Goal: Task Accomplishment & Management: Complete application form

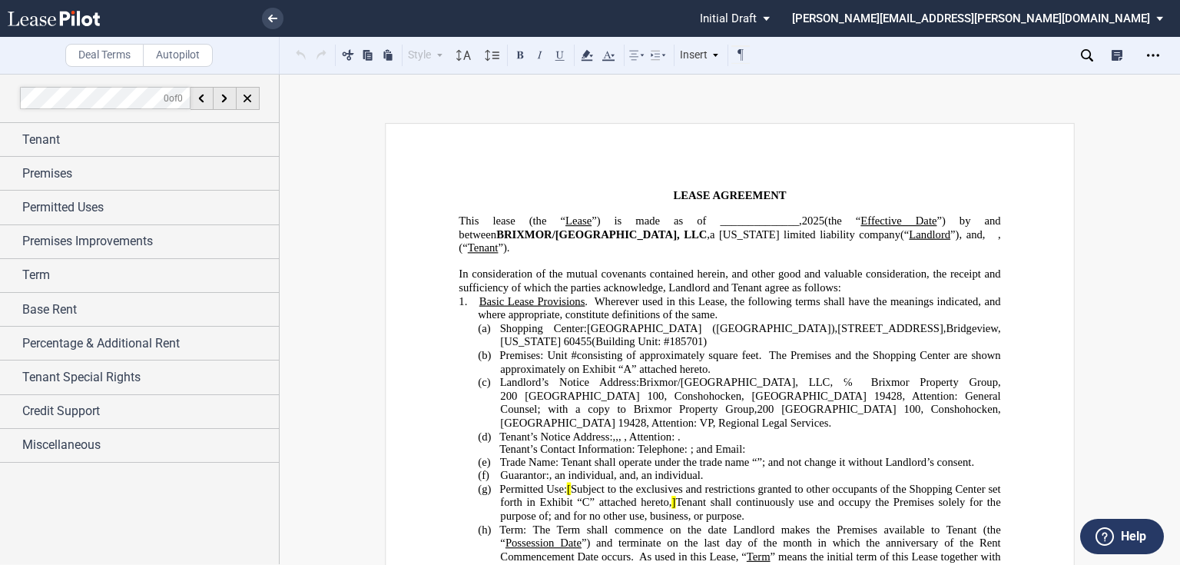
drag, startPoint x: 712, startPoint y: 220, endPoint x: 818, endPoint y: 221, distance: 106.0
click at [712, 220] on span "”) is made as of ______________," at bounding box center [697, 220] width 211 height 13
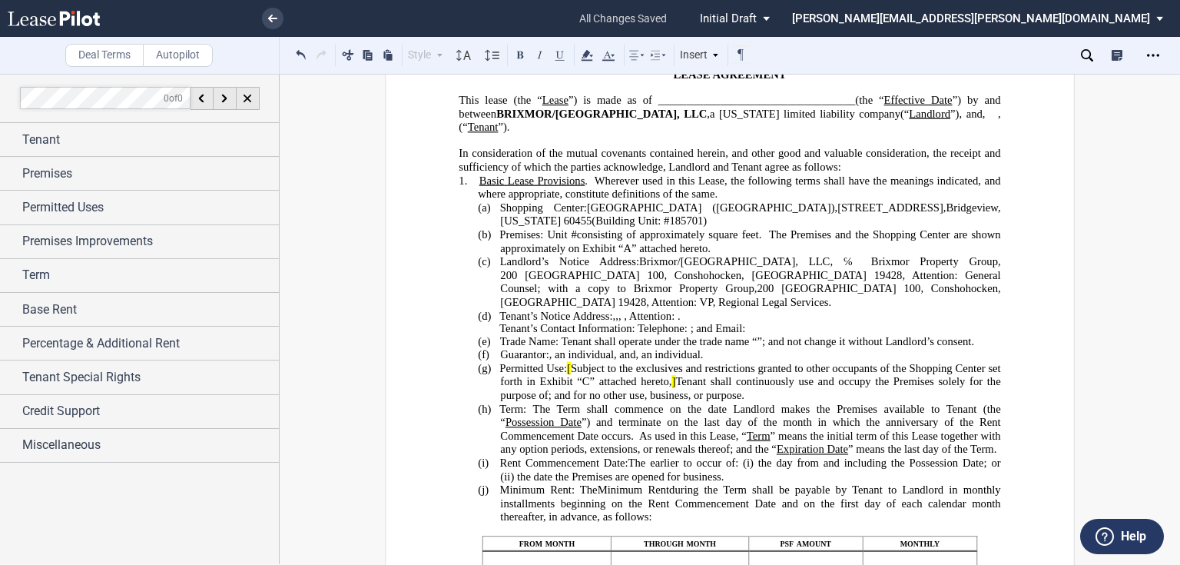
scroll to position [123, 0]
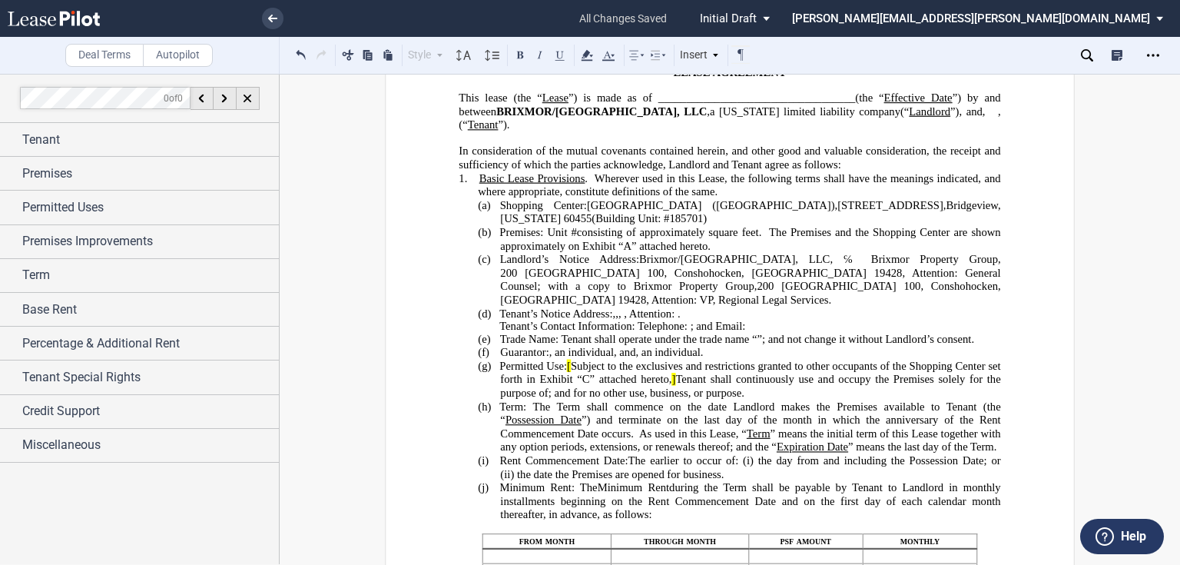
click at [575, 379] on span "Subject to the exclusives and restrictions granted to other occupants of the Sh…" at bounding box center [751, 373] width 503 height 26
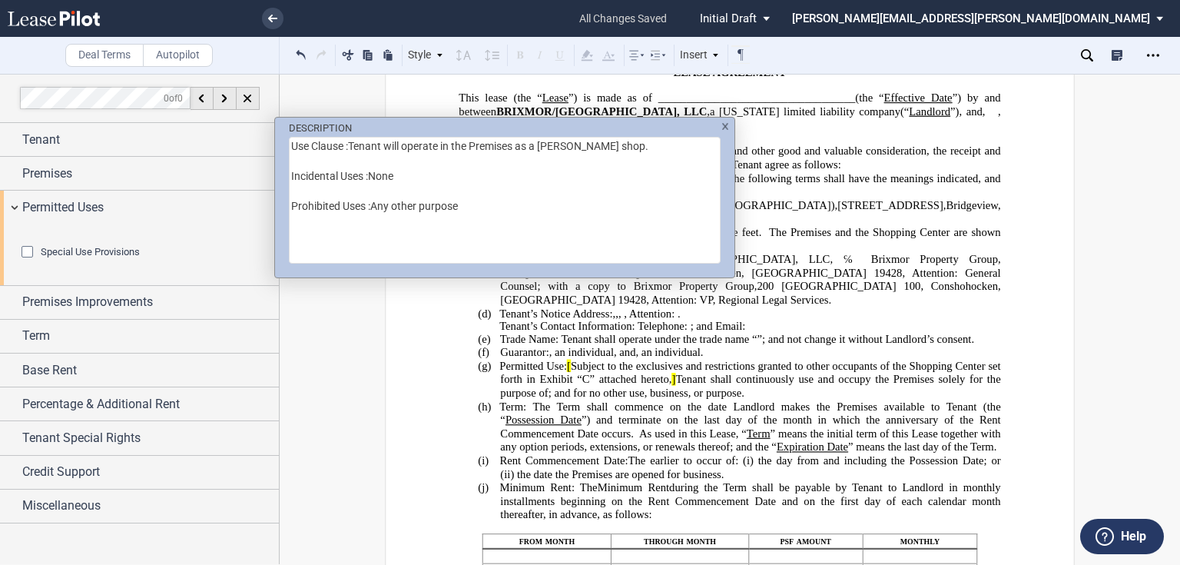
drag, startPoint x: 527, startPoint y: 148, endPoint x: 290, endPoint y: 145, distance: 236.6
click at [290, 145] on textarea "Use Clause :Tenant will operate in the Premises as a [PERSON_NAME] shop. Incide…" at bounding box center [505, 200] width 432 height 127
click at [369, 145] on textarea "a [PERSON_NAME] shop. Incidental Uses :None Prohibited Uses :Any other purpose" at bounding box center [505, 200] width 432 height 127
drag, startPoint x: 357, startPoint y: 148, endPoint x: 384, endPoint y: 237, distance: 93.1
click at [384, 237] on textarea "a [PERSON_NAME] shop. Incidental Uses :None Prohibited Uses :Any other purpose" at bounding box center [505, 200] width 432 height 127
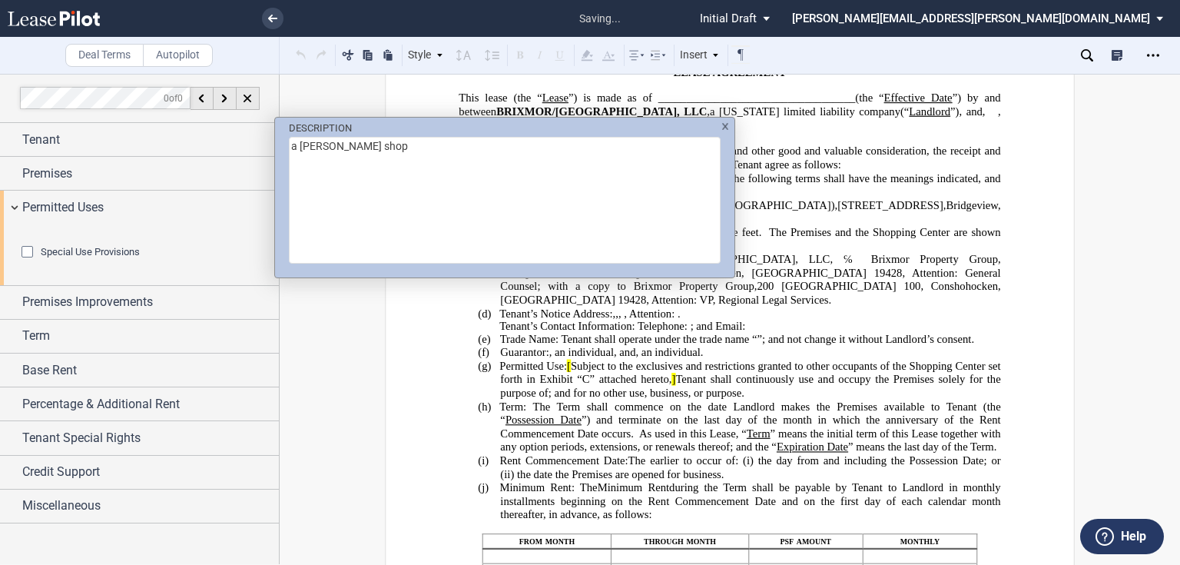
type textarea "a [PERSON_NAME] shop"
click at [631, 381] on div "DESCRIPTION a [PERSON_NAME] shop" at bounding box center [590, 282] width 1180 height 565
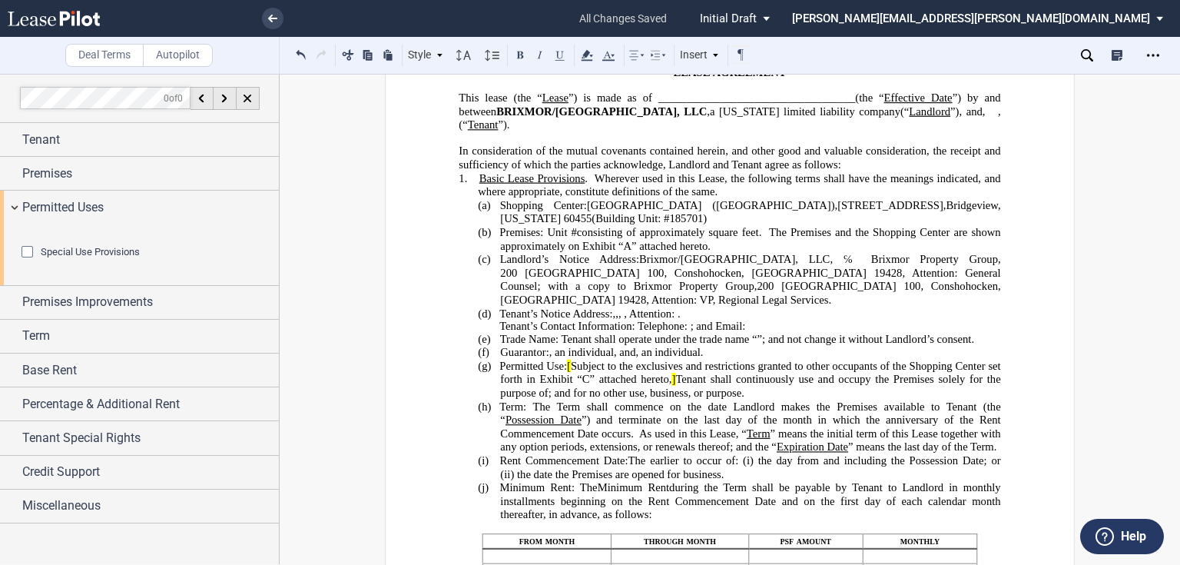
click at [569, 373] on span "[" at bounding box center [569, 366] width 4 height 13
click at [56, 217] on div "Permitted Uses" at bounding box center [139, 207] width 279 height 33
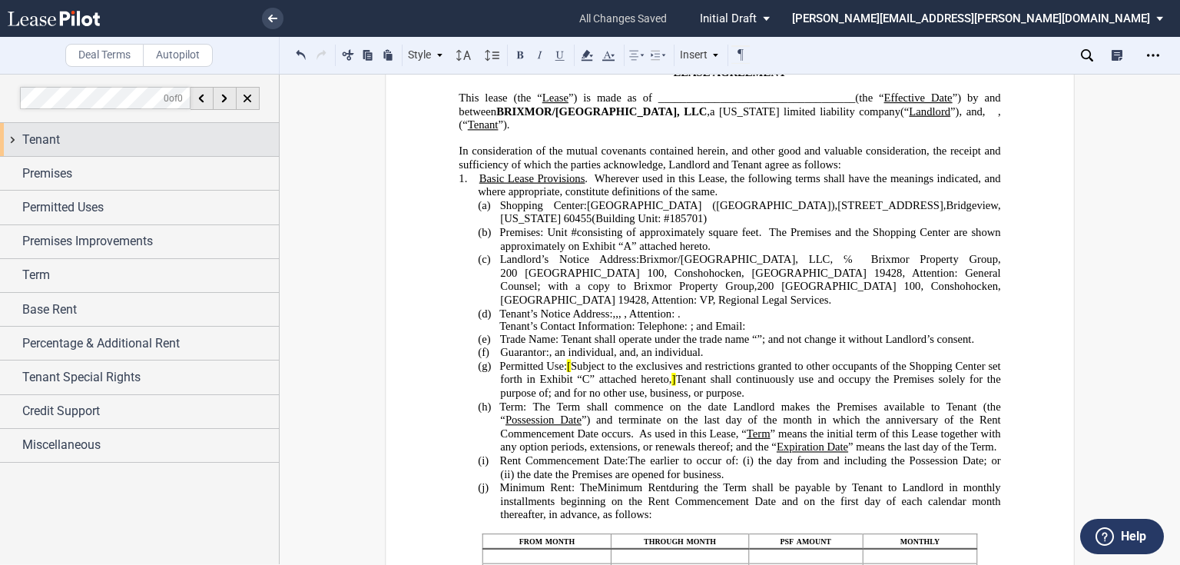
click at [45, 142] on span "Tenant" at bounding box center [41, 140] width 38 height 18
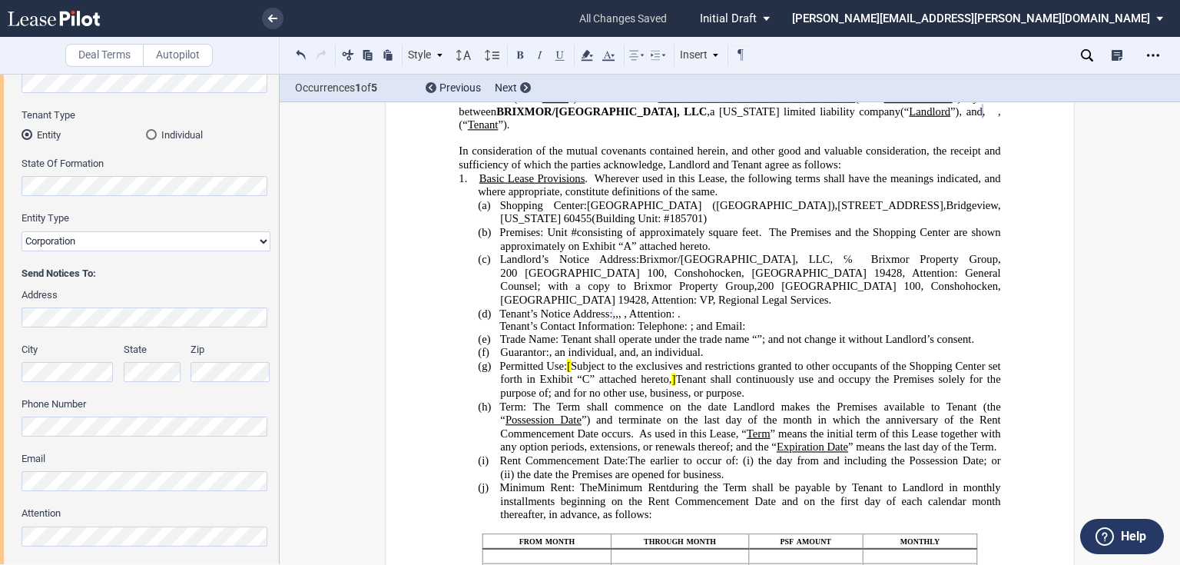
scroll to position [246, 0]
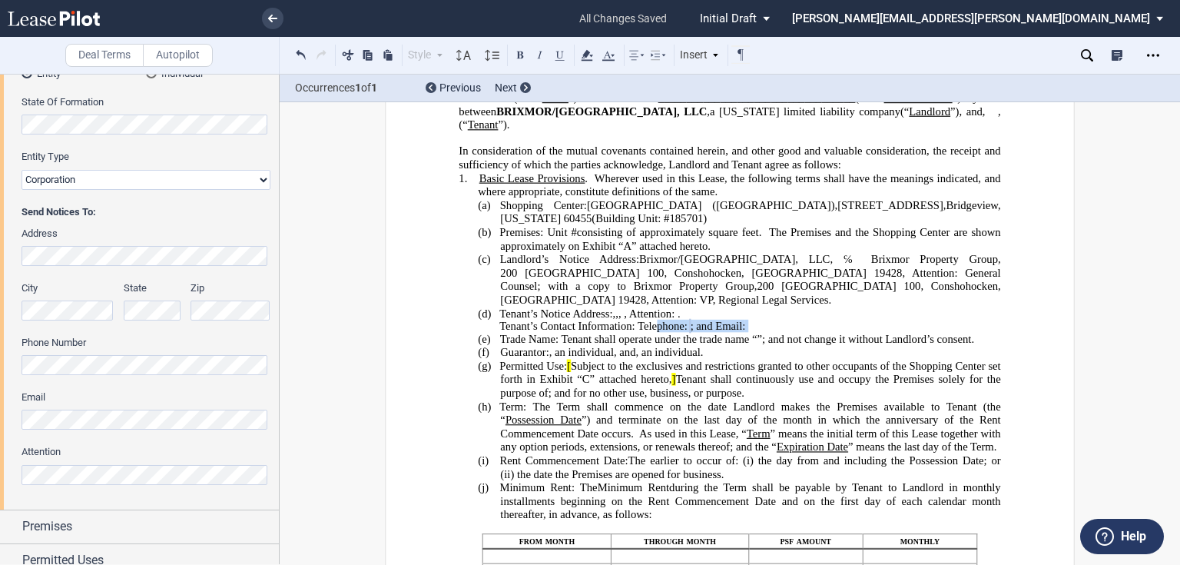
click at [748, 326] on span "Tenant’s Contact Information: Telephone: ﻿ ﻿ ; and Email: ﻿ ﻿" at bounding box center [623, 325] width 249 height 13
drag, startPoint x: 635, startPoint y: 326, endPoint x: 950, endPoint y: 325, distance: 314.2
click at [950, 325] on p "Tenant’s Contact Information: Telephone: ﻿ ﻿ ; and Email: ﻿ ﻿" at bounding box center [730, 326] width 542 height 12
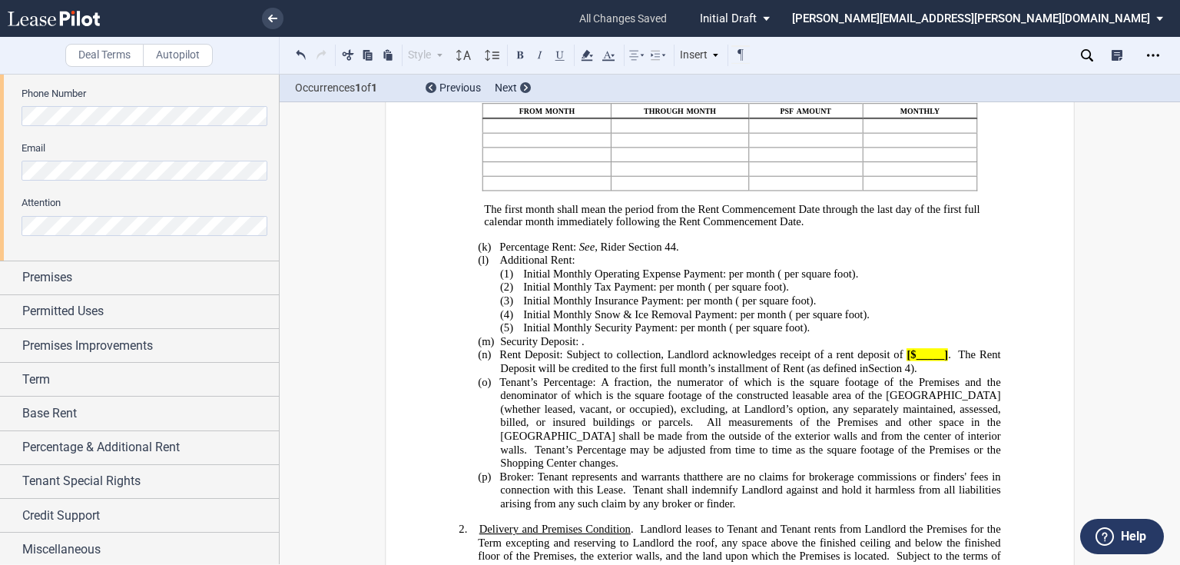
scroll to position [496, 0]
click at [71, 519] on span "Credit Support" at bounding box center [61, 515] width 78 height 18
click at [118, 536] on div "Guarantor" at bounding box center [146, 543] width 249 height 15
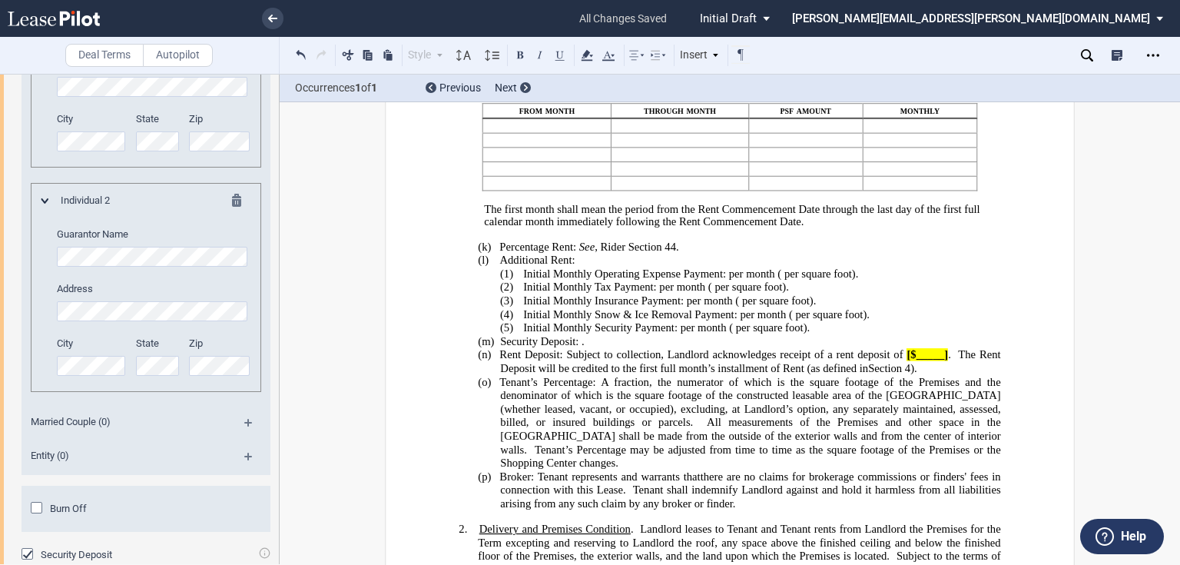
scroll to position [1172, 0]
click at [74, 502] on span "Burn Off" at bounding box center [68, 508] width 37 height 12
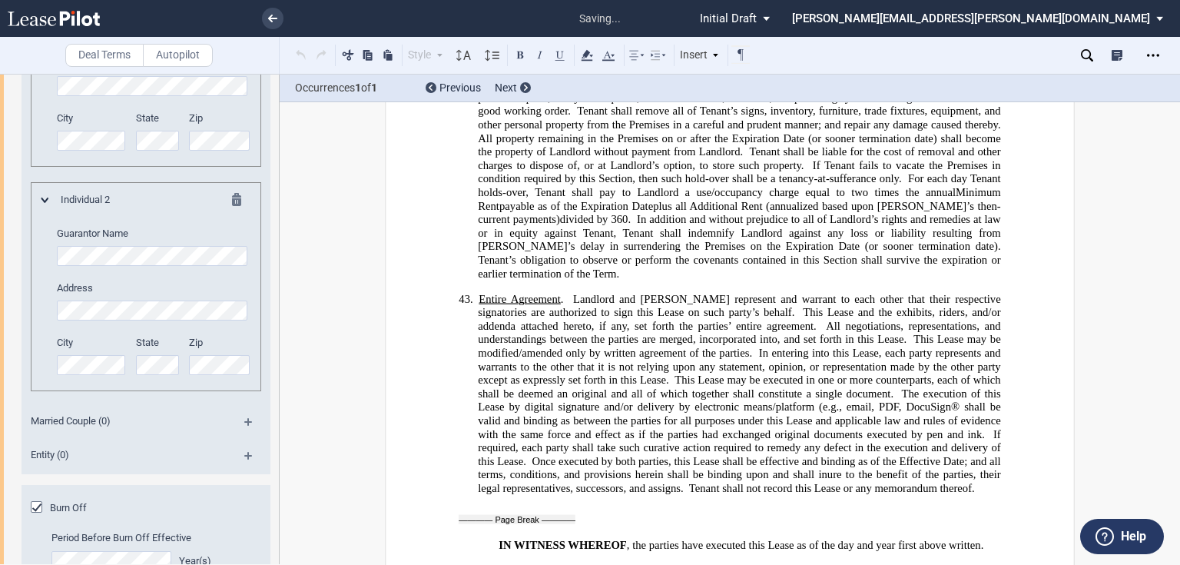
scroll to position [11765, 0]
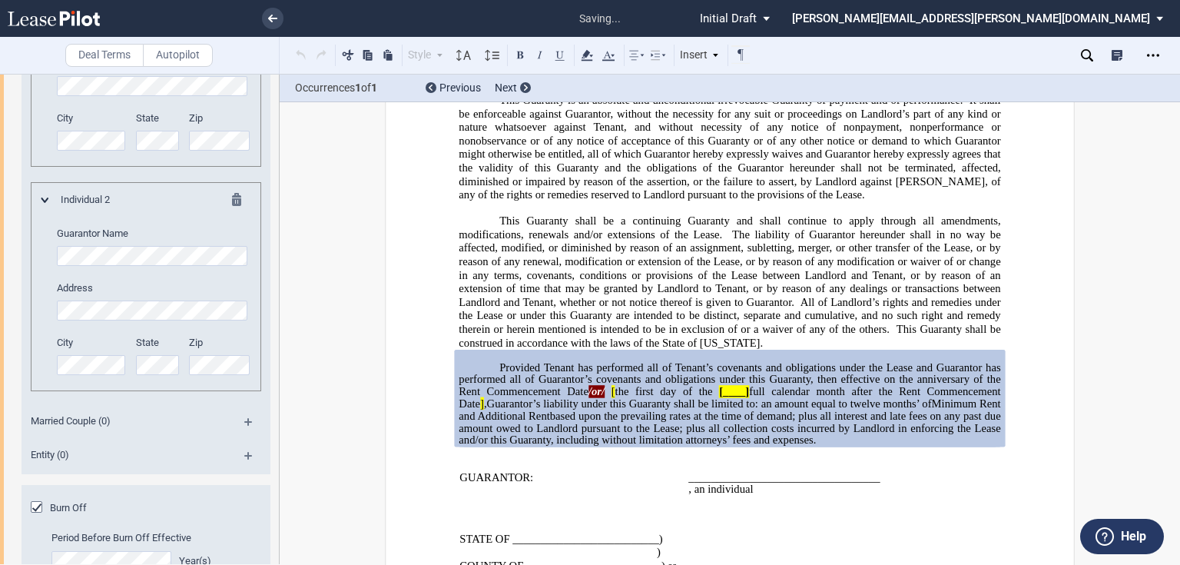
click at [73, 502] on span "Burn Off" at bounding box center [68, 508] width 37 height 12
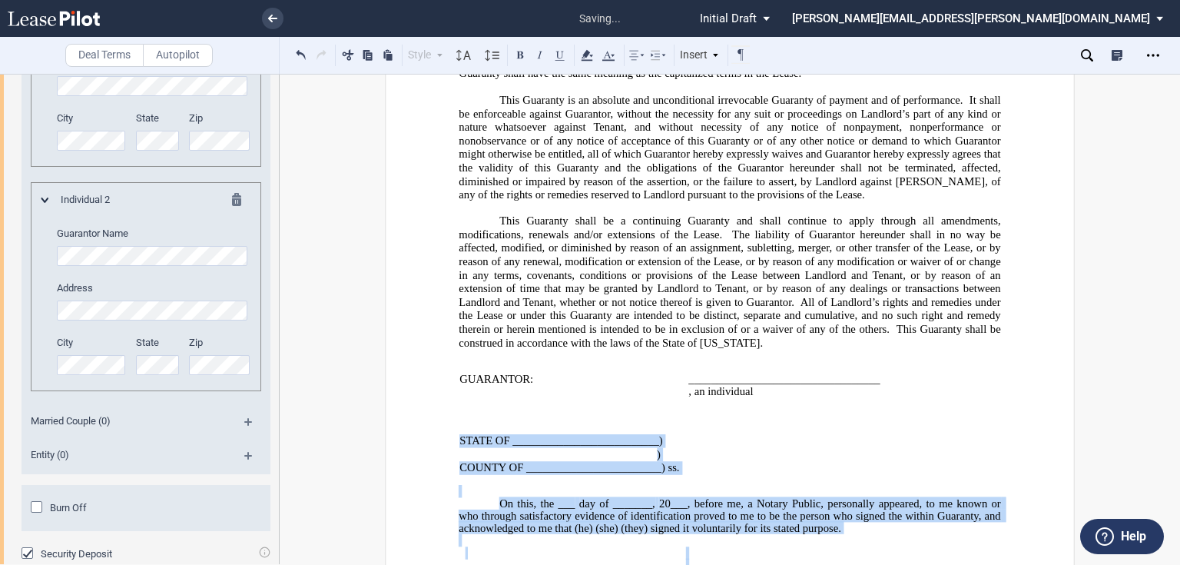
drag, startPoint x: 448, startPoint y: 313, endPoint x: 885, endPoint y: 491, distance: 471.8
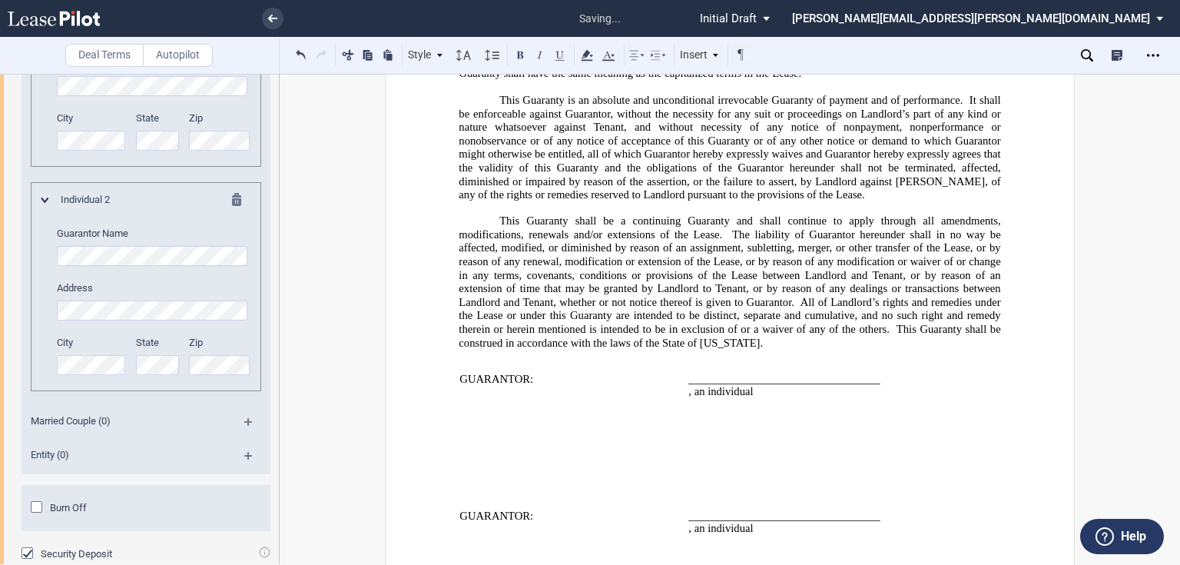
click at [602, 227] on span "The liability of Guarantor hereunder shall in no way be affected, modified, or …" at bounding box center [731, 267] width 545 height 81
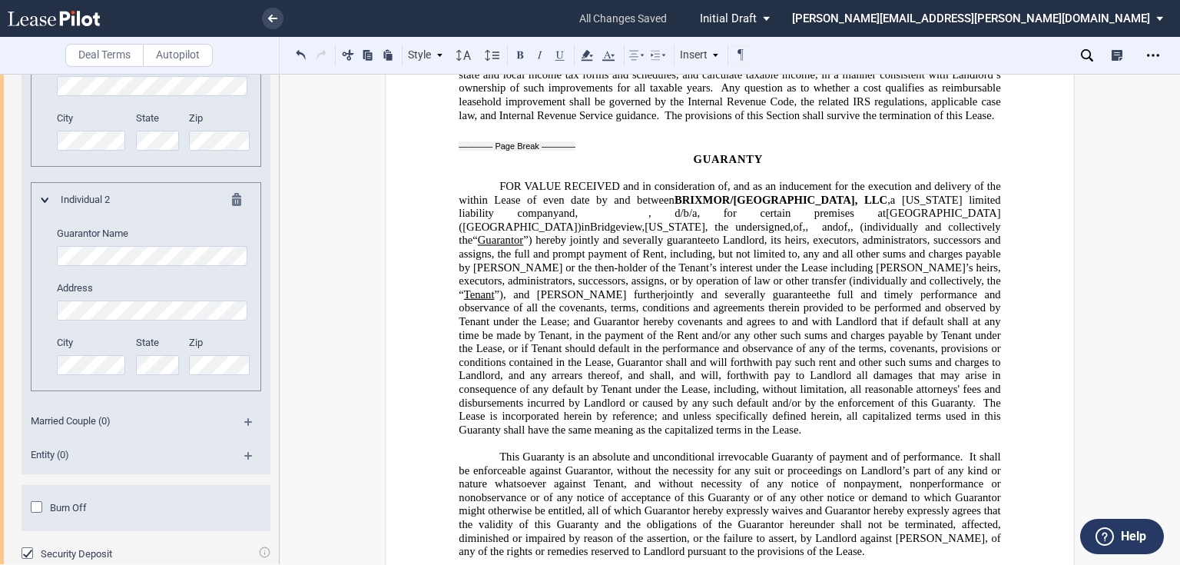
scroll to position [11335, 0]
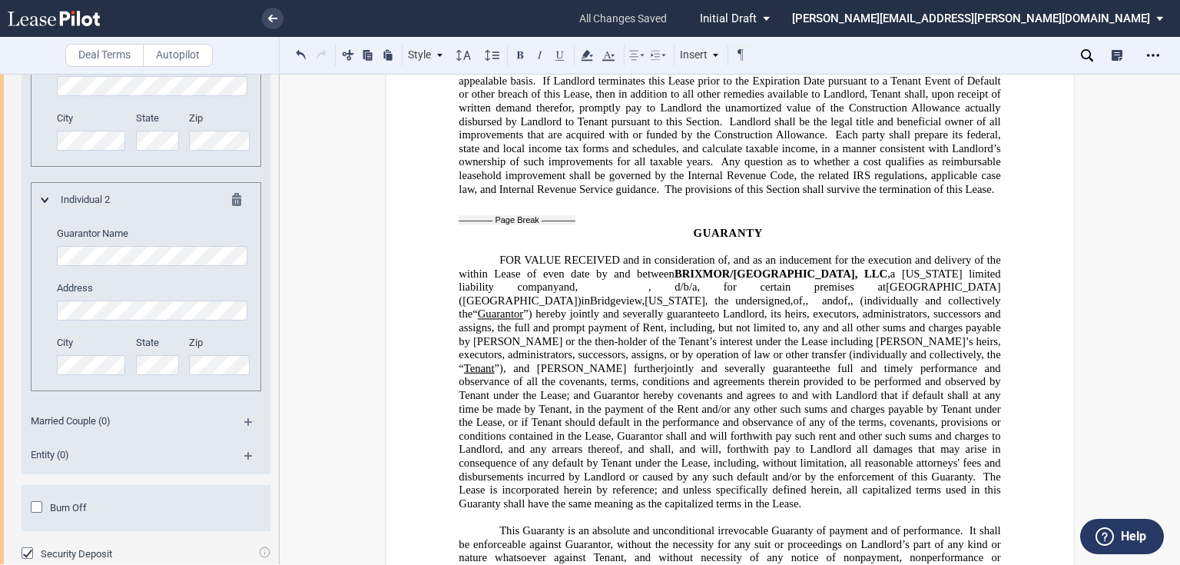
click at [815, 294] on span at bounding box center [818, 300] width 7 height 13
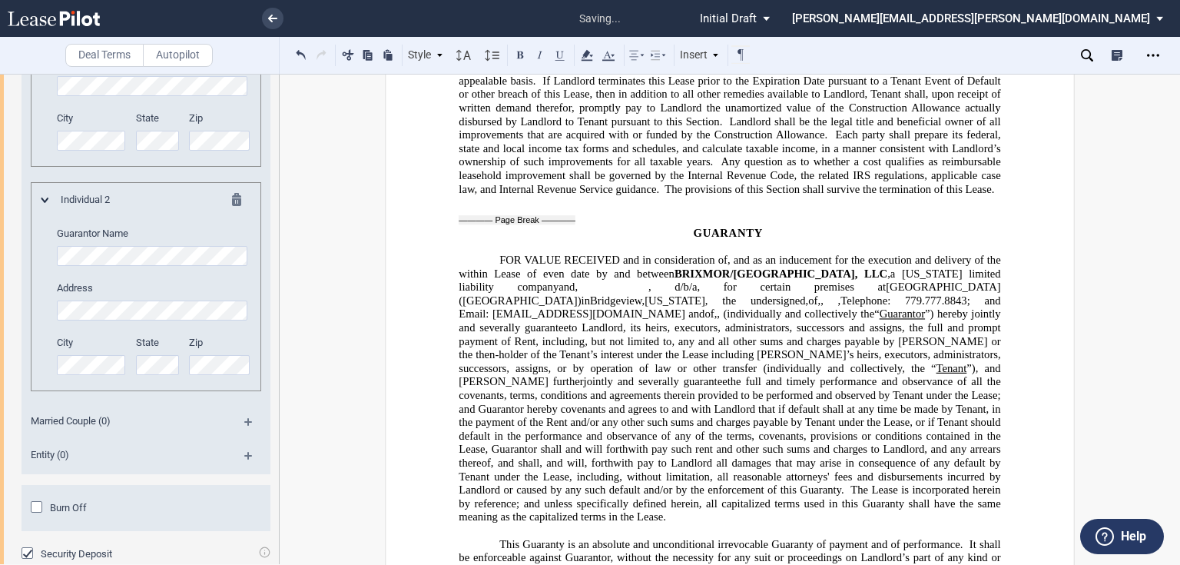
click at [739, 307] on span "(individually and collectively the" at bounding box center [798, 313] width 151 height 13
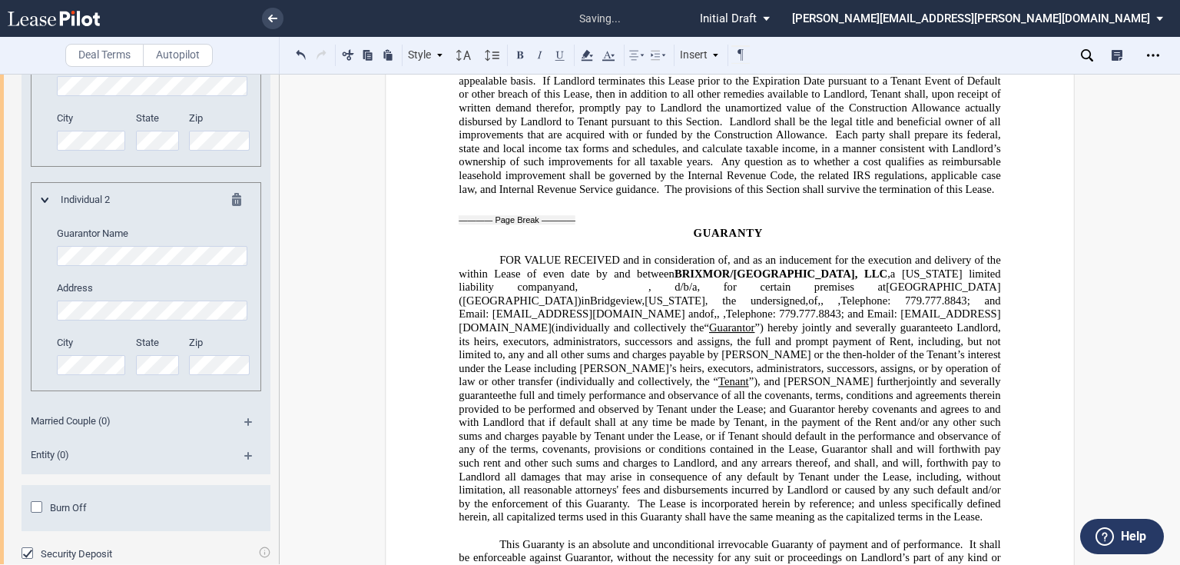
click at [491, 307] on span "[EMAIL_ADDRESS][DOMAIN_NAME]" at bounding box center [730, 320] width 542 height 26
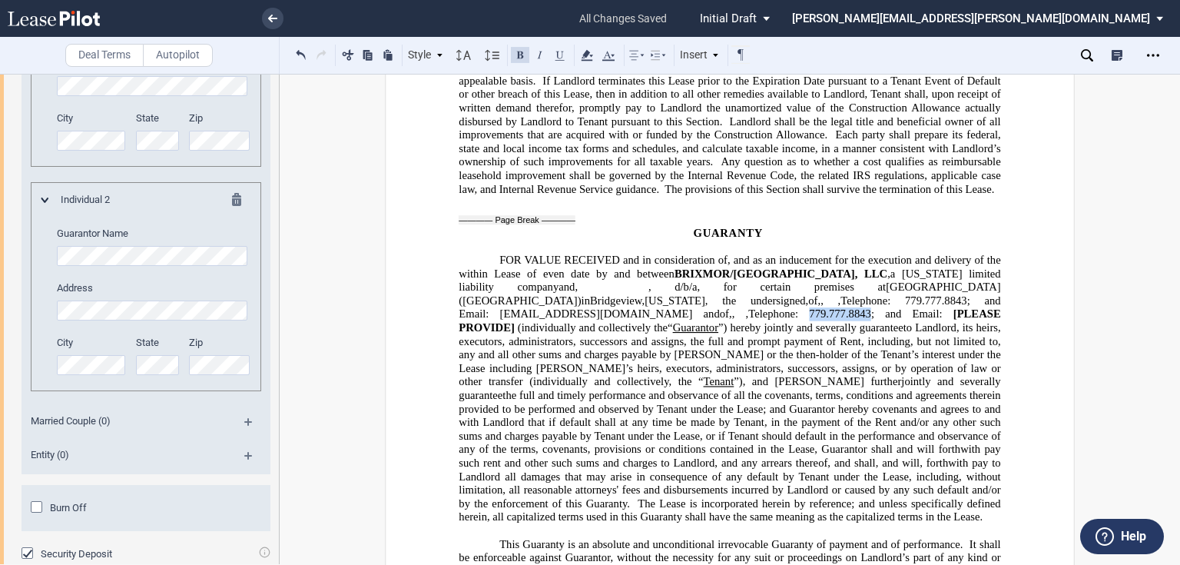
drag, startPoint x: 819, startPoint y: 191, endPoint x: 879, endPoint y: 194, distance: 60.0
click at [871, 307] on span "779.777.8843" at bounding box center [840, 313] width 62 height 13
drag, startPoint x: 787, startPoint y: 188, endPoint x: 827, endPoint y: 191, distance: 40.1
click at [827, 307] on span "[PLEASE PROVIDE]" at bounding box center [837, 313] width 108 height 13
drag, startPoint x: 811, startPoint y: 192, endPoint x: 799, endPoint y: 194, distance: 12.4
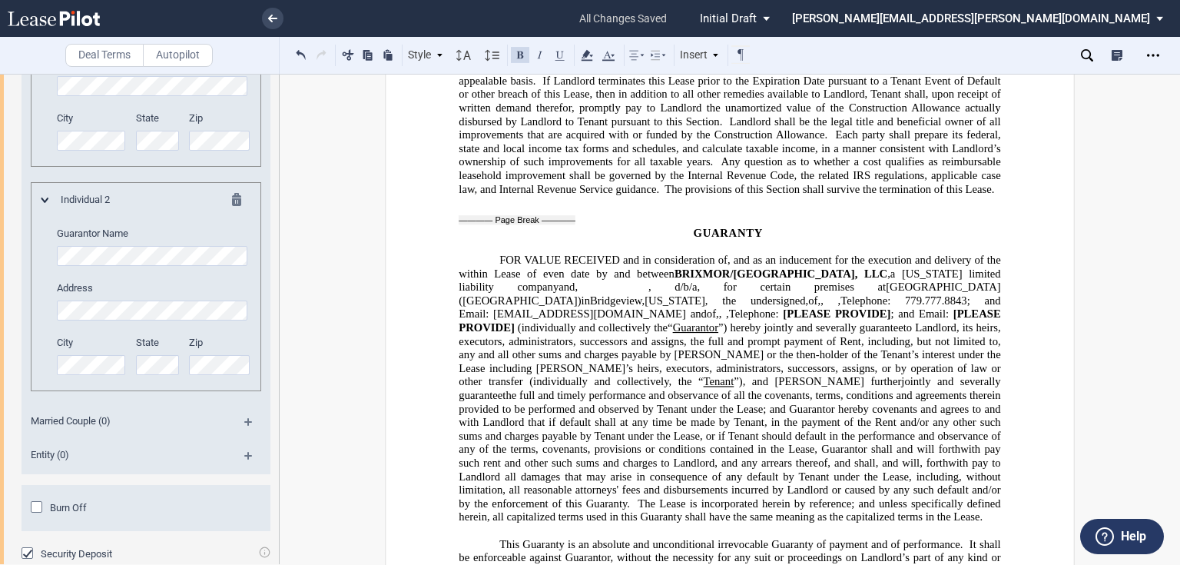
click at [811, 307] on span "[PLEASE PROVIDE]" at bounding box center [837, 313] width 108 height 13
drag, startPoint x: 787, startPoint y: 191, endPoint x: 892, endPoint y: 191, distance: 105.3
click at [892, 307] on span "Telephone: [PLEASE PROVIDE] ﻿ ; and Email: [PLEASE PROVIDE]" at bounding box center [731, 320] width 545 height 26
click at [583, 58] on use at bounding box center [587, 55] width 12 height 11
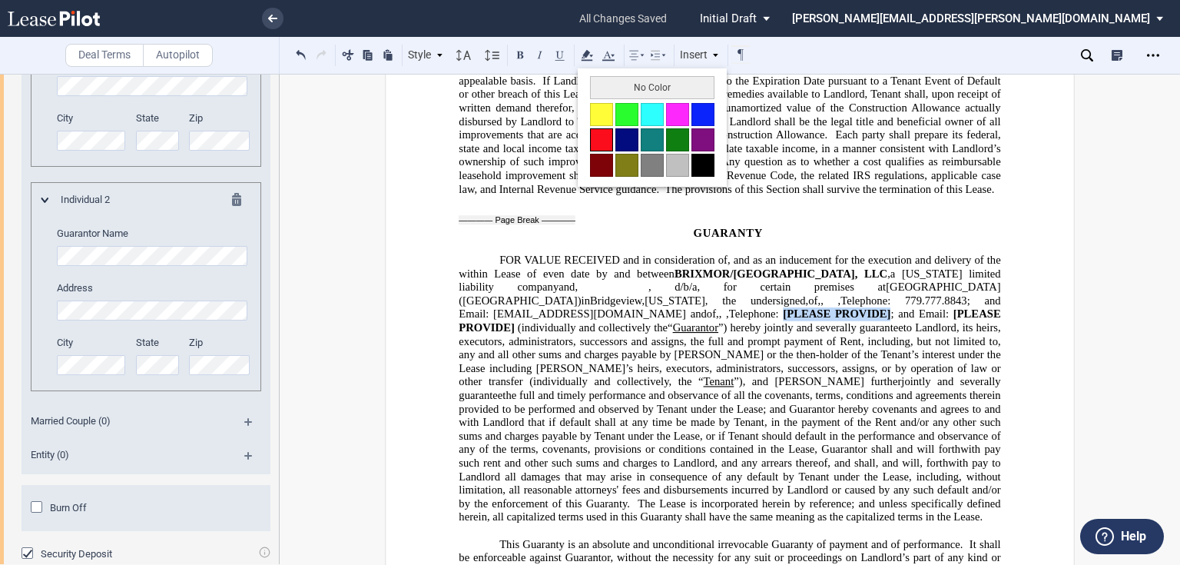
click at [599, 137] on button at bounding box center [601, 139] width 23 height 23
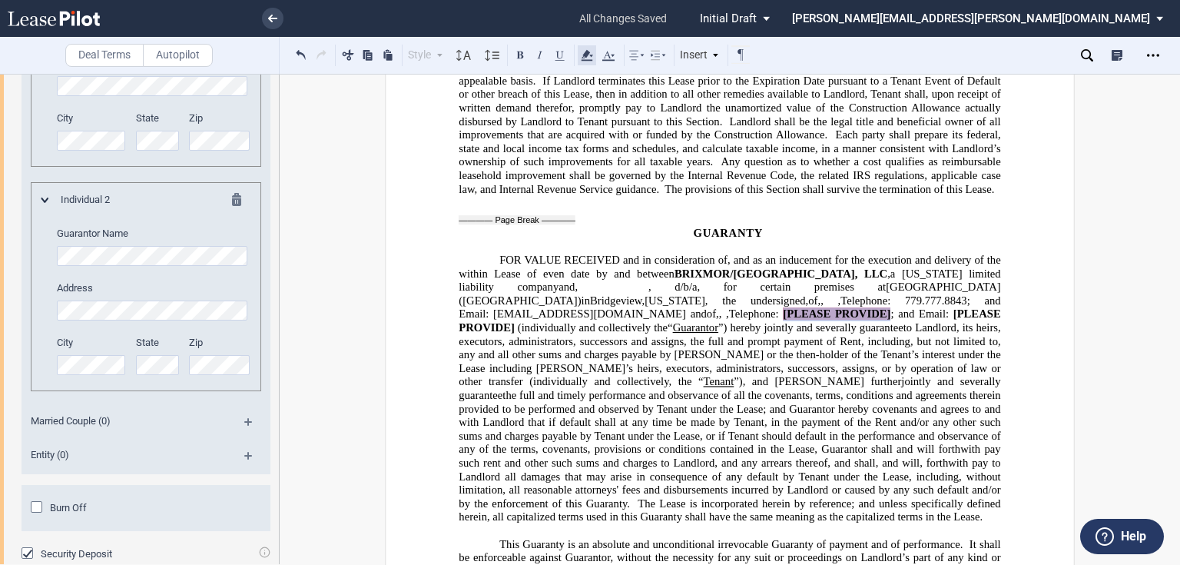
click at [592, 53] on icon at bounding box center [587, 55] width 18 height 18
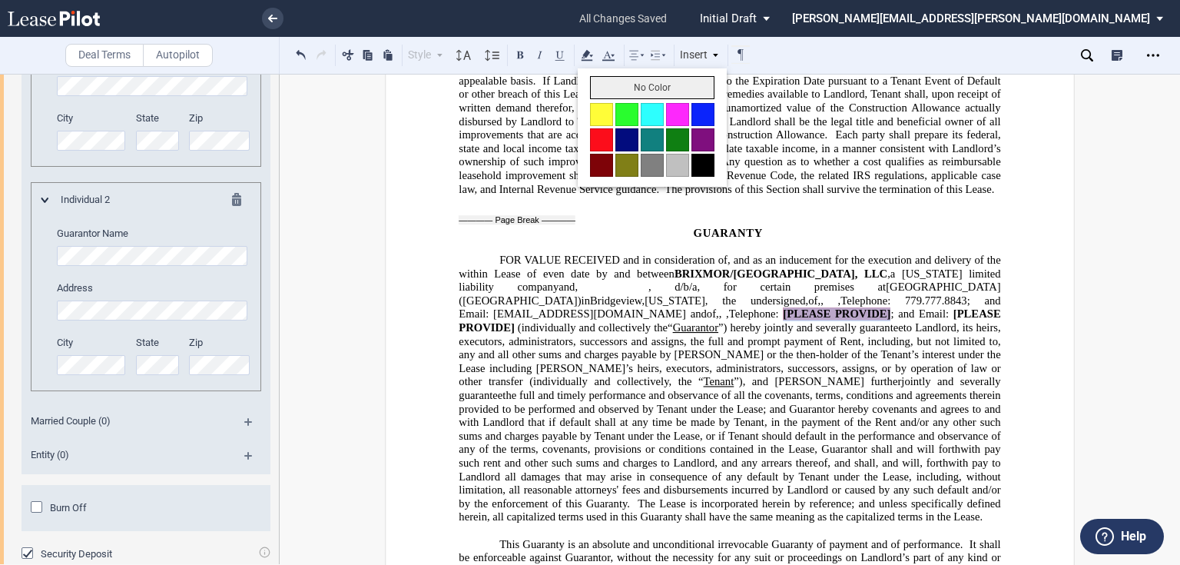
click at [614, 83] on button "No Color" at bounding box center [652, 87] width 124 height 23
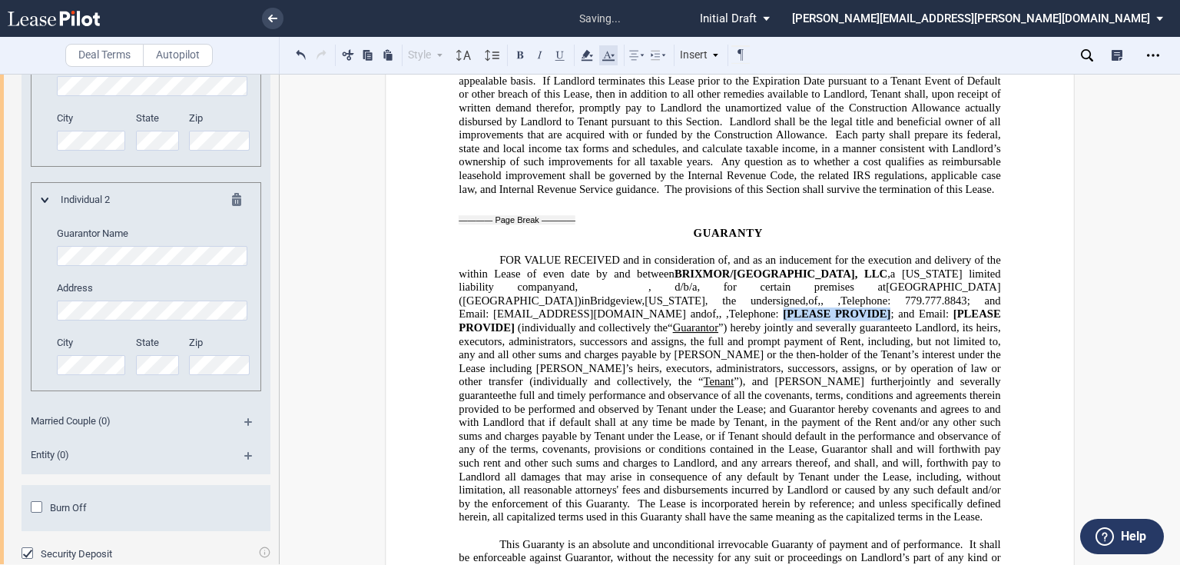
click at [612, 53] on icon at bounding box center [608, 55] width 18 height 18
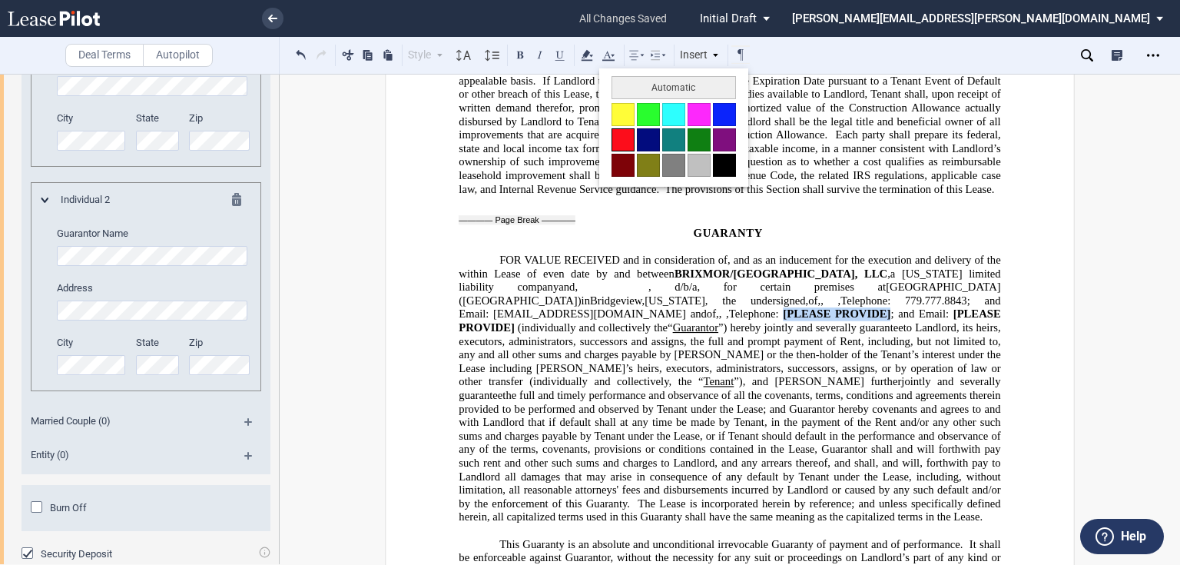
click at [617, 138] on button at bounding box center [623, 139] width 23 height 23
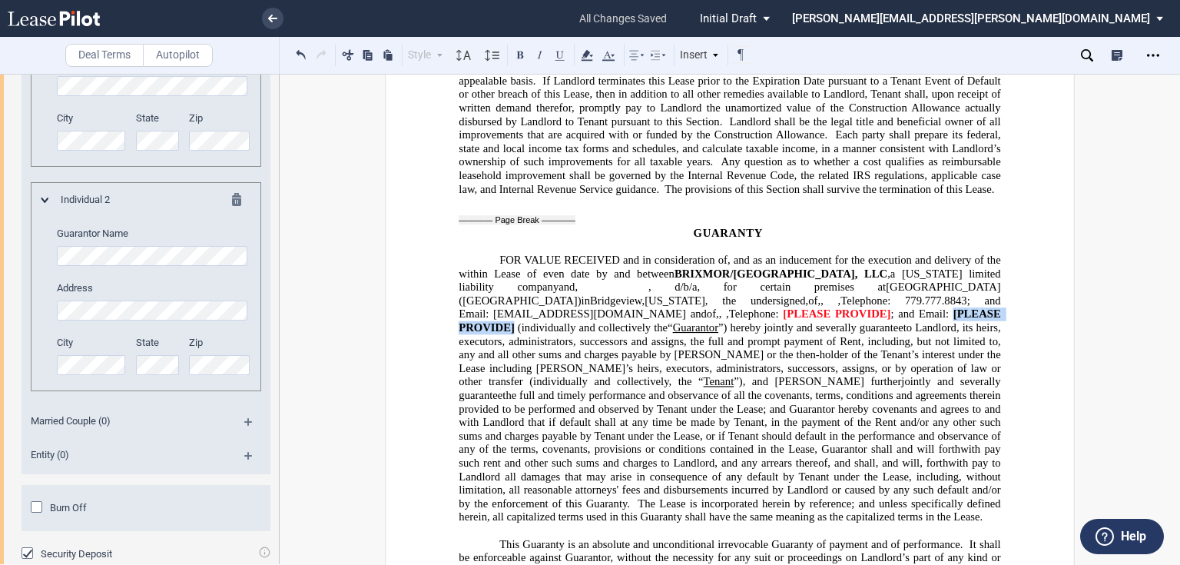
drag, startPoint x: 951, startPoint y: 191, endPoint x: 512, endPoint y: 207, distance: 439.0
click at [512, 307] on span "[PLEASE PROVIDE]" at bounding box center [731, 320] width 545 height 26
click at [606, 57] on icon at bounding box center [608, 55] width 18 height 18
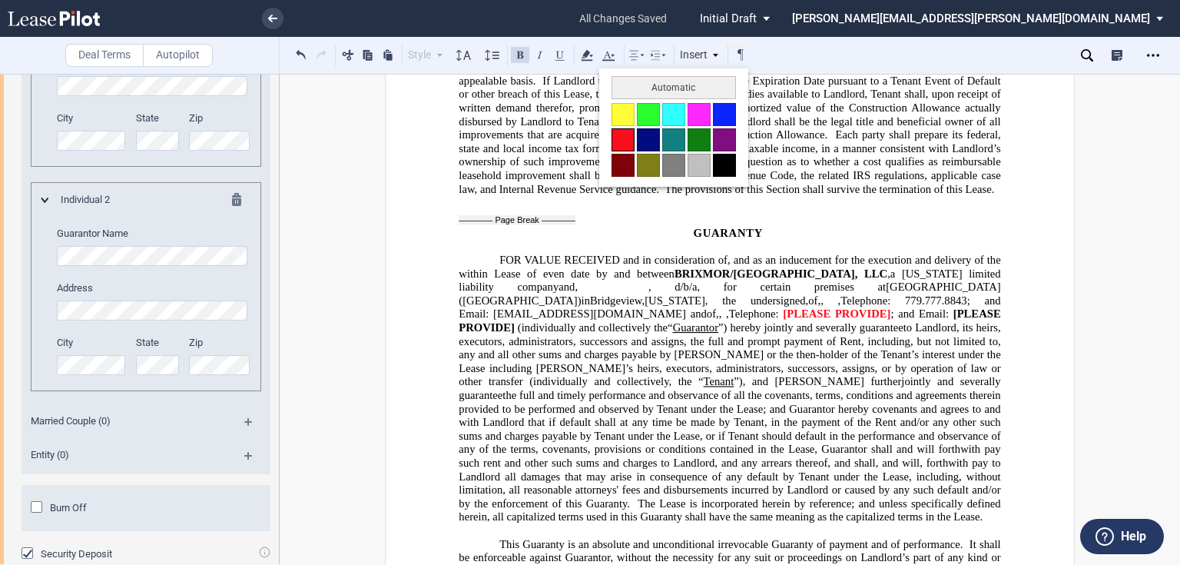
click at [622, 138] on button at bounding box center [623, 139] width 23 height 23
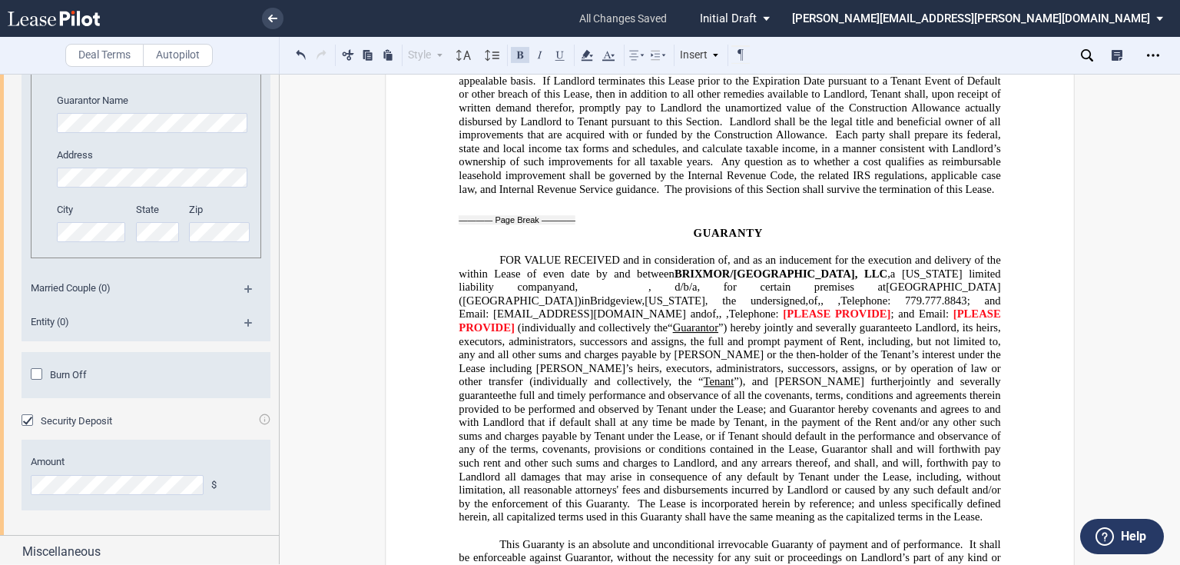
scroll to position [1308, 0]
click at [109, 551] on div "Miscellaneous" at bounding box center [150, 548] width 257 height 18
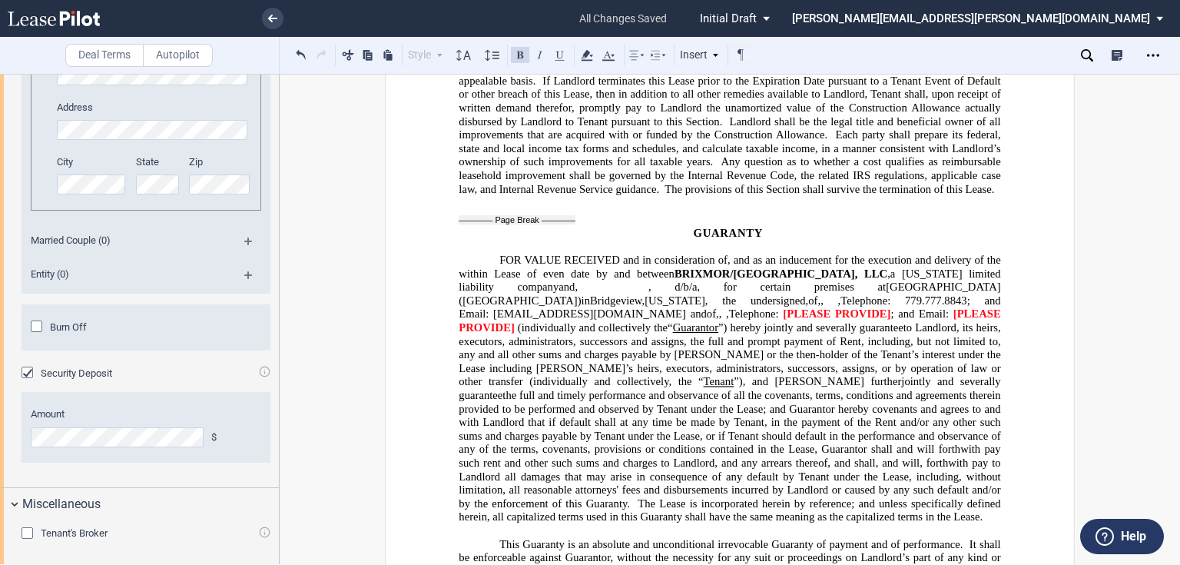
click at [94, 529] on span "Tenant's Broker" at bounding box center [74, 533] width 67 height 12
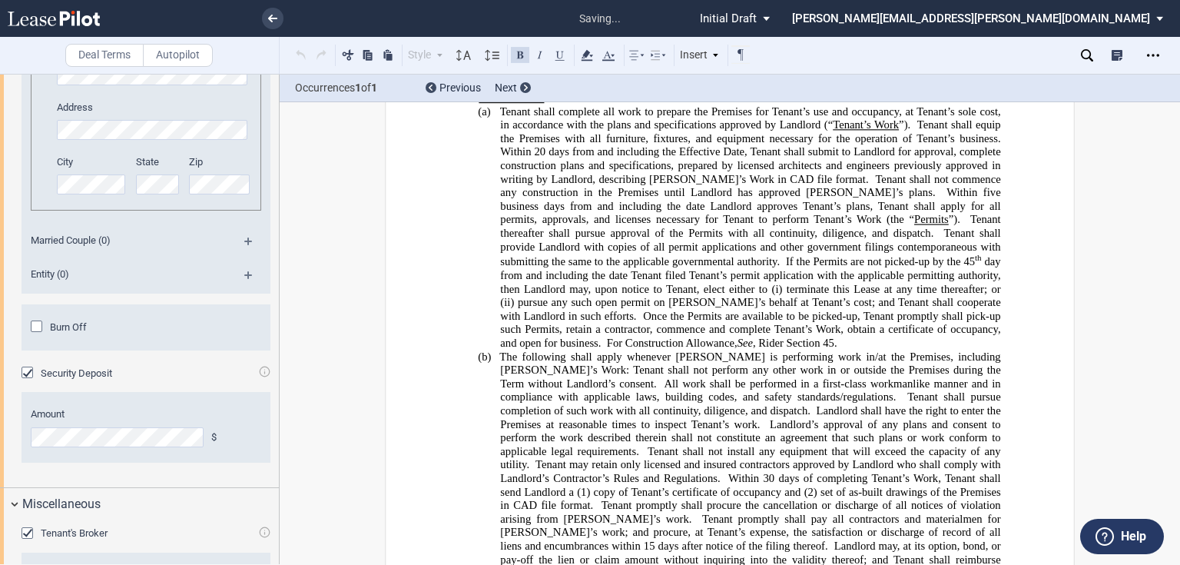
scroll to position [756, 0]
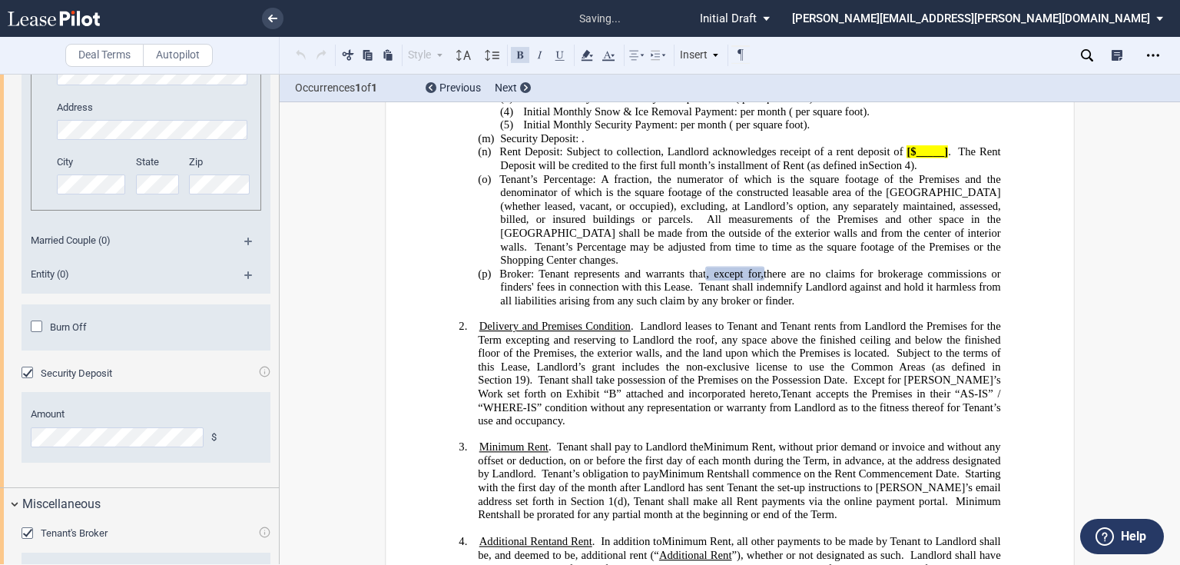
click at [94, 529] on span "Tenant's Broker" at bounding box center [74, 533] width 67 height 12
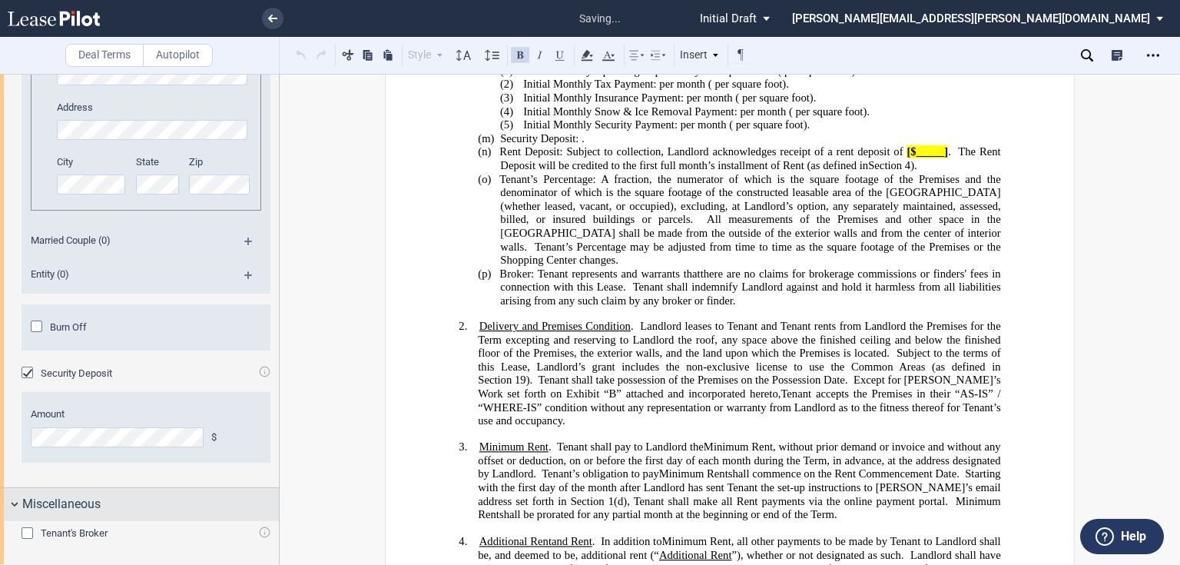
click at [68, 509] on span "Miscellaneous" at bounding box center [61, 504] width 78 height 18
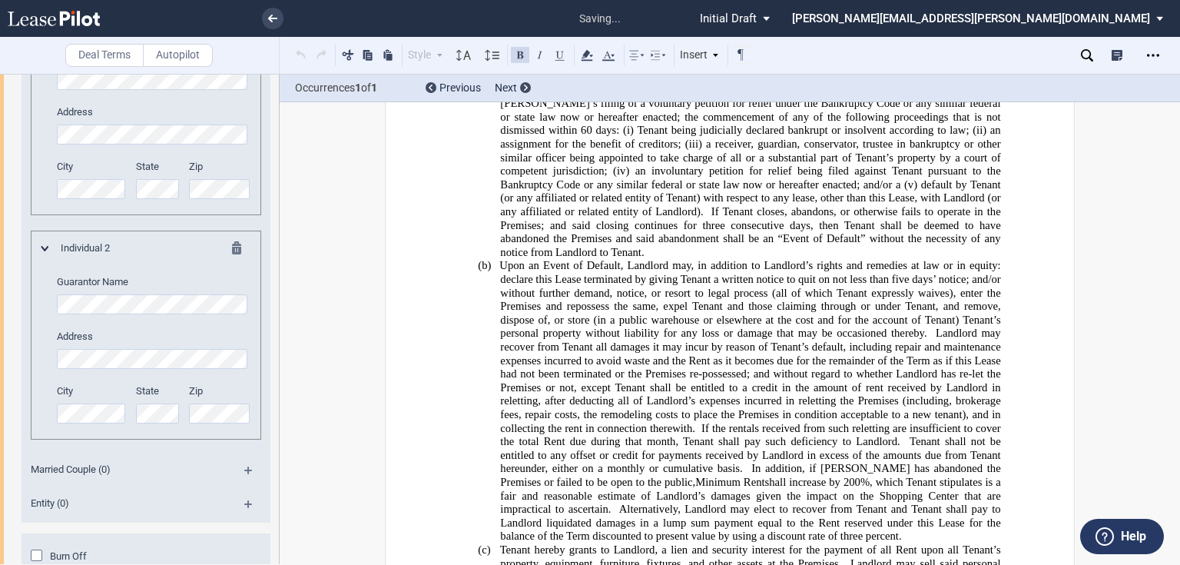
scroll to position [11255, 0]
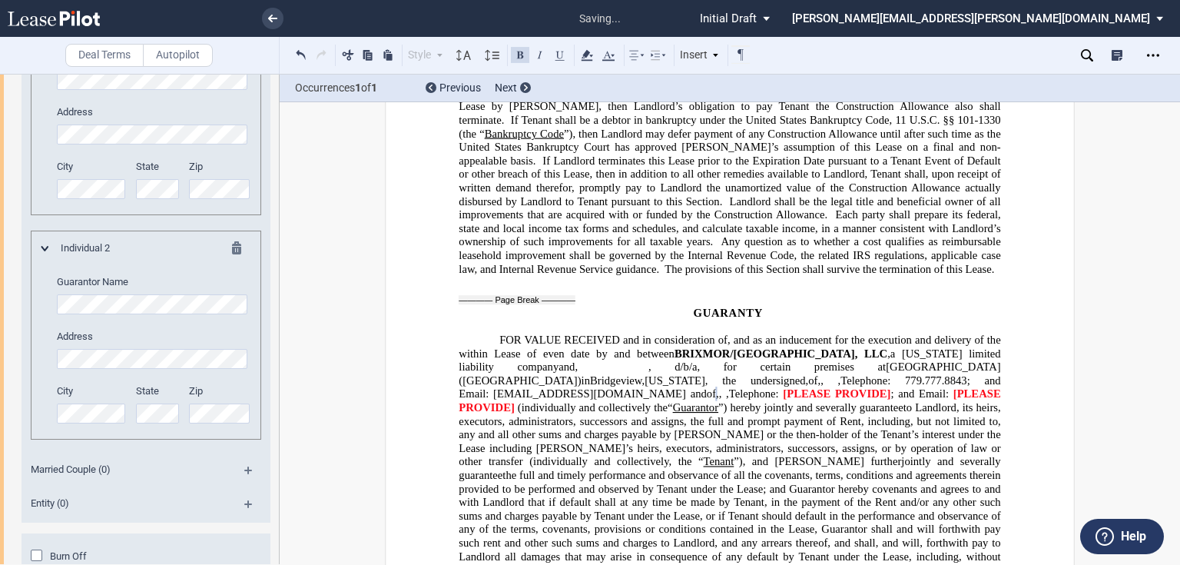
click at [705, 374] on span ", the undersigned," at bounding box center [756, 380] width 103 height 13
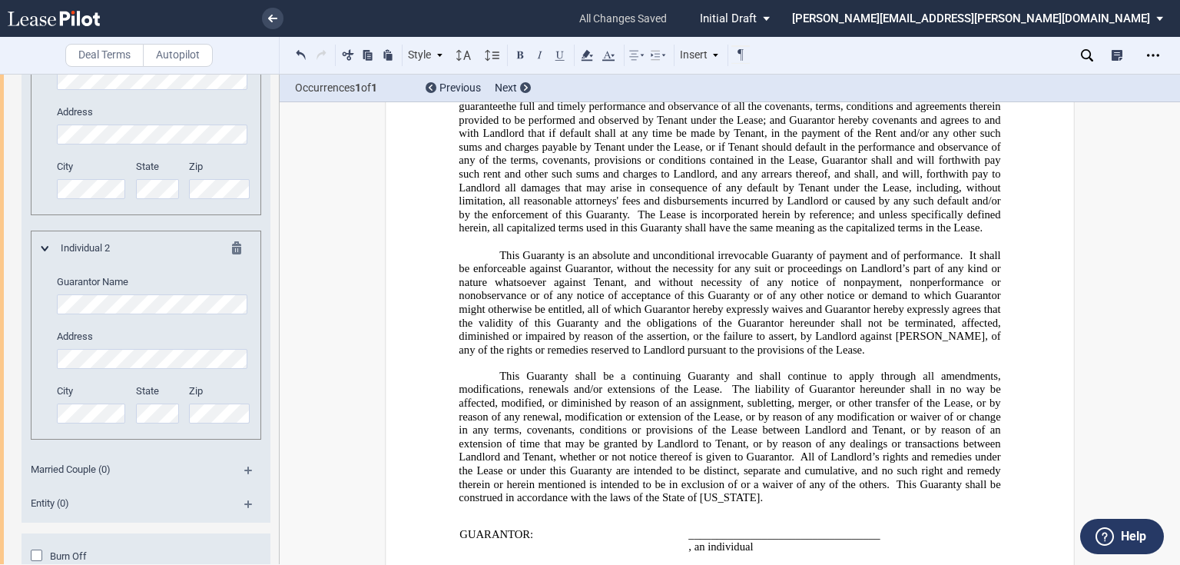
scroll to position [11870, 0]
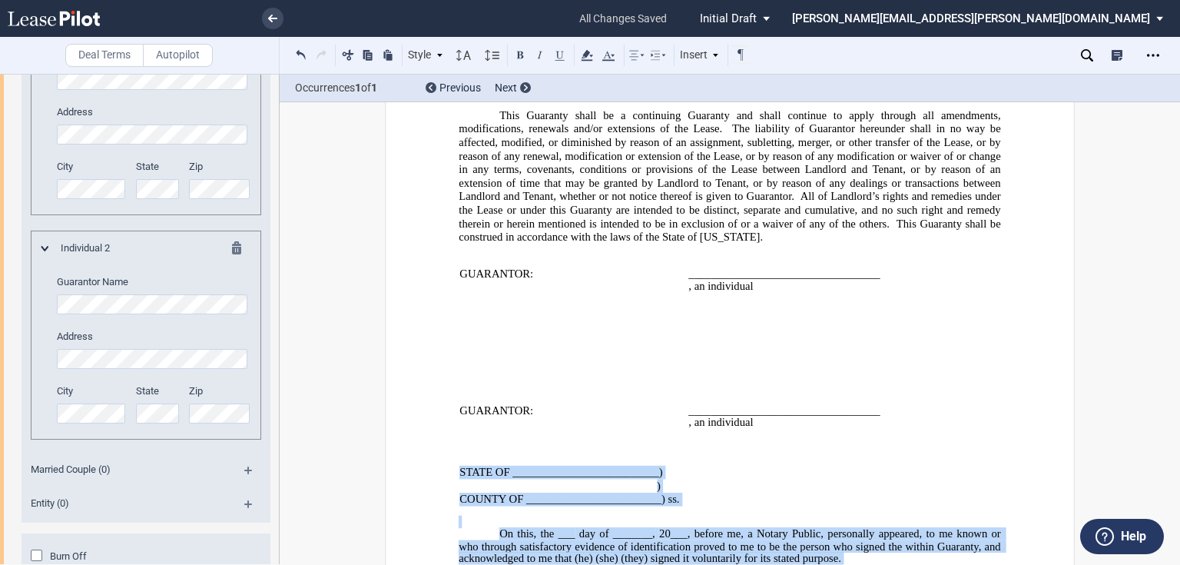
drag, startPoint x: 422, startPoint y: 370, endPoint x: 905, endPoint y: 554, distance: 516.9
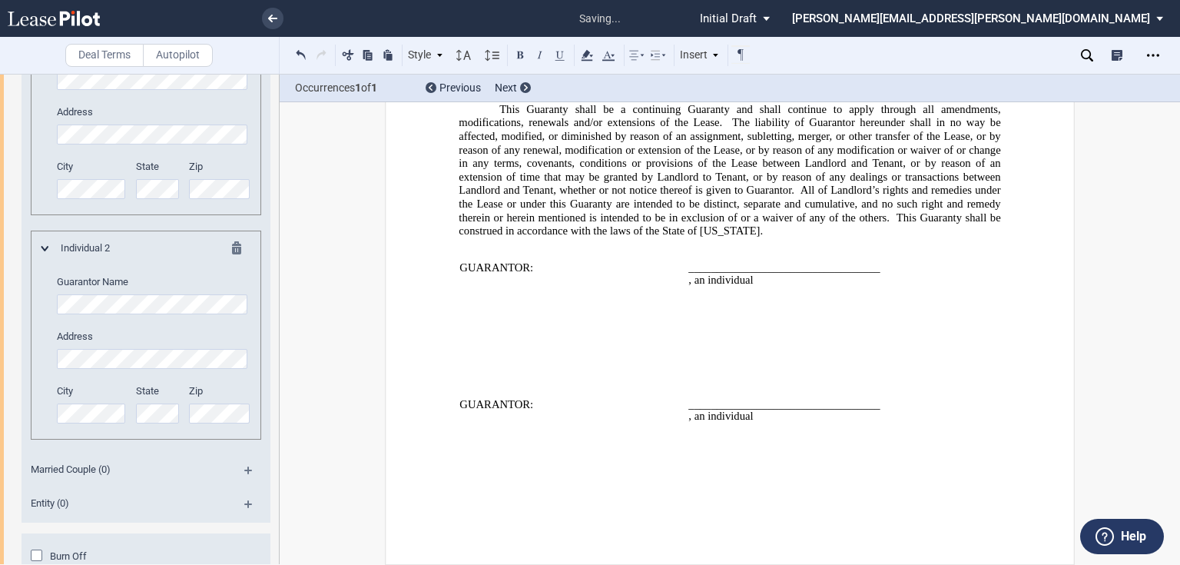
scroll to position [11767, 0]
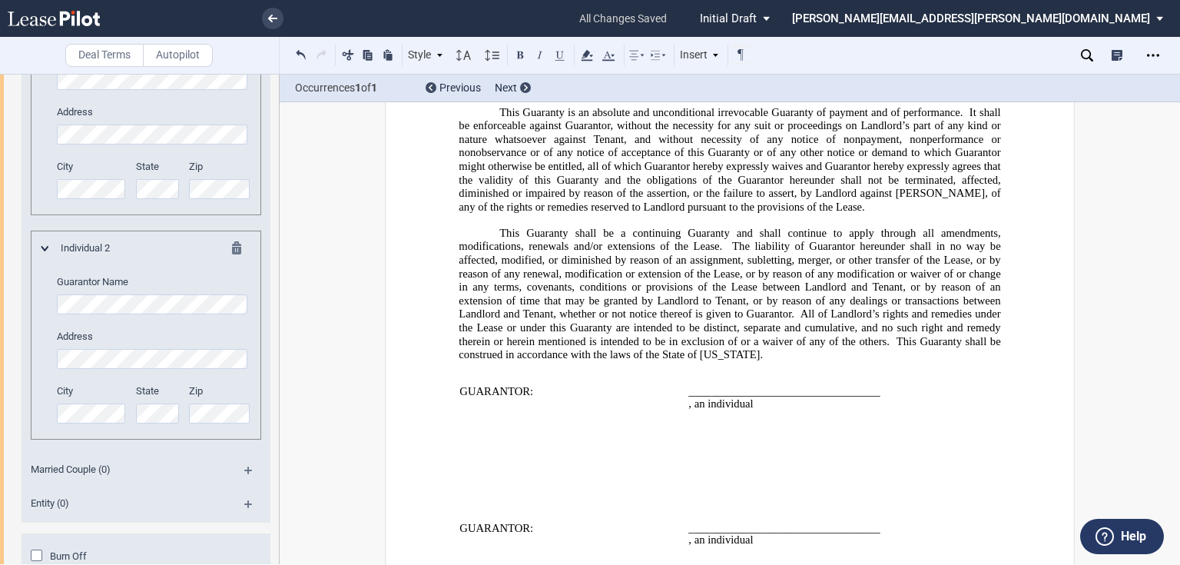
click at [473, 434] on td at bounding box center [605, 459] width 292 height 51
click at [752, 228] on p "This Guaranty shall be a continuing Guaranty and shall continue to apply throug…" at bounding box center [730, 293] width 542 height 135
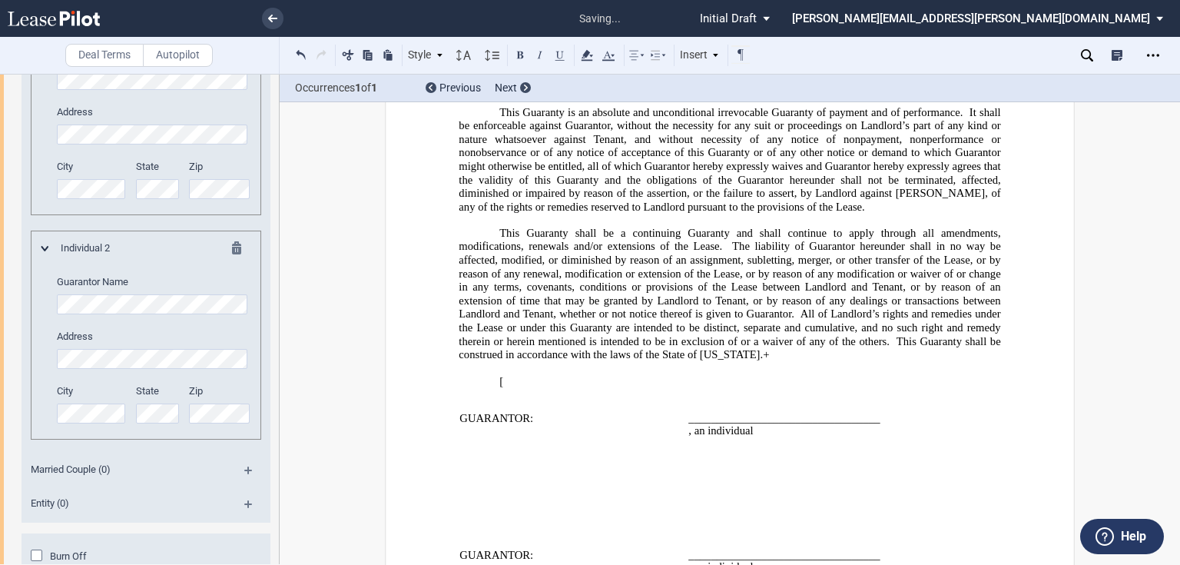
click at [752, 228] on p "This Guaranty shall be a continuing Guaranty and shall continue to apply throug…" at bounding box center [730, 293] width 542 height 135
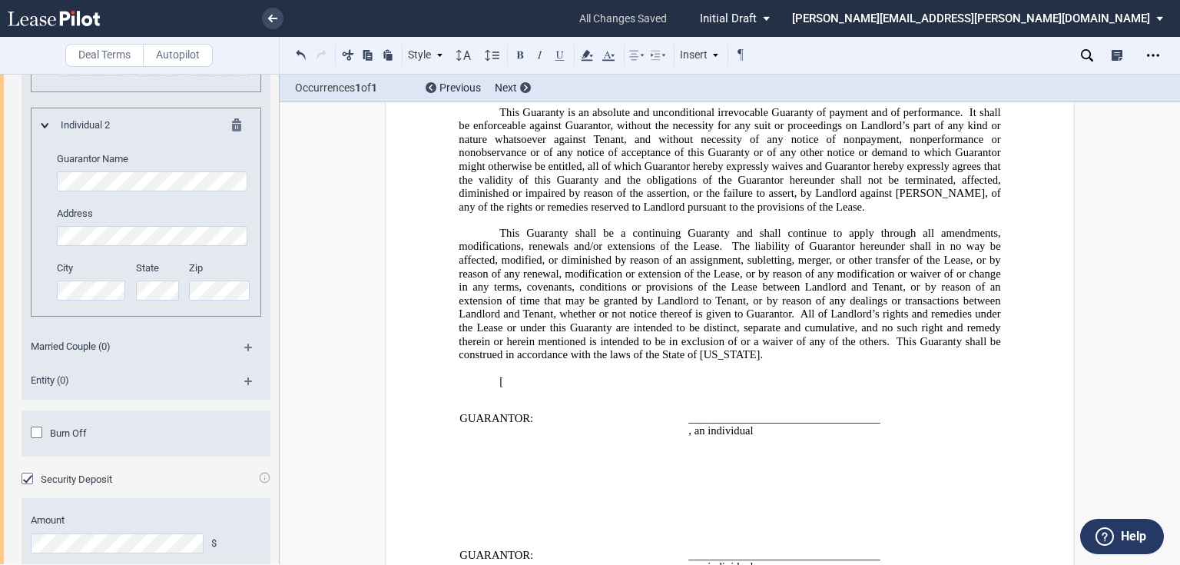
scroll to position [1308, 0]
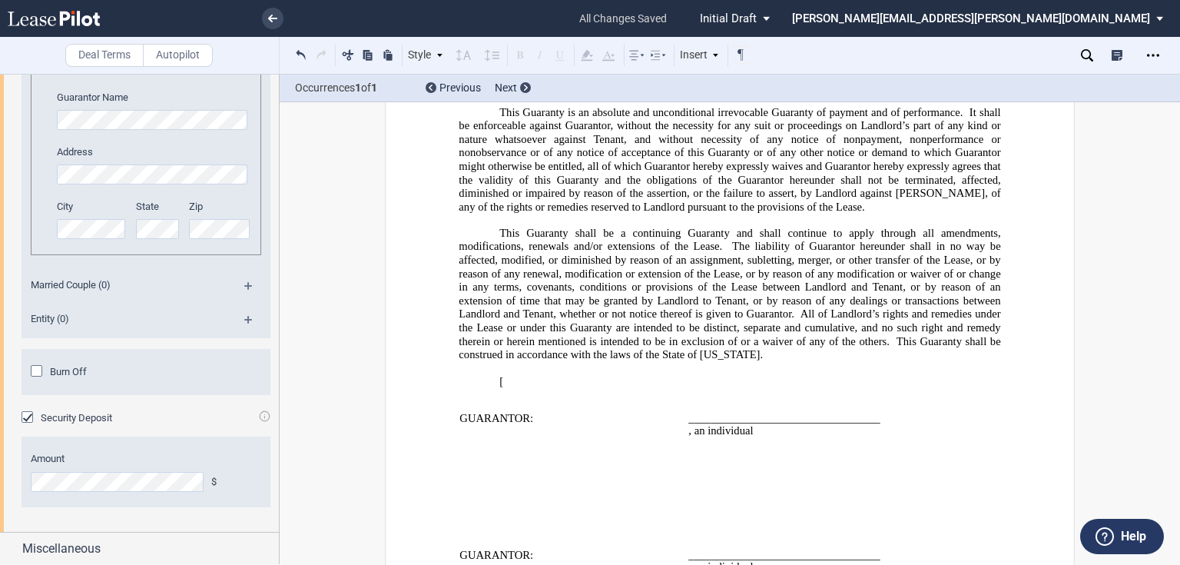
click at [27, 474] on div "Amount $" at bounding box center [146, 471] width 249 height 70
click at [1085, 58] on icon at bounding box center [1087, 55] width 12 height 12
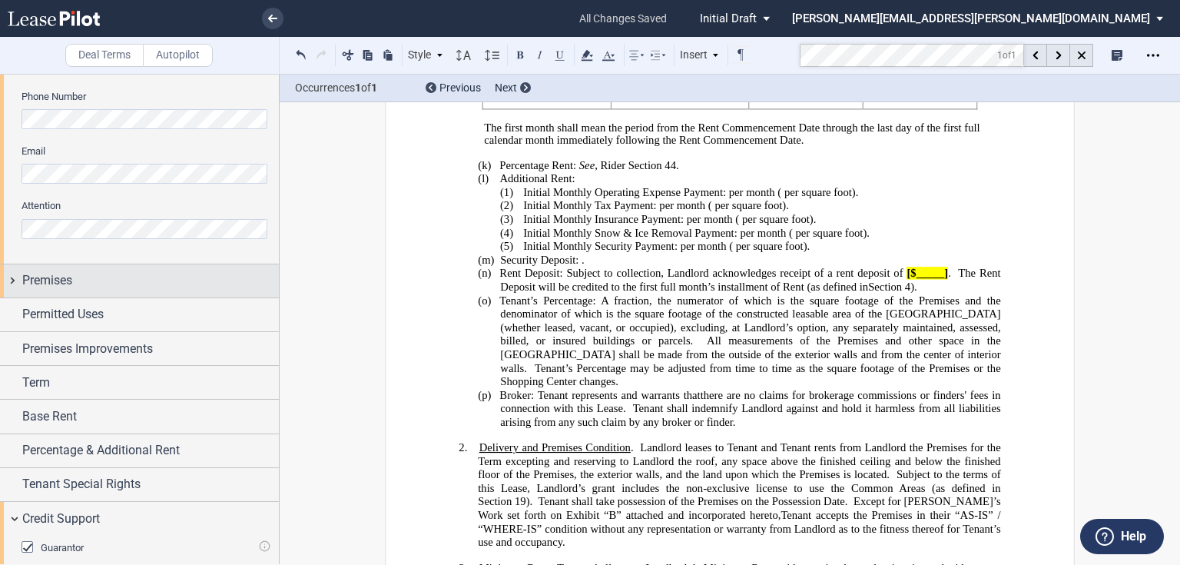
scroll to position [0, 0]
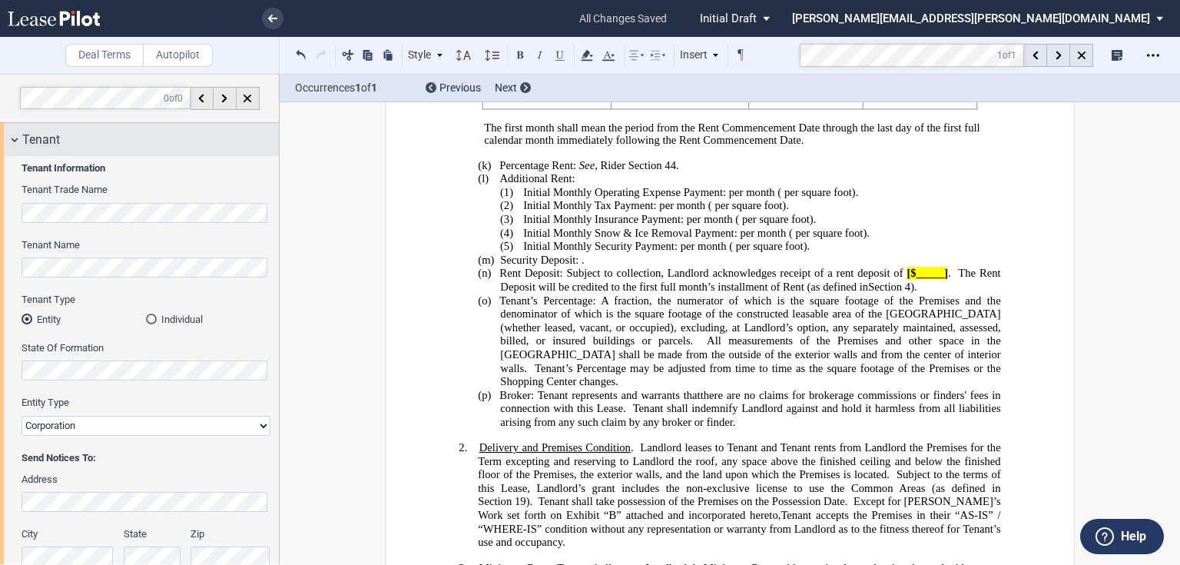
click at [31, 138] on span "Tenant" at bounding box center [41, 140] width 38 height 18
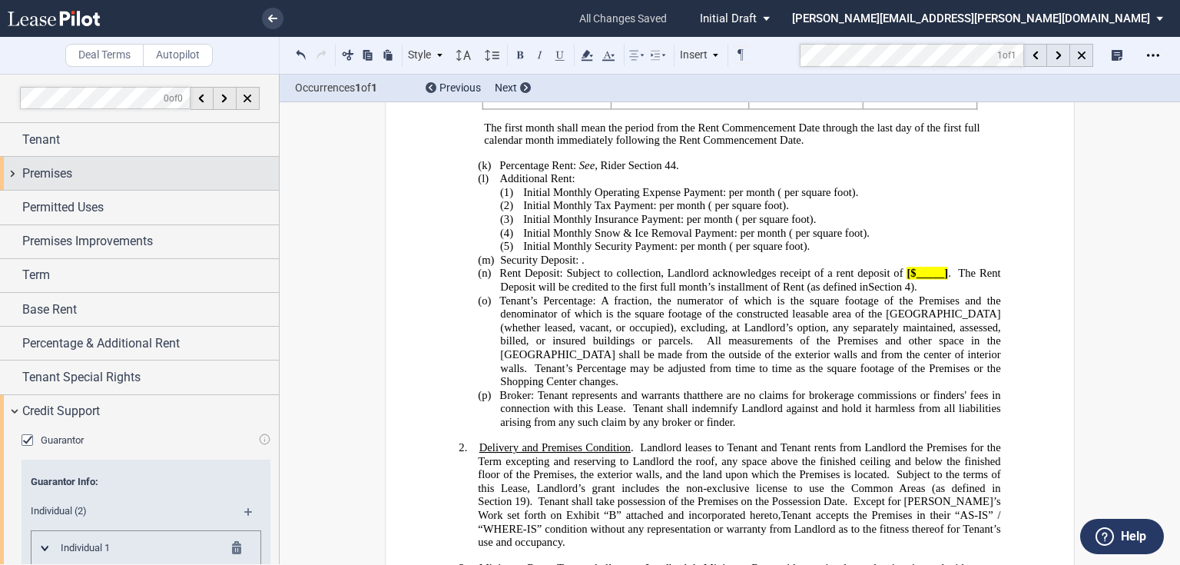
click at [70, 179] on span "Premises" at bounding box center [47, 173] width 50 height 18
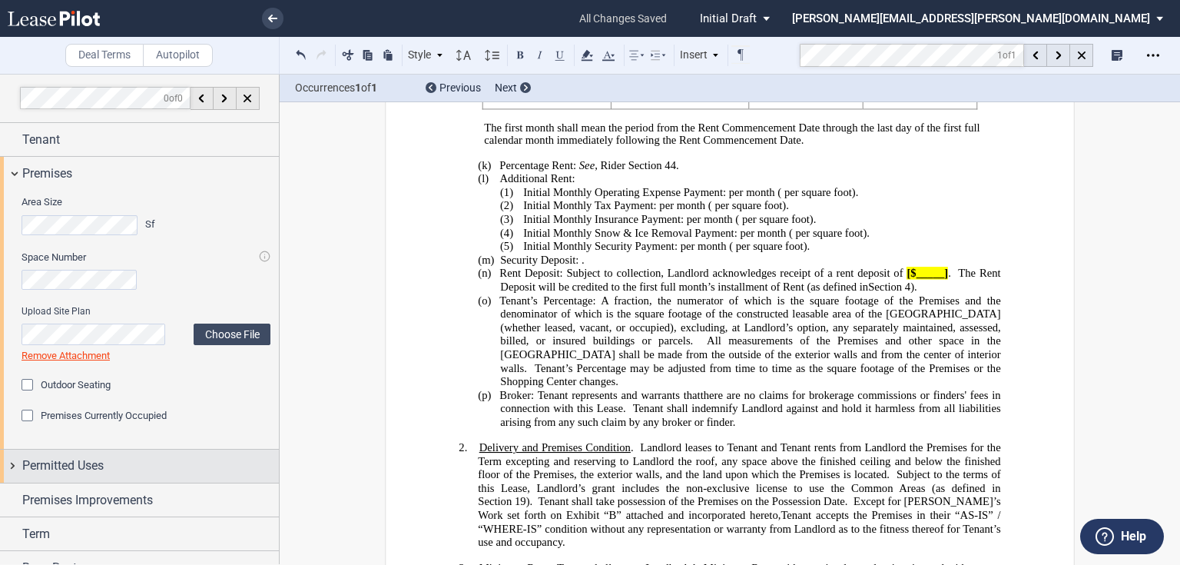
click at [104, 456] on span "Permitted Uses" at bounding box center [62, 465] width 81 height 18
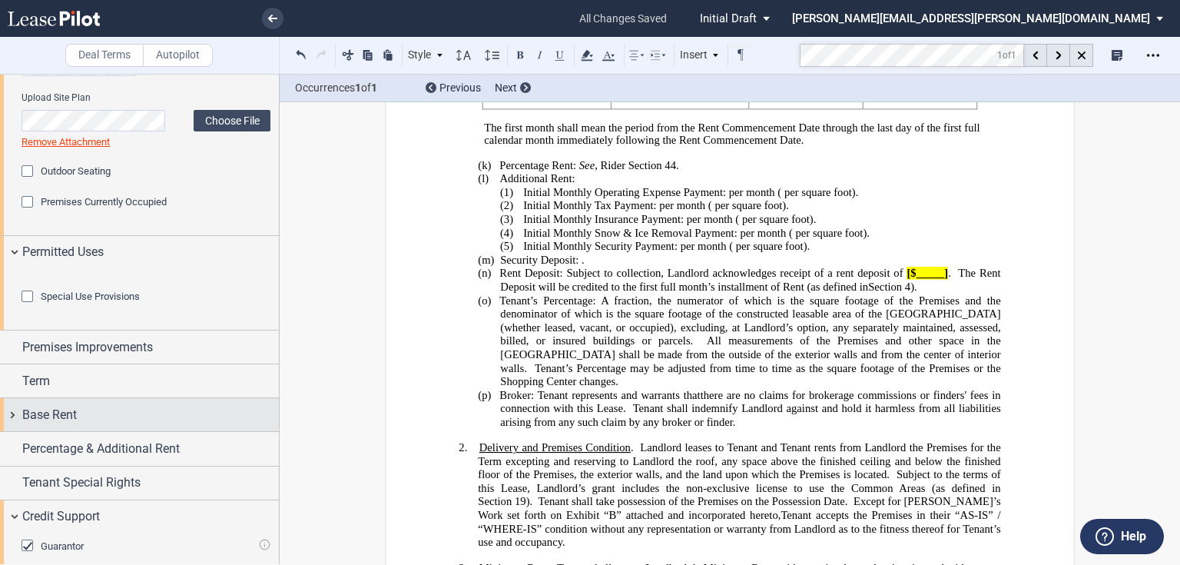
scroll to position [246, 0]
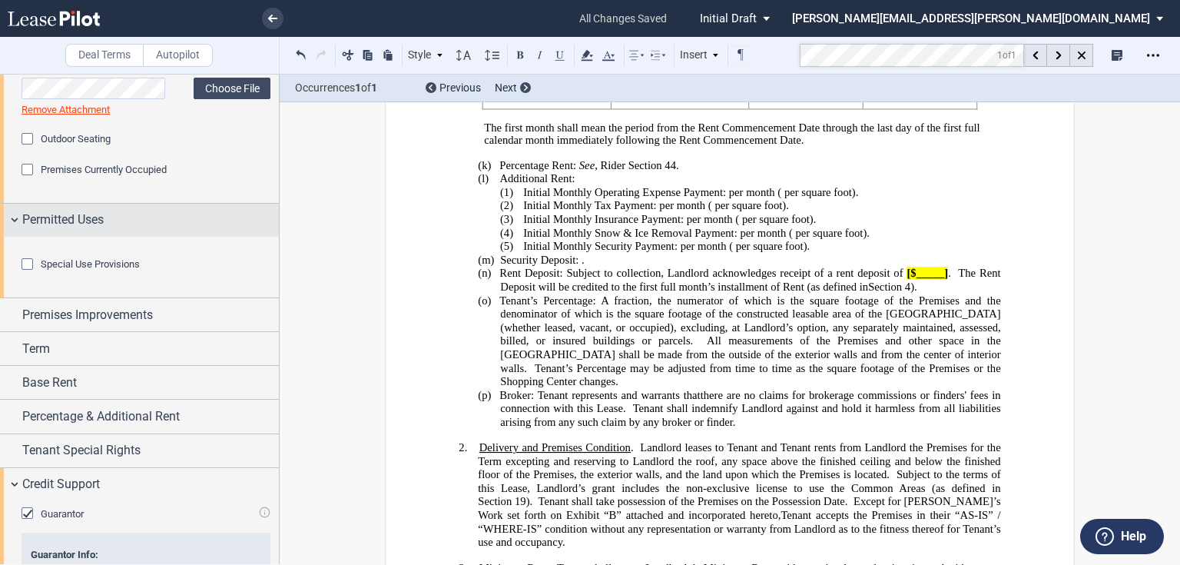
click at [78, 221] on span "Permitted Uses" at bounding box center [62, 220] width 81 height 18
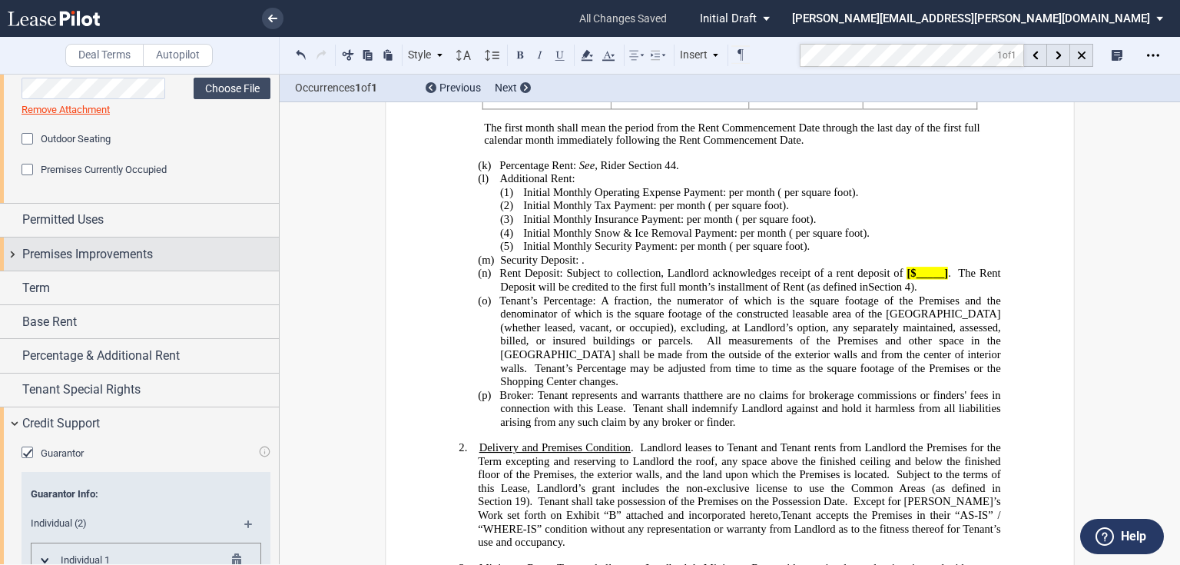
click at [77, 248] on span "Premises Improvements" at bounding box center [87, 254] width 131 height 18
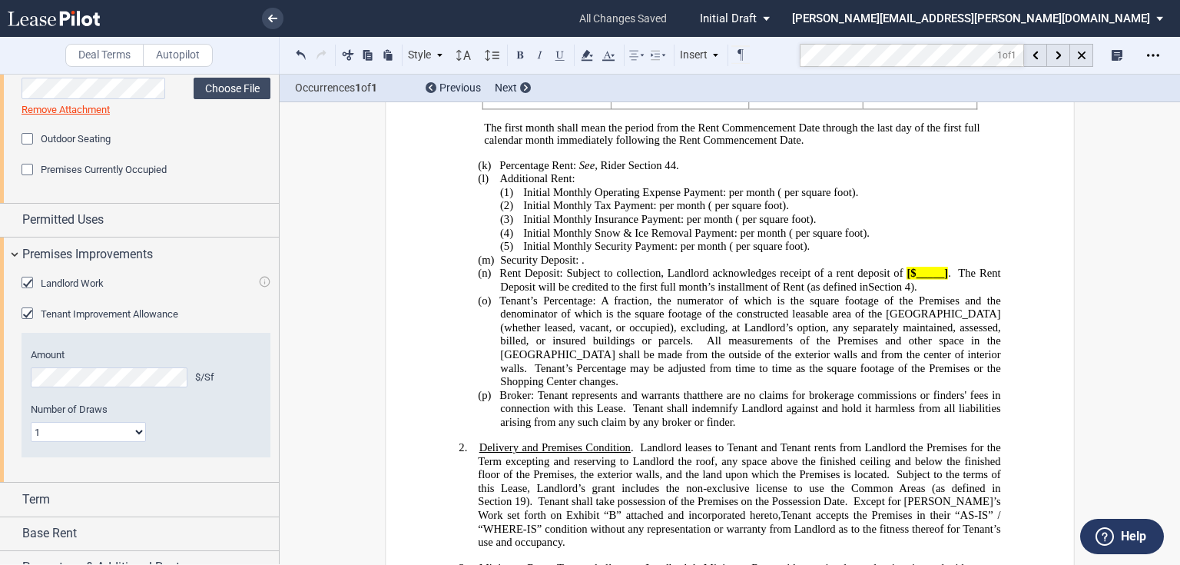
click at [24, 285] on div "Landlord Work" at bounding box center [29, 284] width 15 height 15
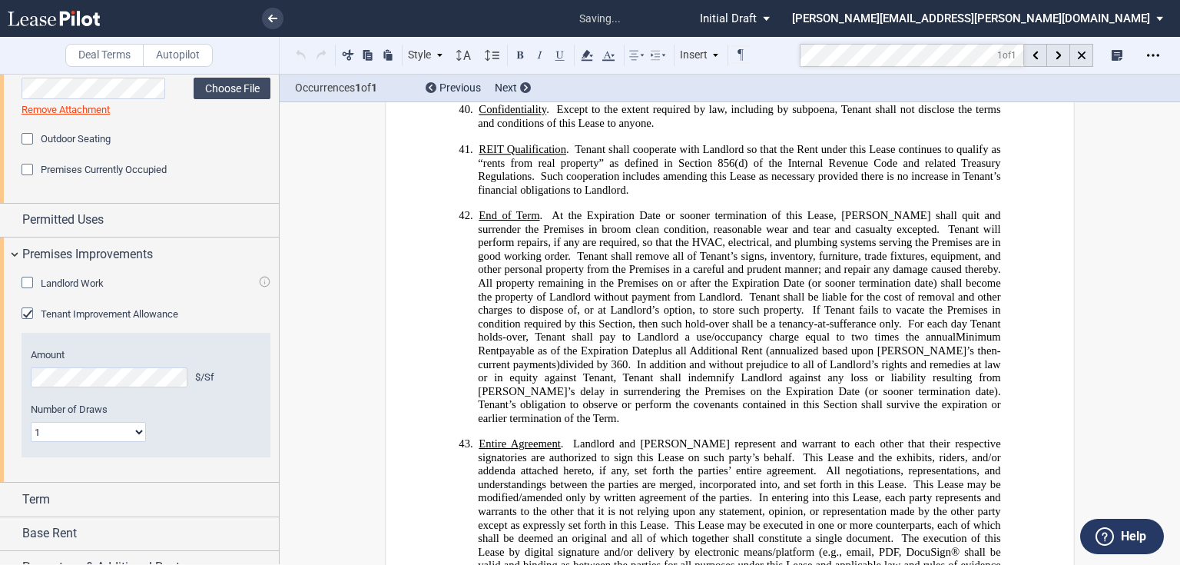
scroll to position [9537, 0]
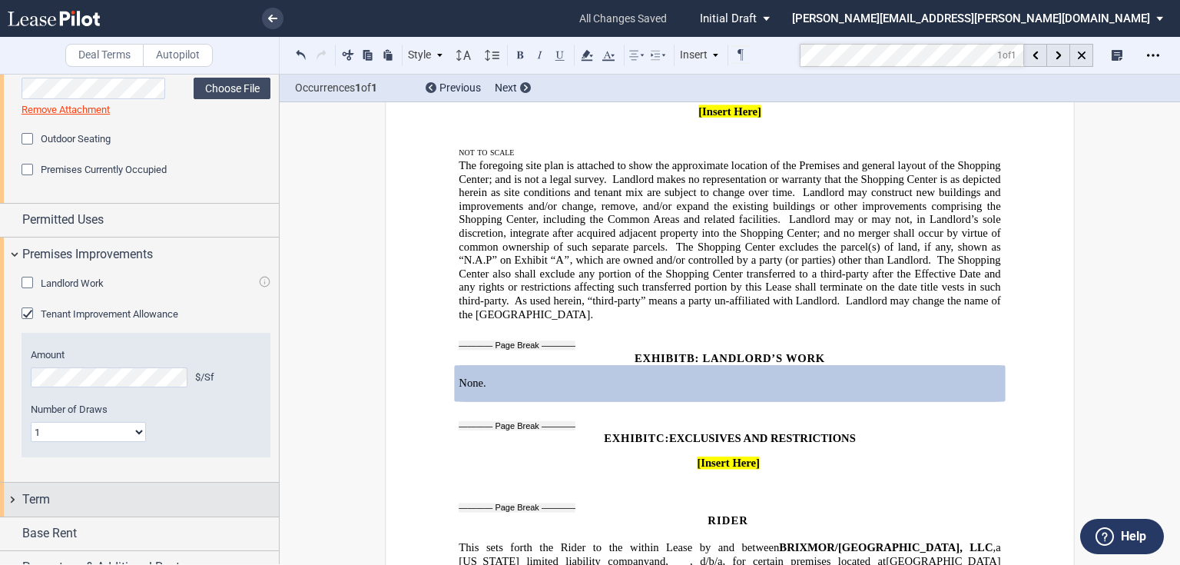
click at [65, 500] on div "Term" at bounding box center [150, 499] width 257 height 18
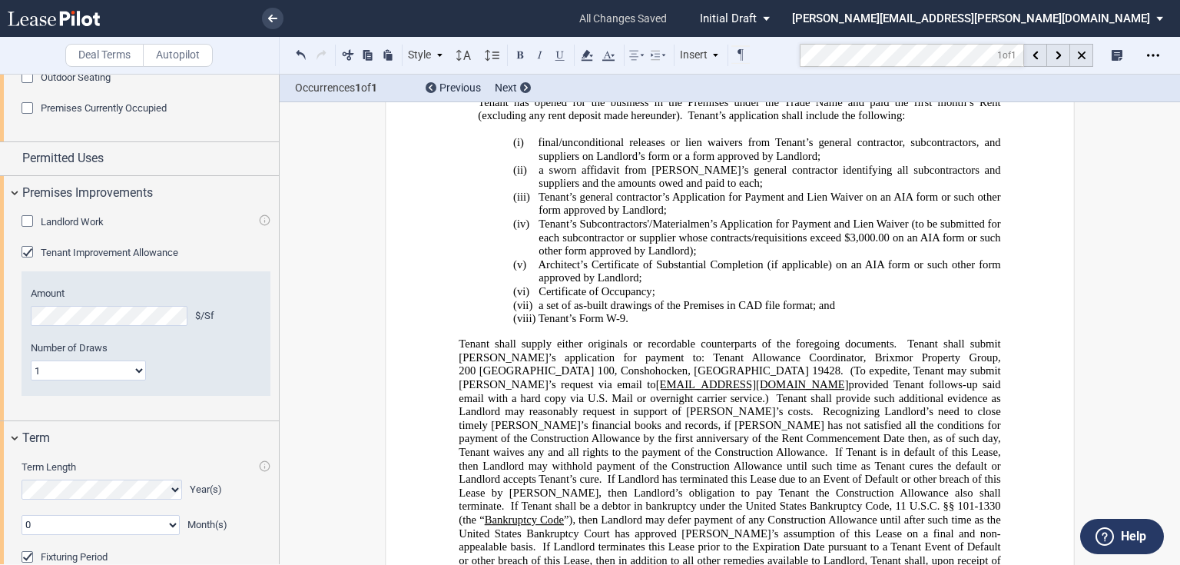
scroll to position [10706, 0]
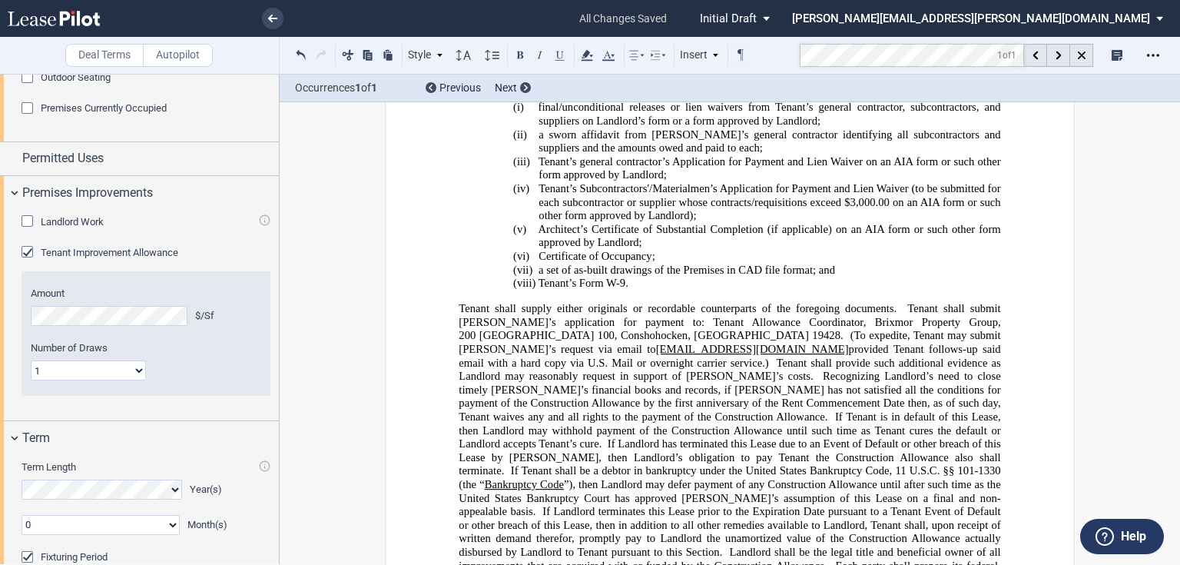
click at [769, 370] on span "Recognizing Landlord’s need to close timely [PERSON_NAME]’s financial books and…" at bounding box center [731, 396] width 545 height 53
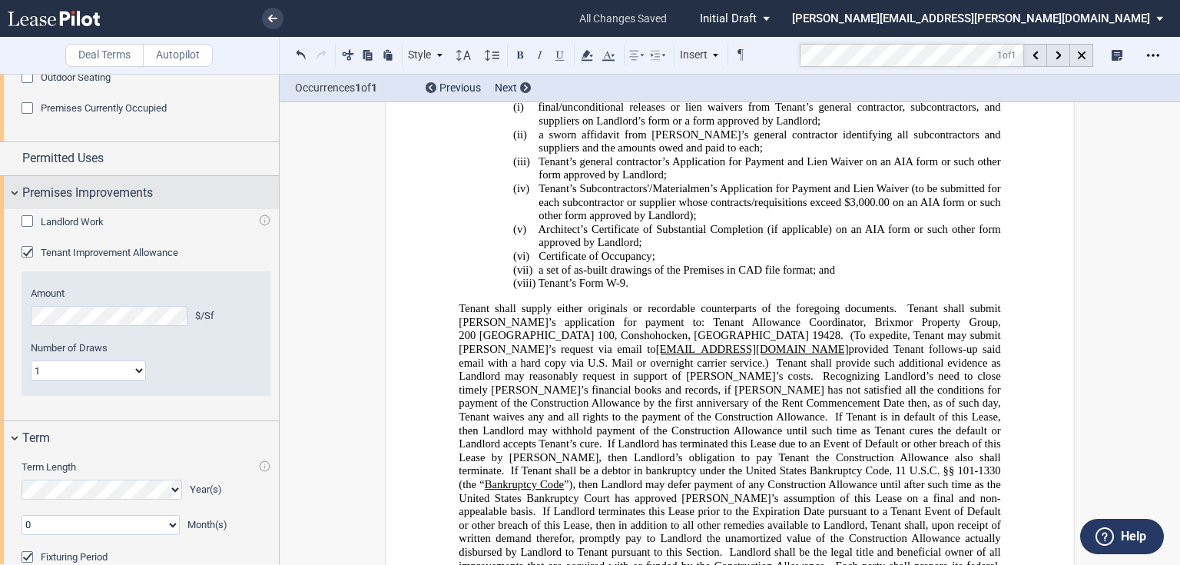
click at [30, 191] on span "Premises Improvements" at bounding box center [87, 193] width 131 height 18
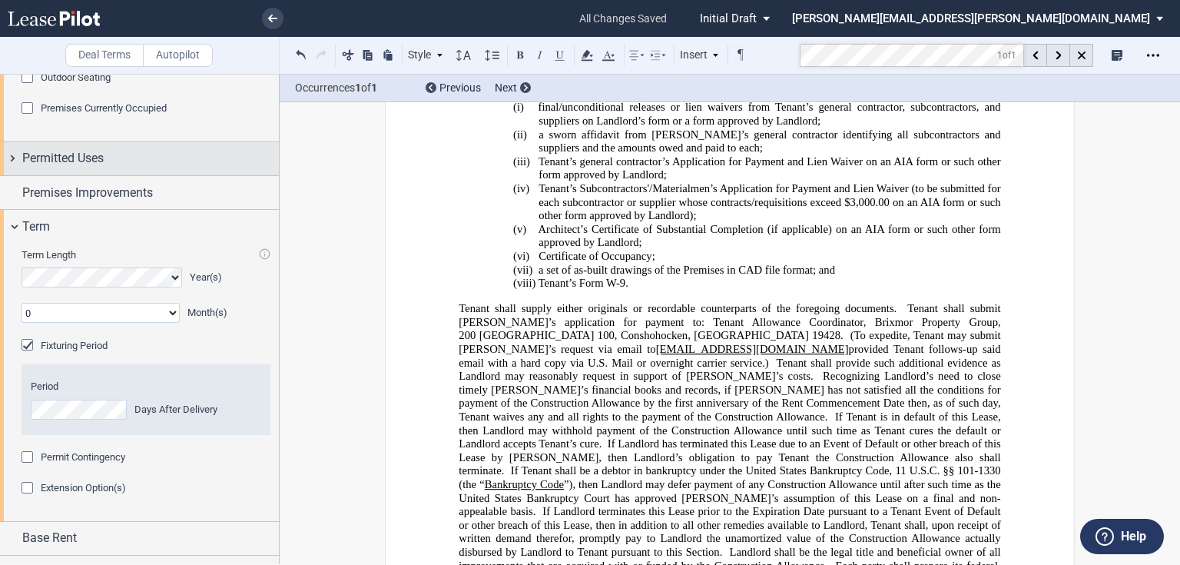
click at [43, 164] on span "Permitted Uses" at bounding box center [62, 158] width 81 height 18
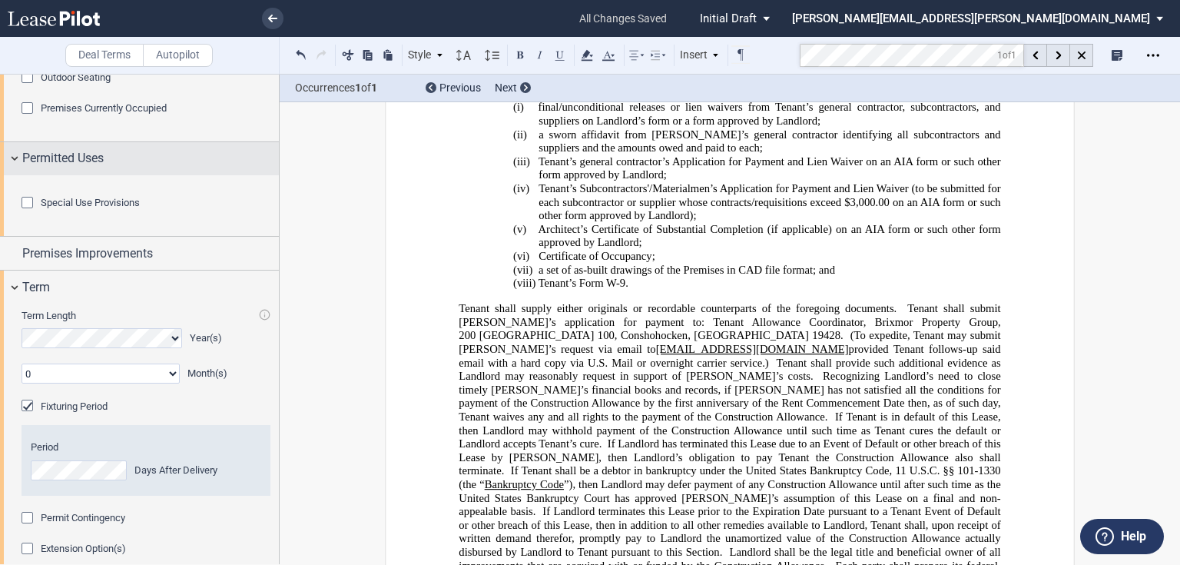
click at [43, 164] on span "Permitted Uses" at bounding box center [62, 158] width 81 height 18
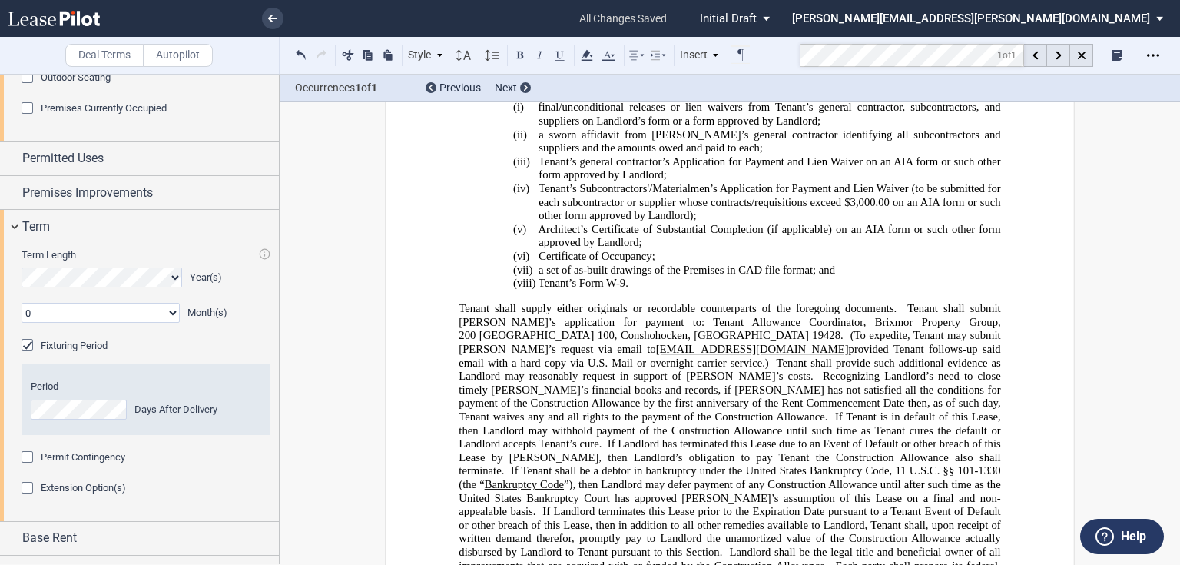
scroll to position [184, 0]
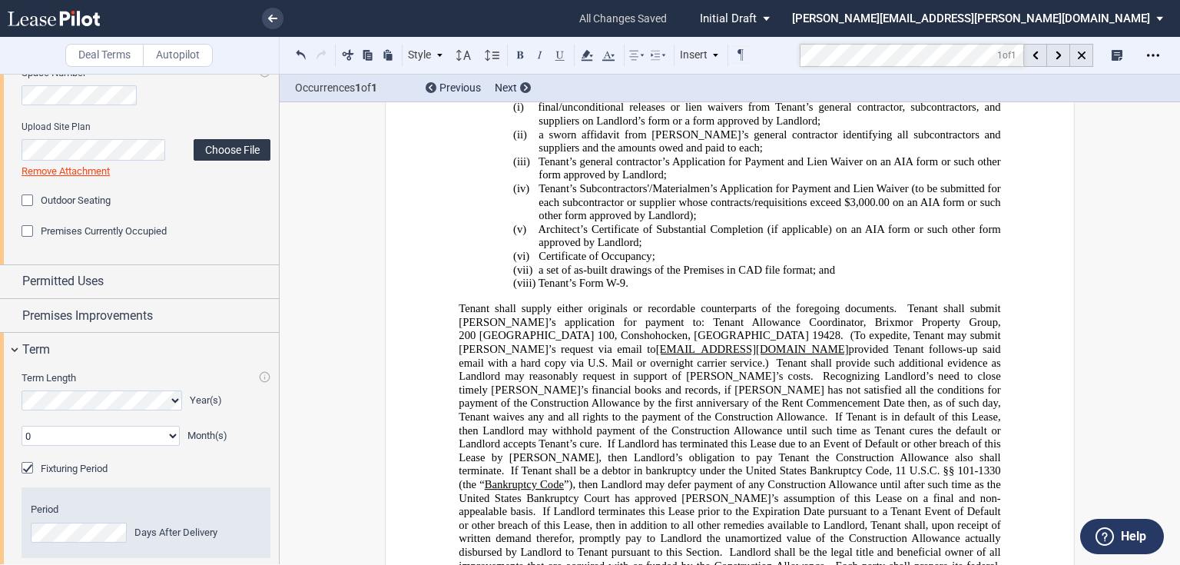
click at [220, 142] on label "Choose File" at bounding box center [232, 150] width 77 height 22
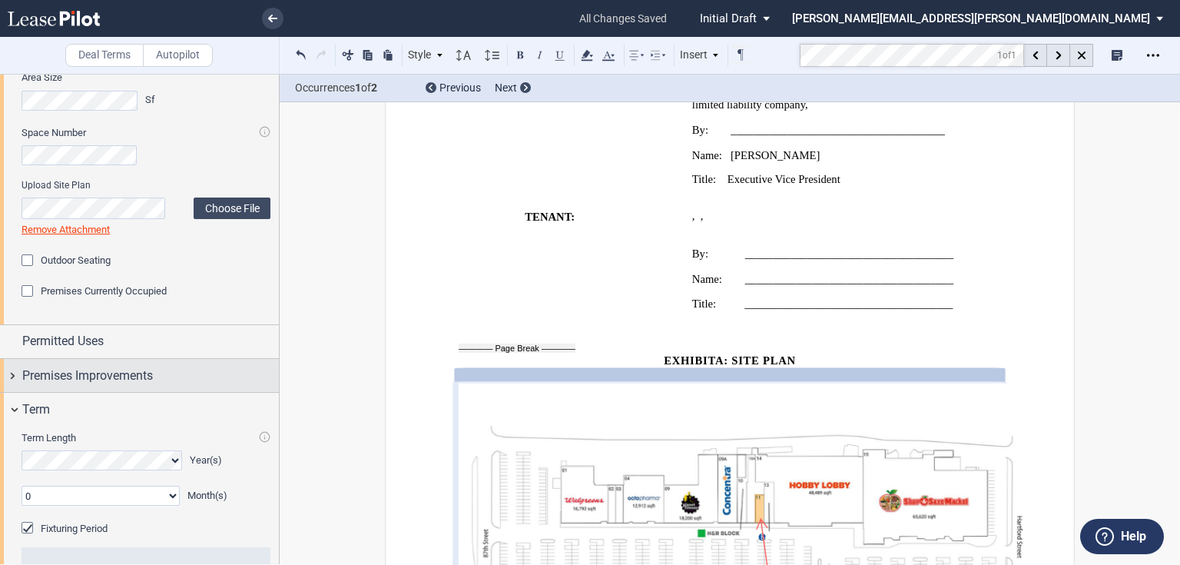
scroll to position [0, 0]
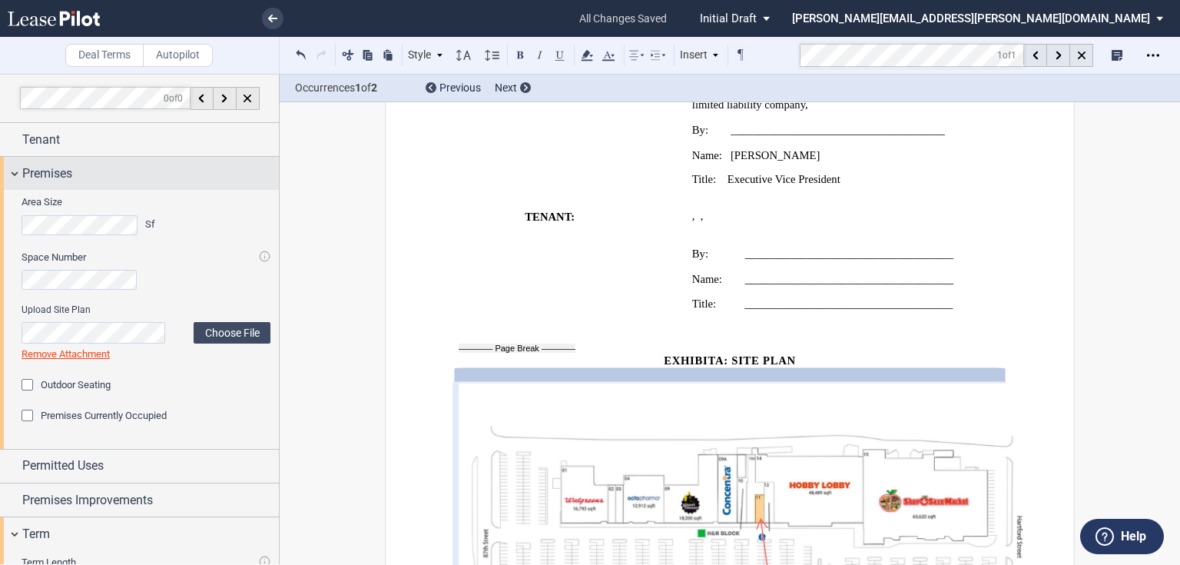
click at [55, 169] on span "Premises" at bounding box center [47, 173] width 50 height 18
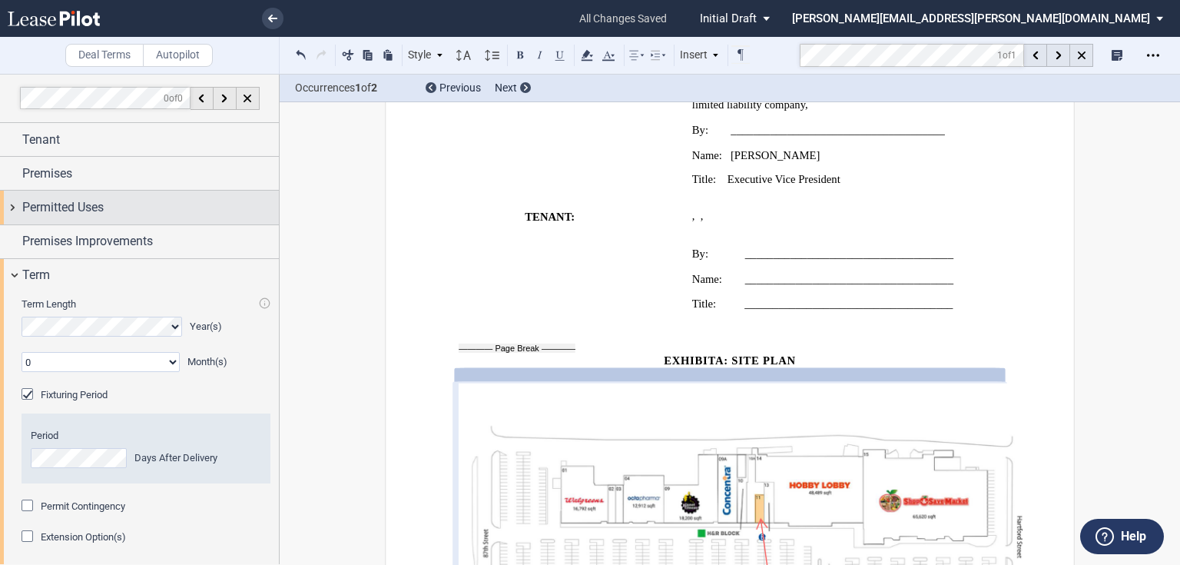
click at [61, 206] on span "Permitted Uses" at bounding box center [62, 207] width 81 height 18
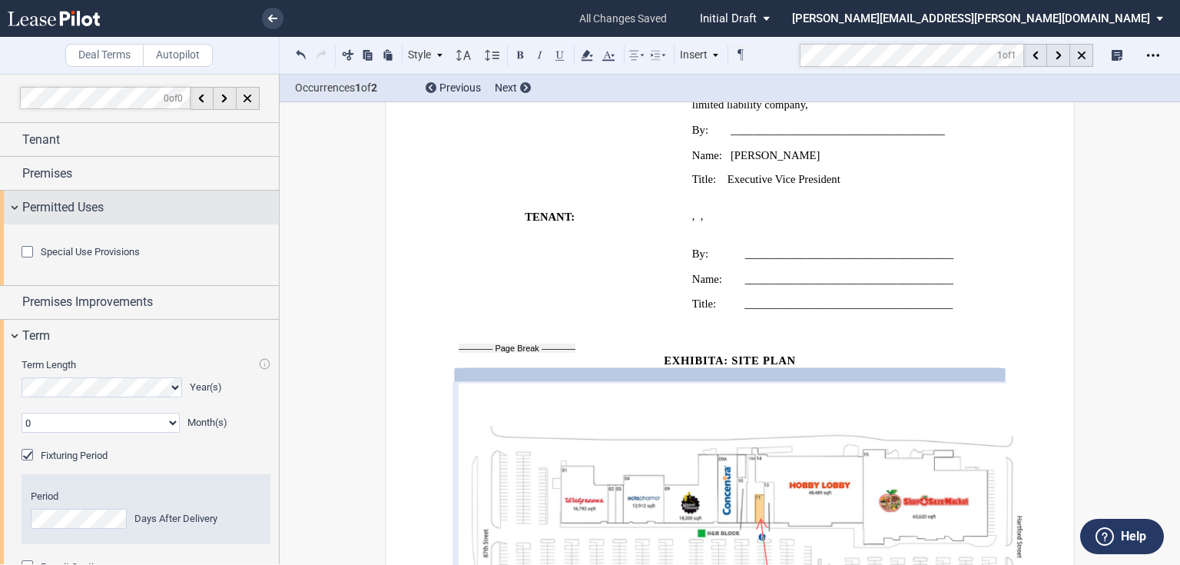
click at [62, 206] on span "Permitted Uses" at bounding box center [62, 207] width 81 height 18
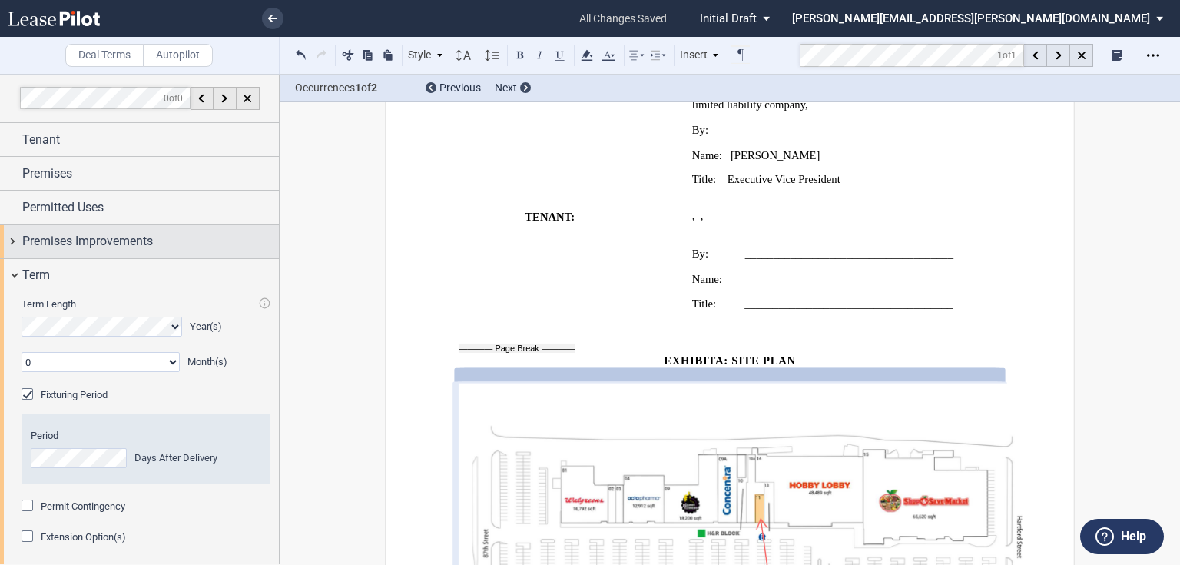
click at [65, 235] on span "Premises Improvements" at bounding box center [87, 241] width 131 height 18
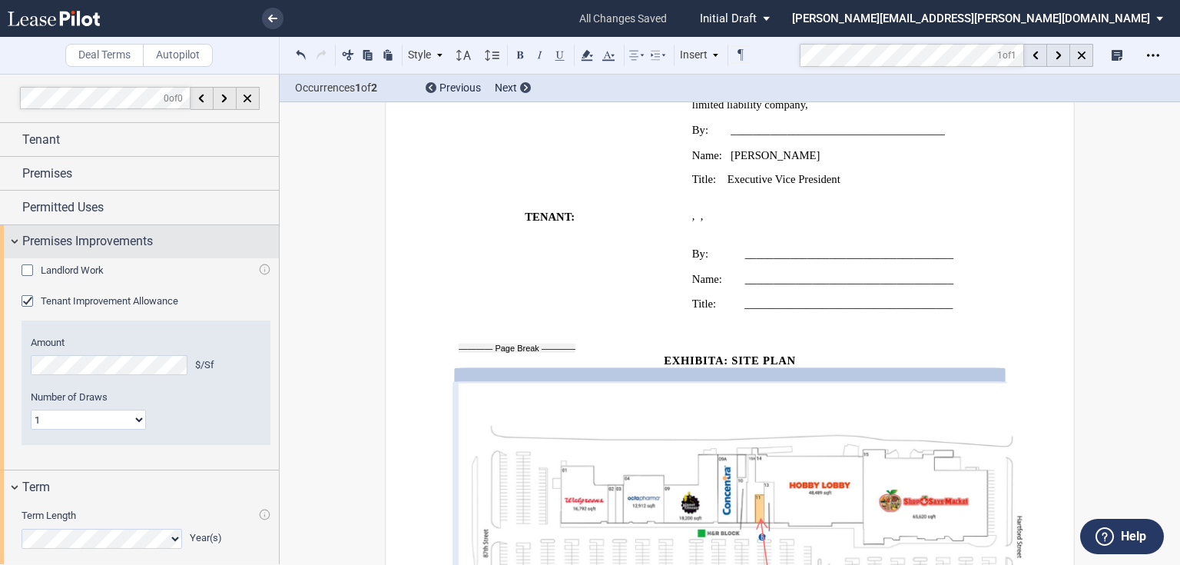
click at [65, 235] on span "Premises Improvements" at bounding box center [87, 241] width 131 height 18
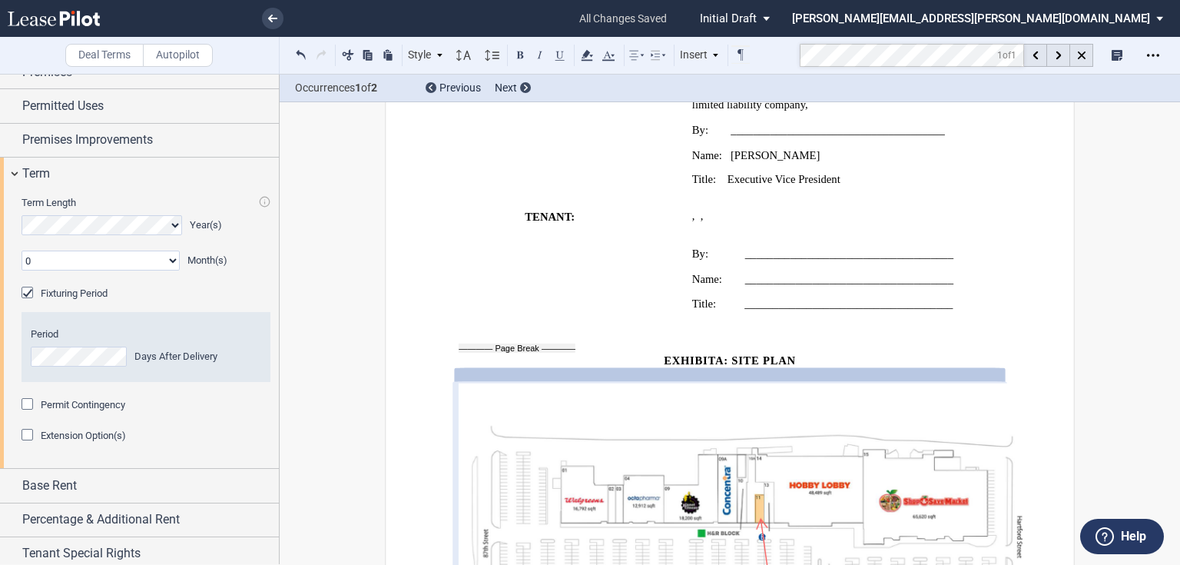
scroll to position [123, 0]
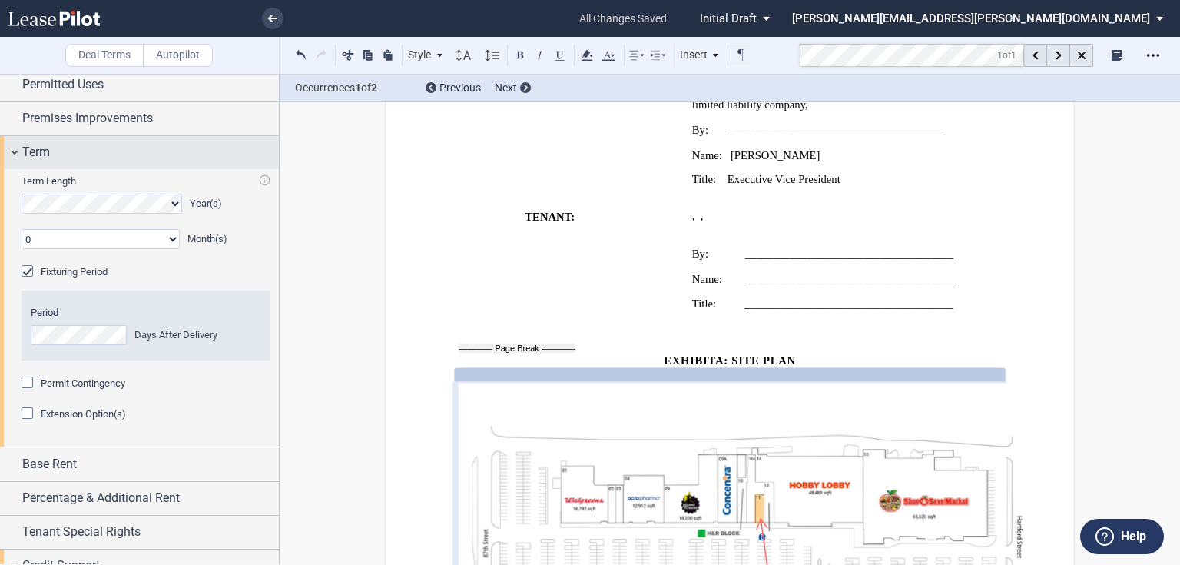
click at [34, 152] on span "Term" at bounding box center [36, 152] width 28 height 18
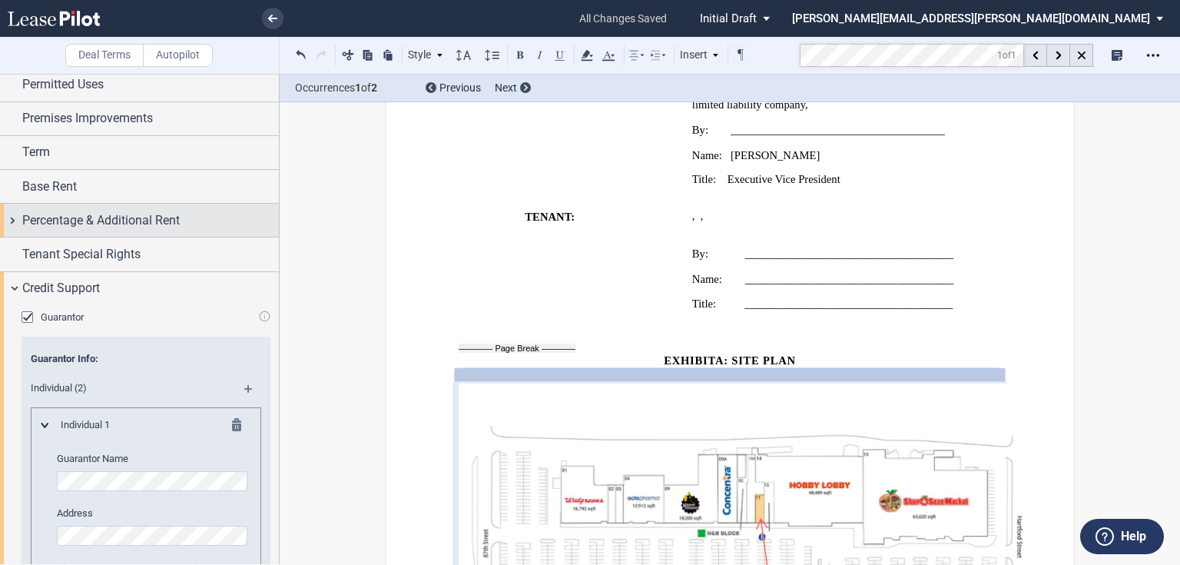
click at [42, 221] on span "Percentage & Additional Rent" at bounding box center [100, 220] width 157 height 18
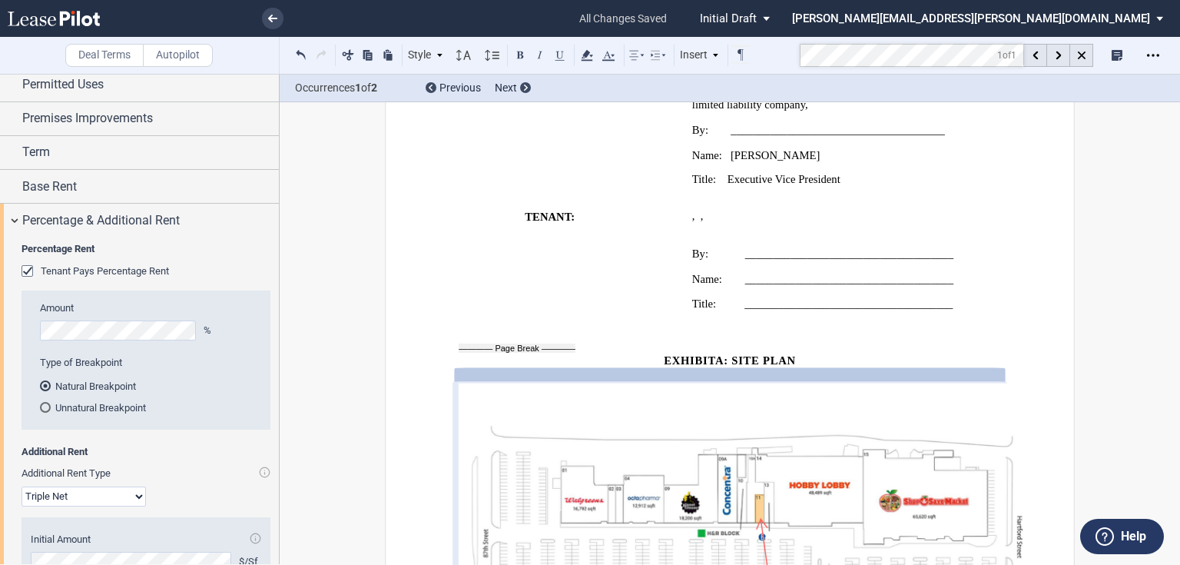
click at [37, 272] on div "Tenant Pays Percentage Rent" at bounding box center [29, 272] width 15 height 15
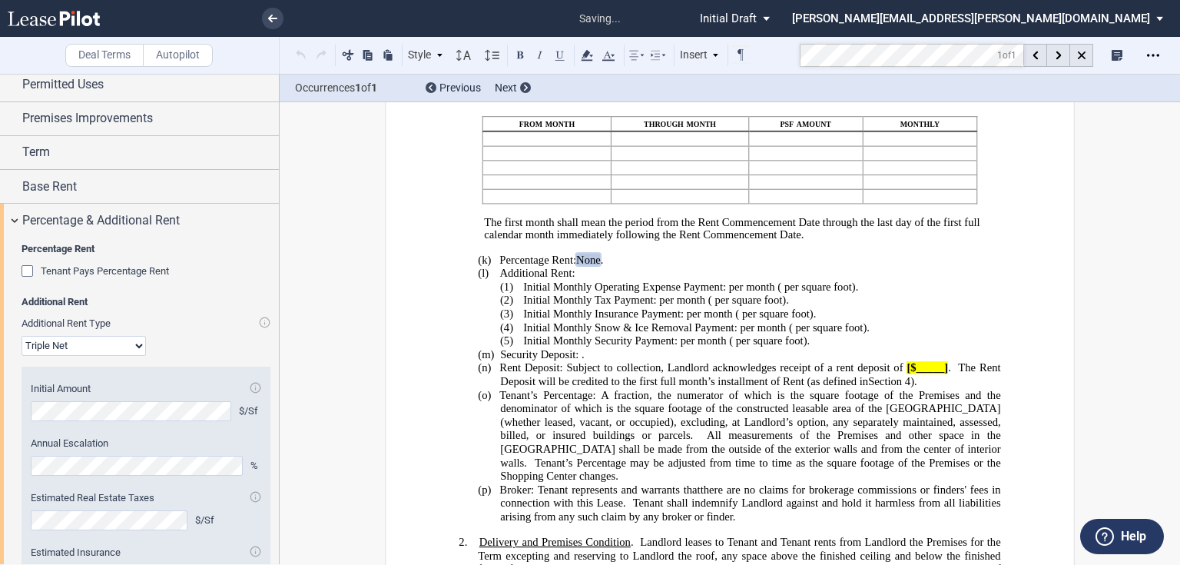
scroll to position [184, 0]
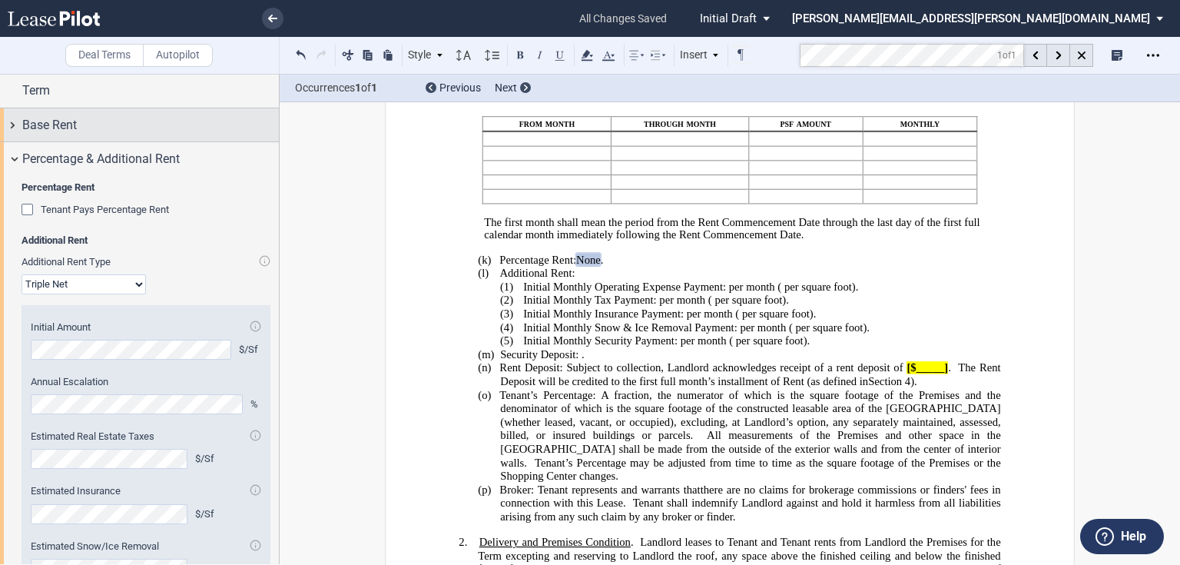
click at [37, 129] on span "Base Rent" at bounding box center [49, 125] width 55 height 18
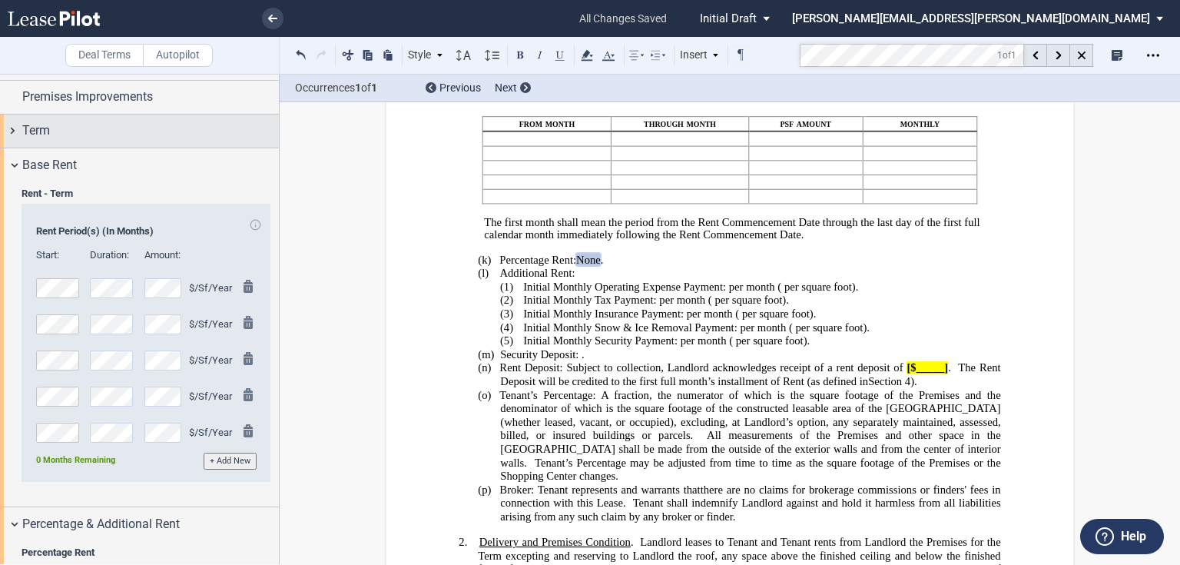
scroll to position [61, 0]
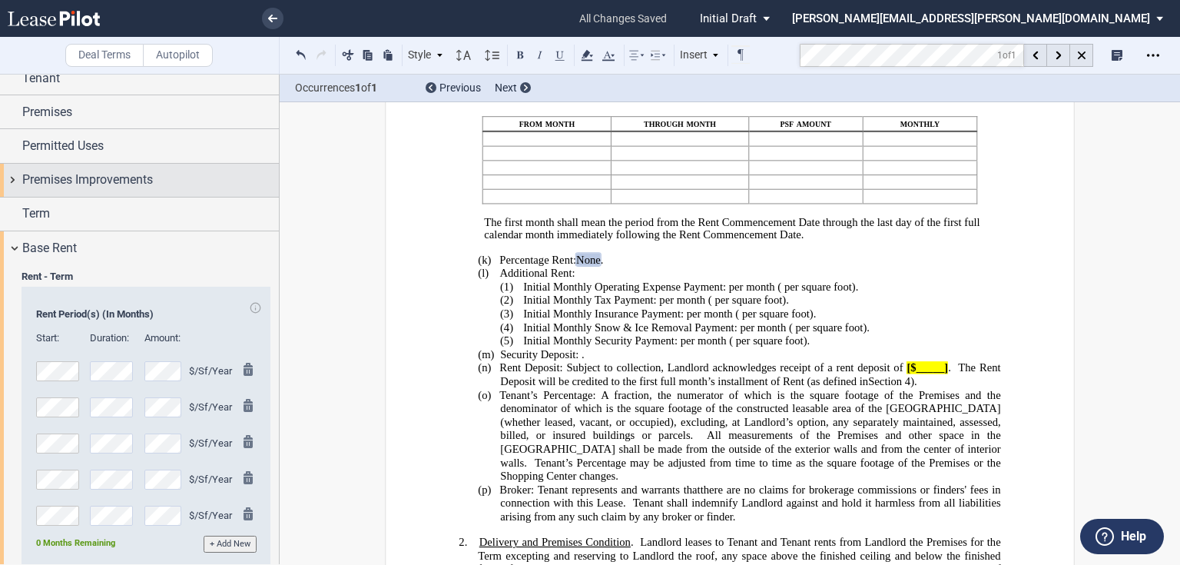
click at [61, 184] on span "Premises Improvements" at bounding box center [87, 180] width 131 height 18
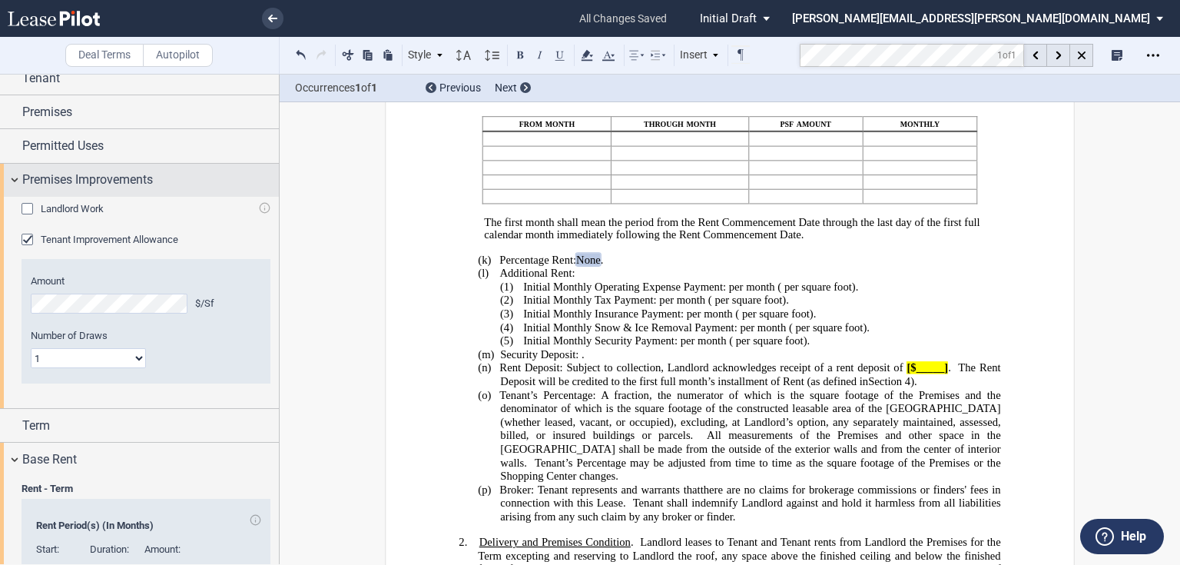
click at [95, 187] on span "Premises Improvements" at bounding box center [87, 180] width 131 height 18
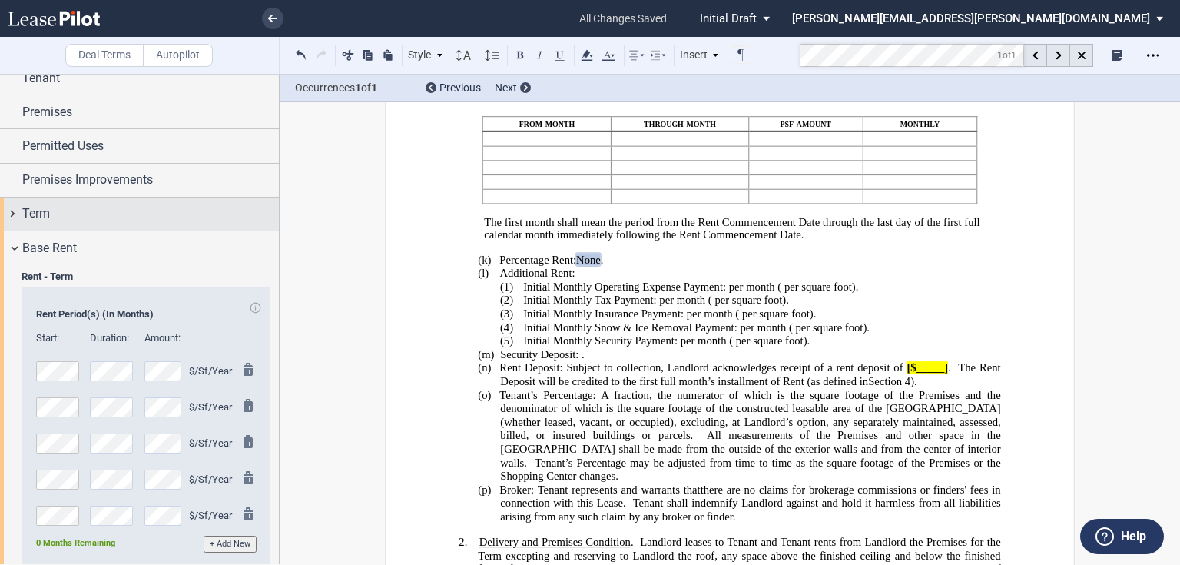
click at [88, 202] on div "Term" at bounding box center [139, 213] width 279 height 33
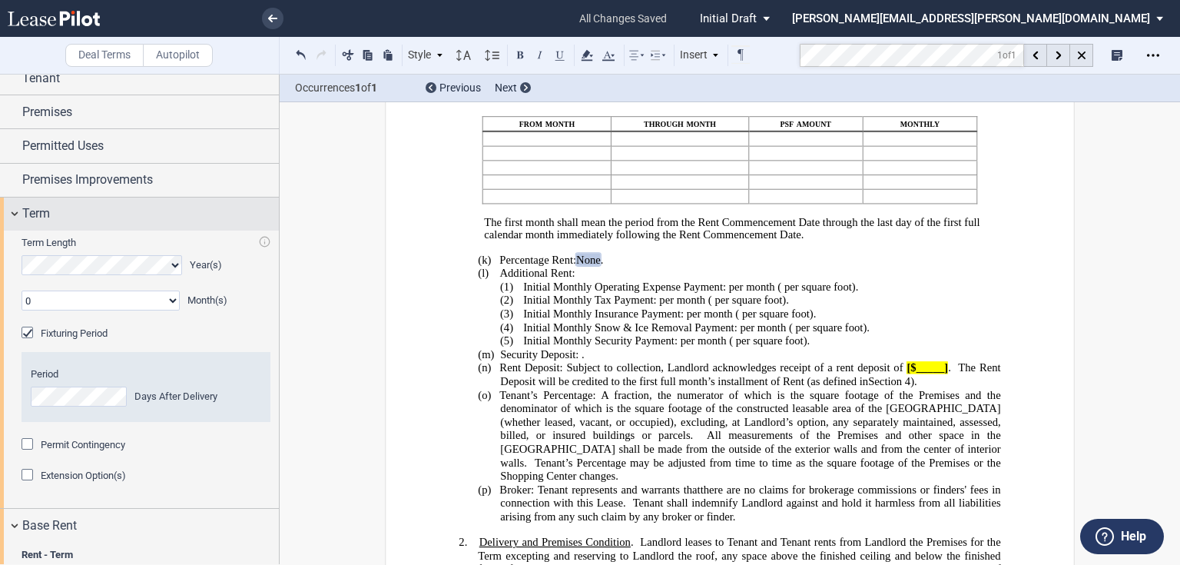
click at [88, 202] on div "Term" at bounding box center [139, 213] width 279 height 33
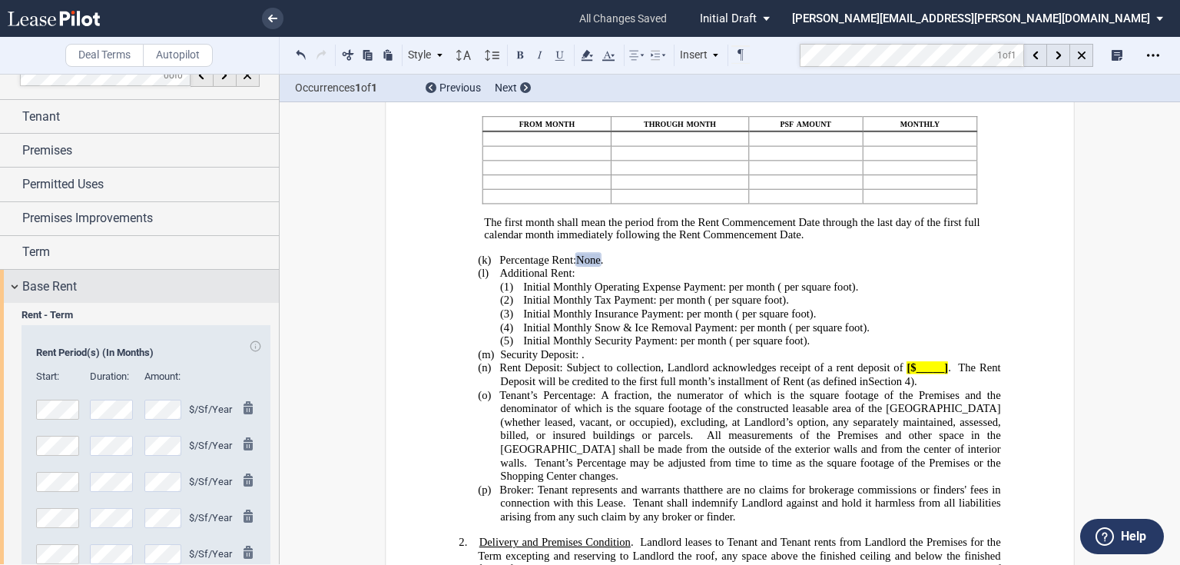
scroll to position [0, 0]
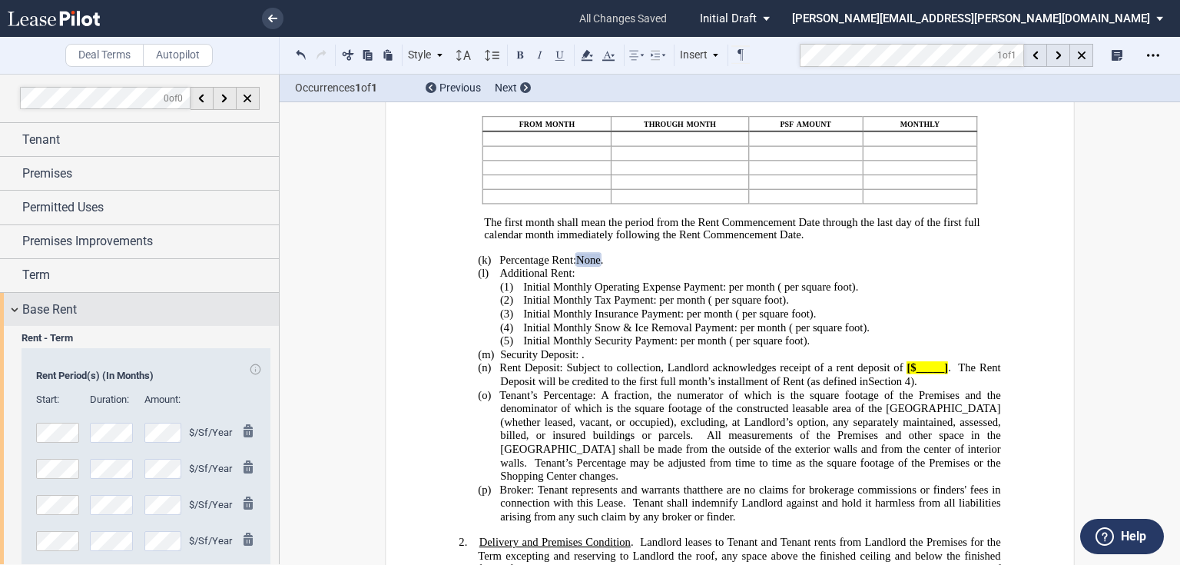
click at [81, 303] on div "Base Rent" at bounding box center [150, 309] width 257 height 18
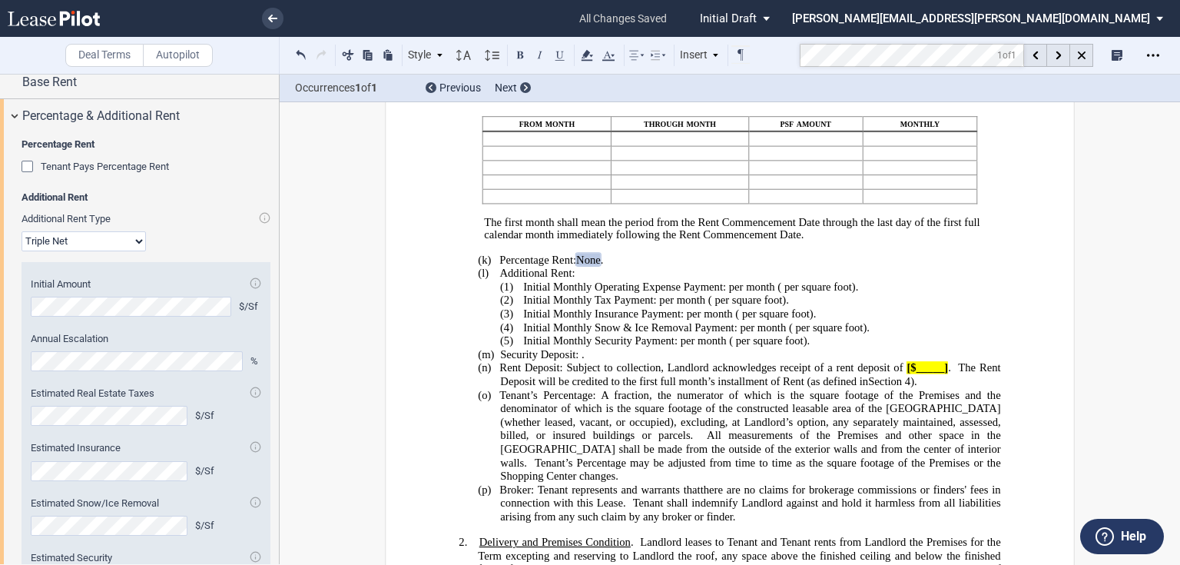
scroll to position [246, 0]
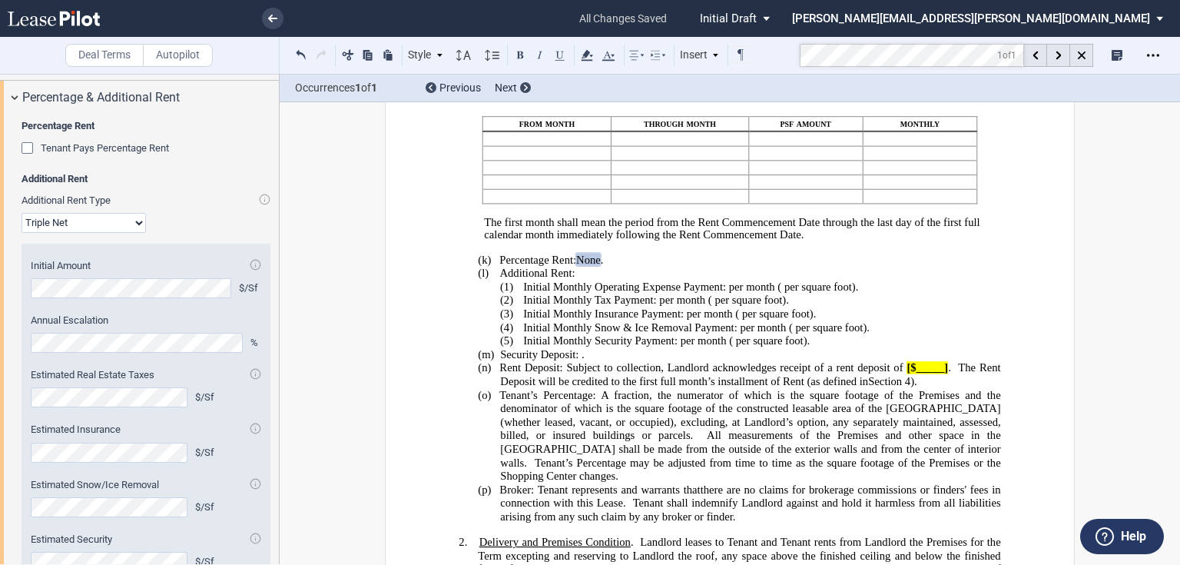
click at [644, 374] on span "Rent Deposit: Subject to collection, Landlord acknowledges receipt of a rent de…" at bounding box center [700, 367] width 403 height 13
click at [907, 374] on span "[$_____]" at bounding box center [927, 367] width 41 height 13
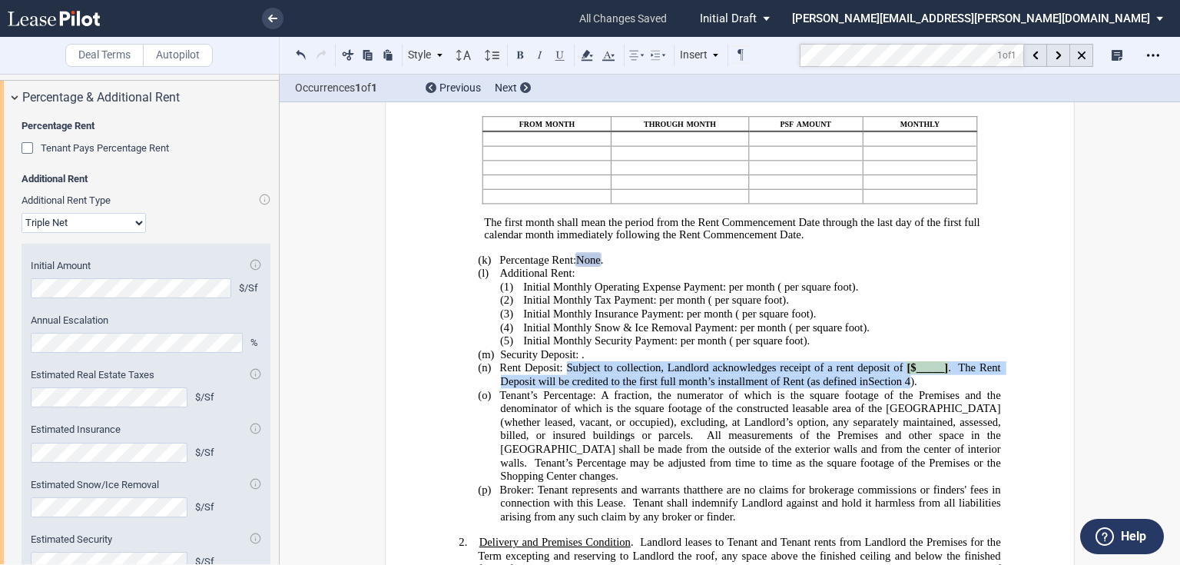
drag, startPoint x: 562, startPoint y: 378, endPoint x: 910, endPoint y: 391, distance: 347.5
click at [910, 388] on p "(n) Rent Deposit: Subject to collection, Landlord acknowledges receipt of a ren…" at bounding box center [750, 374] width 500 height 27
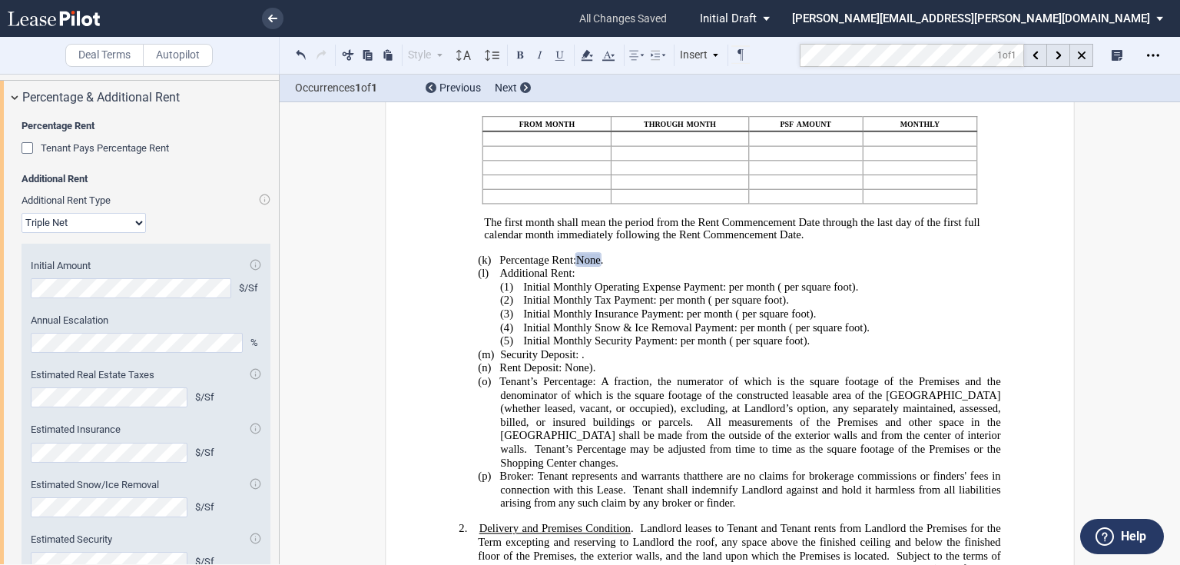
click at [650, 278] on p "(l) Additional Rent:" at bounding box center [750, 274] width 500 height 14
click at [636, 267] on p "(k) Percentage Rent: None See , Rider Section ﻿ 44 ﻿ ." at bounding box center [750, 260] width 500 height 14
click at [605, 375] on p "(n) Rent Deposit: None ﻿ Section ﻿ ﻿ ﻿ ﻿ )." at bounding box center [750, 368] width 500 height 14
click at [304, 58] on button at bounding box center [301, 54] width 18 height 18
click at [618, 375] on p "(n) Rent Deposit: None ﻿ Section ﻿ ﻿ ﻿ ﻿ )." at bounding box center [750, 368] width 500 height 14
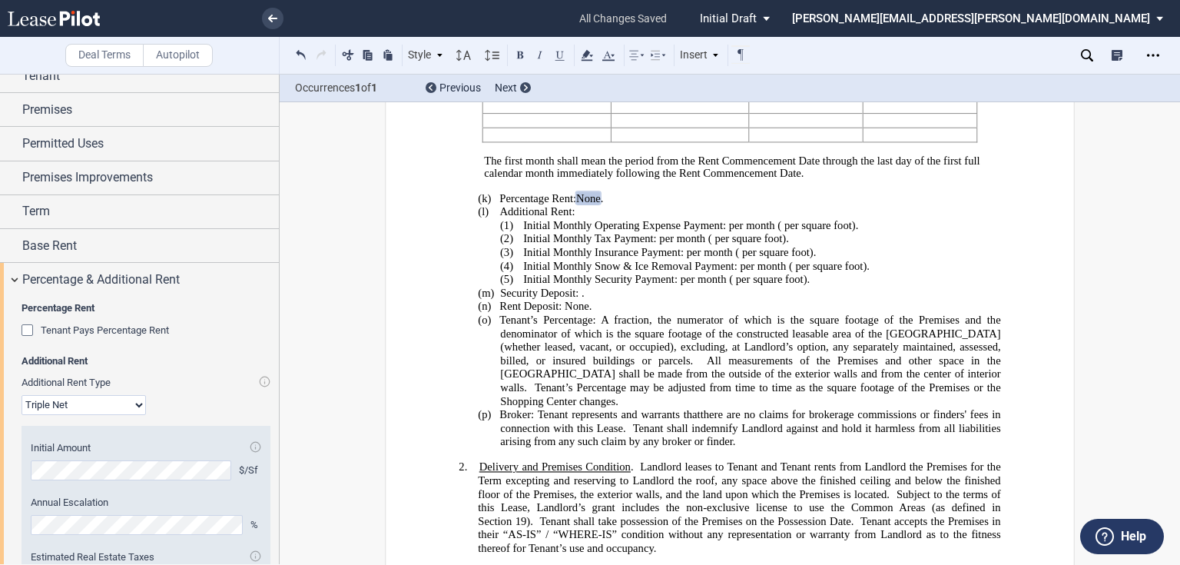
scroll to position [61, 0]
click at [34, 286] on span "Percentage & Additional Rent" at bounding box center [100, 282] width 157 height 18
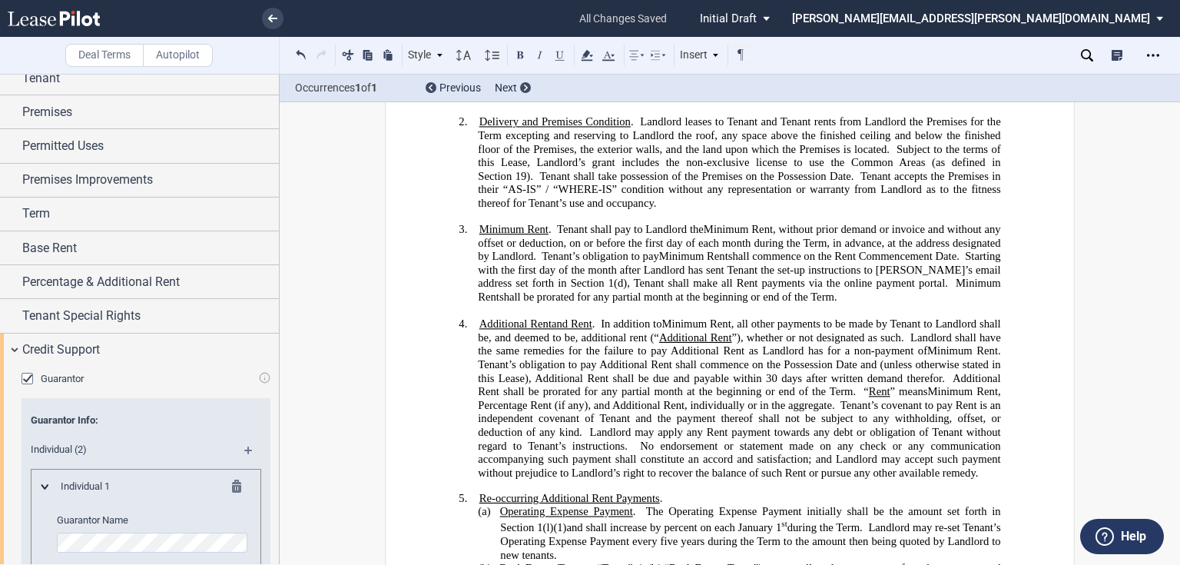
scroll to position [970, 0]
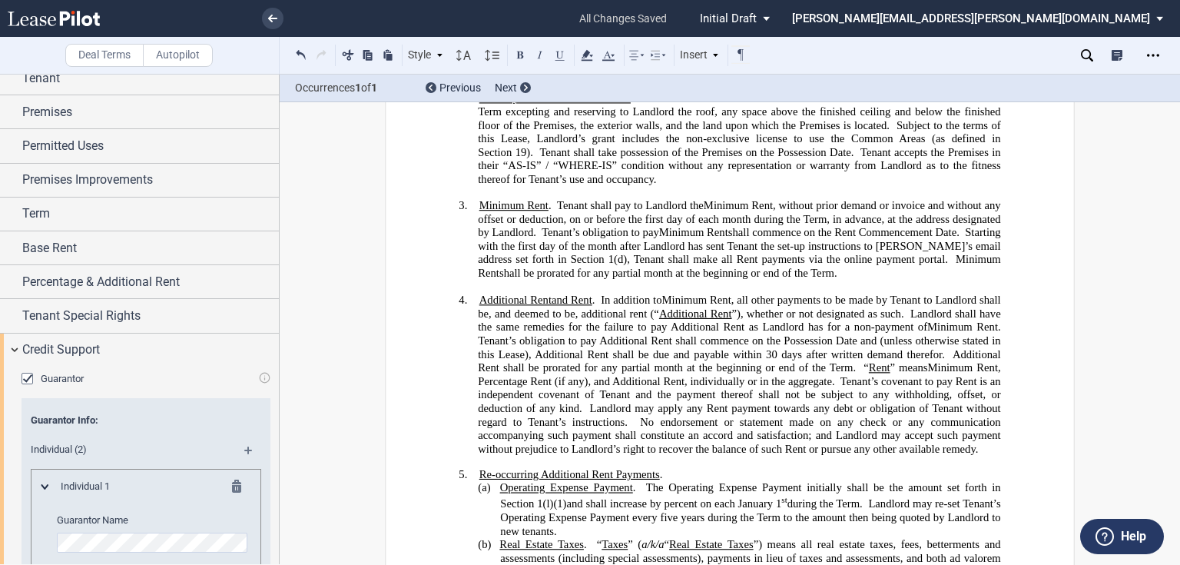
click at [513, 338] on span "Tenant’s obligation to pay Additional Rent shall commence on the Possession Dat…" at bounding box center [740, 347] width 525 height 26
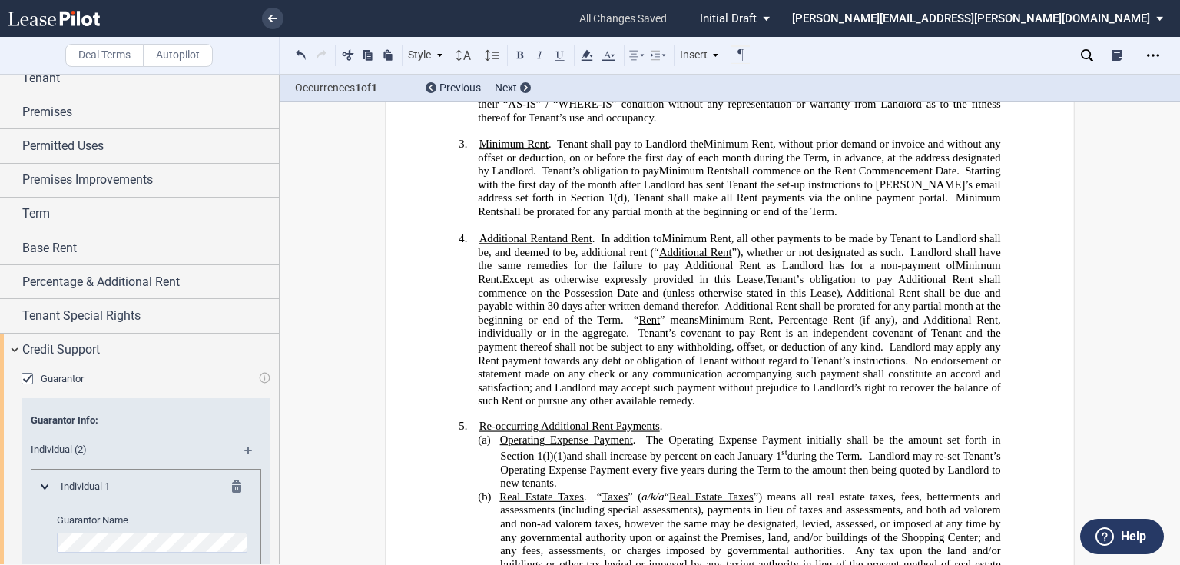
scroll to position [1093, 0]
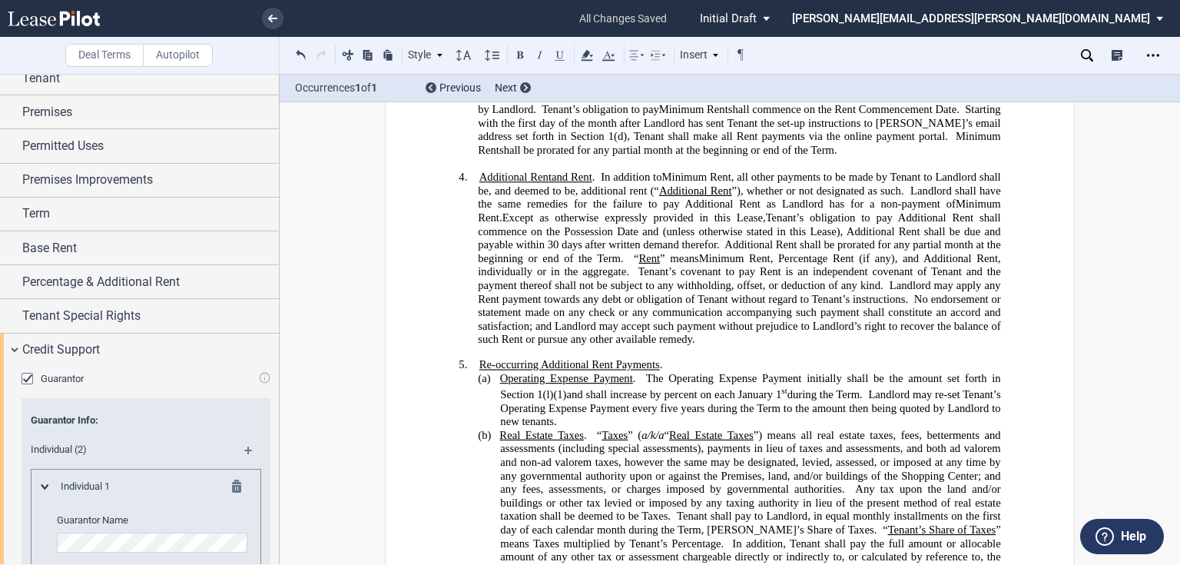
click at [645, 373] on span "The Operating Expense Payment initially shall be the amount set forth in Section" at bounding box center [751, 386] width 503 height 28
click at [673, 509] on span "Tenant shall pay to Landlord, in equal monthly installments on the first day of…" at bounding box center [751, 522] width 503 height 26
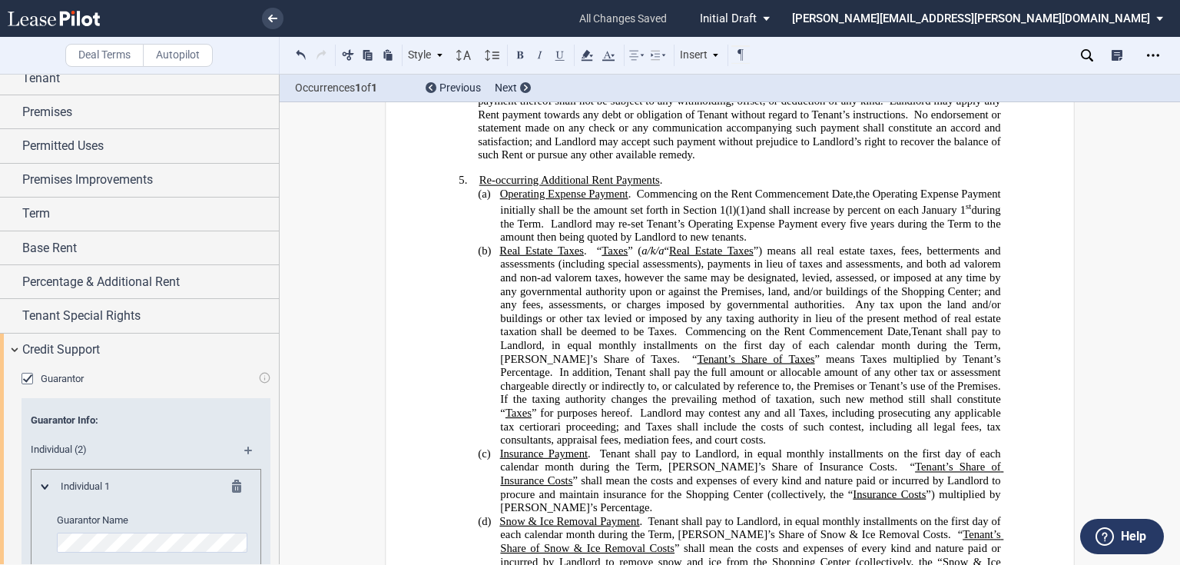
scroll to position [1339, 0]
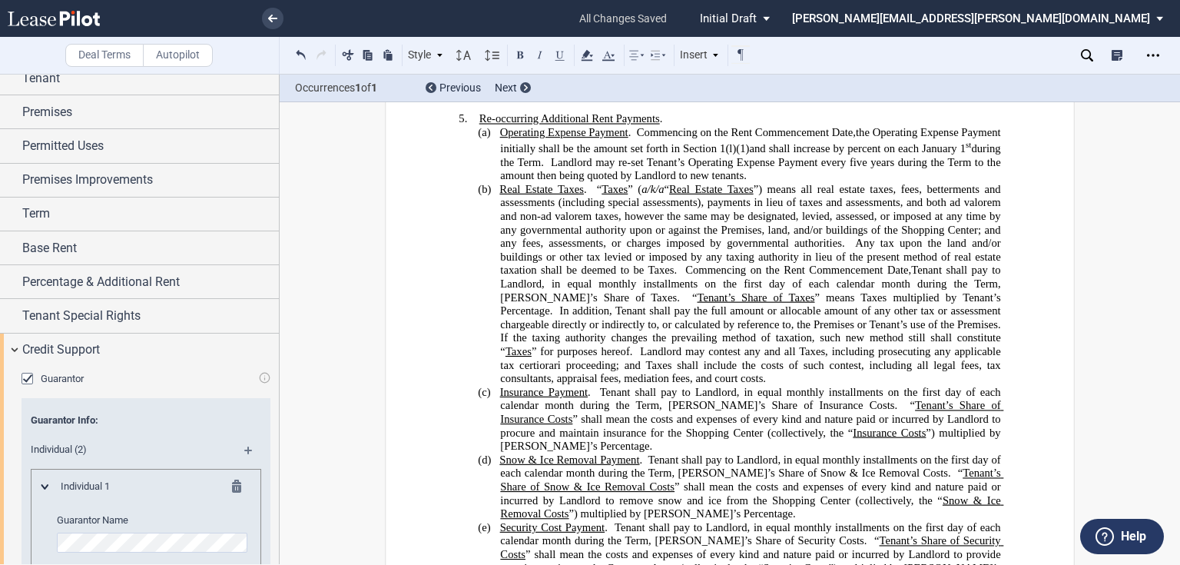
click at [599, 390] on span "Tenant shall pay to Landlord, in equal monthly installments on the first day of…" at bounding box center [751, 398] width 503 height 26
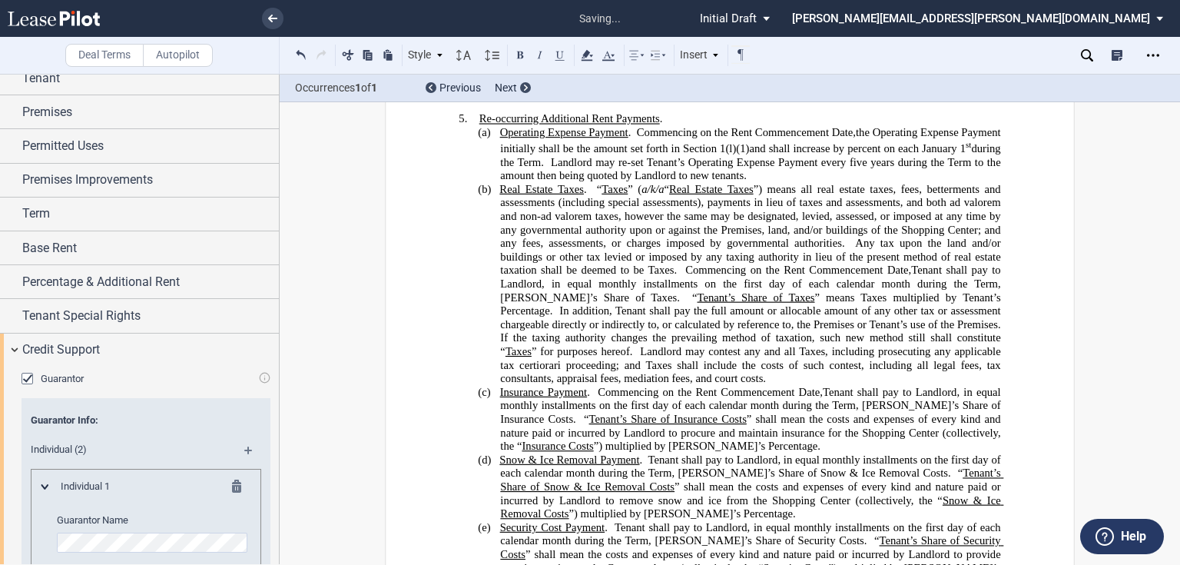
click at [642, 456] on span at bounding box center [644, 459] width 5 height 13
click at [647, 456] on span "Tenant shall pay to Landlord, in equal monthly installments on the first day of…" at bounding box center [751, 466] width 503 height 26
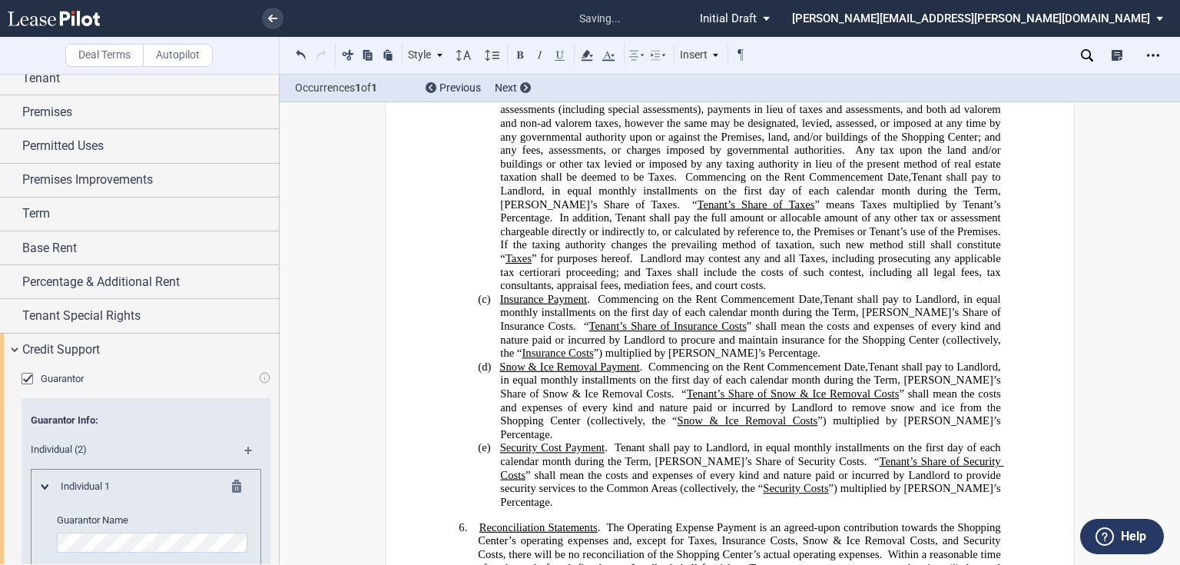
scroll to position [1462, 0]
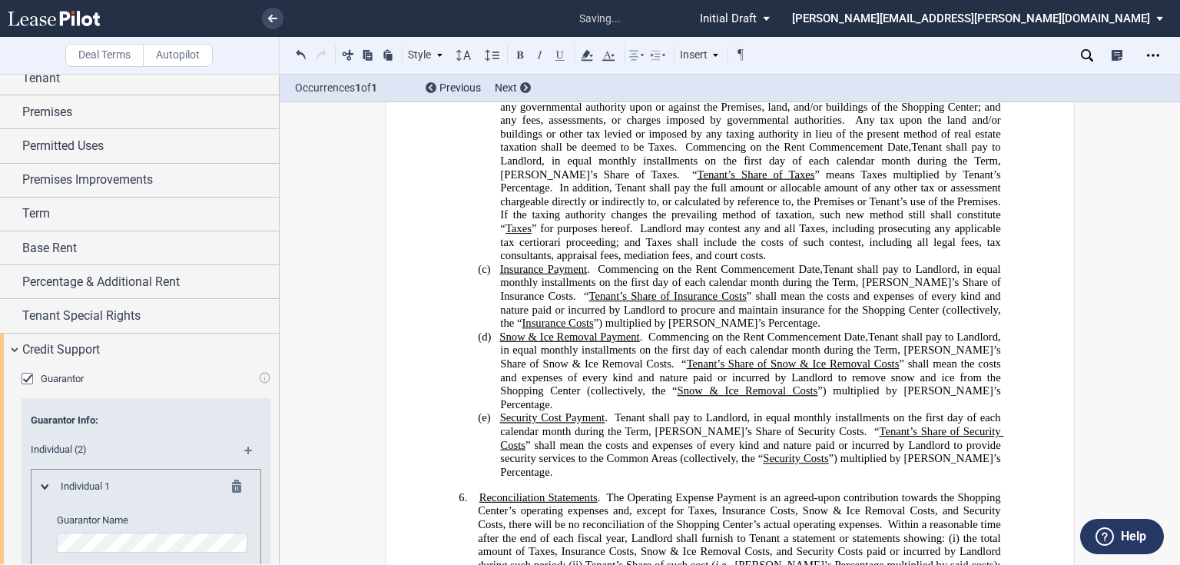
click at [613, 411] on span "Tenant shall pay to Landlord, in equal monthly installments on the first day of…" at bounding box center [751, 424] width 503 height 26
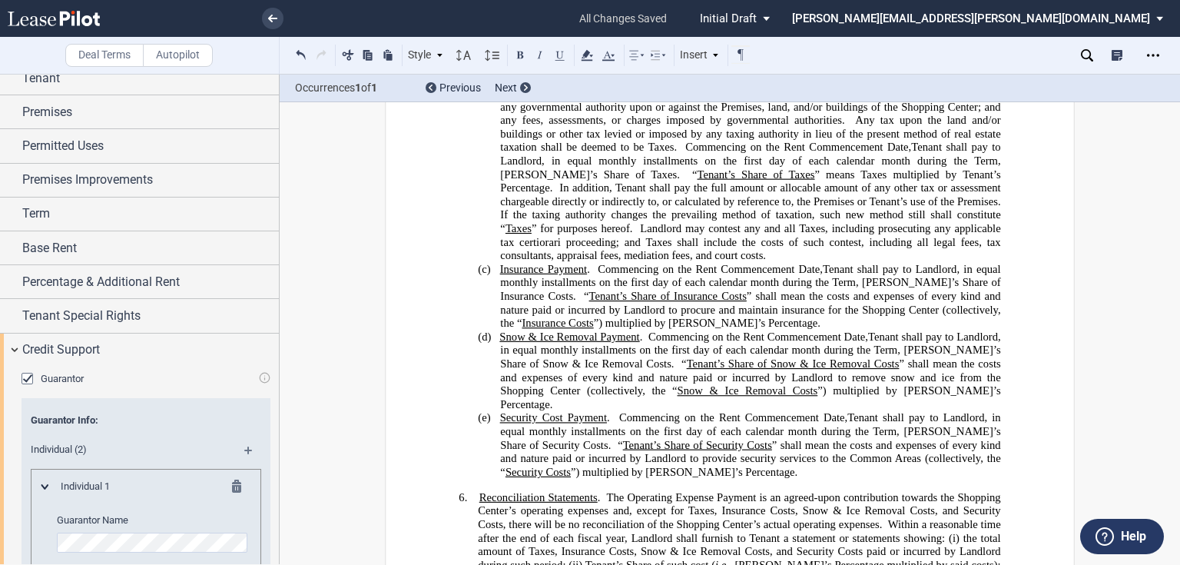
scroll to position [123, 0]
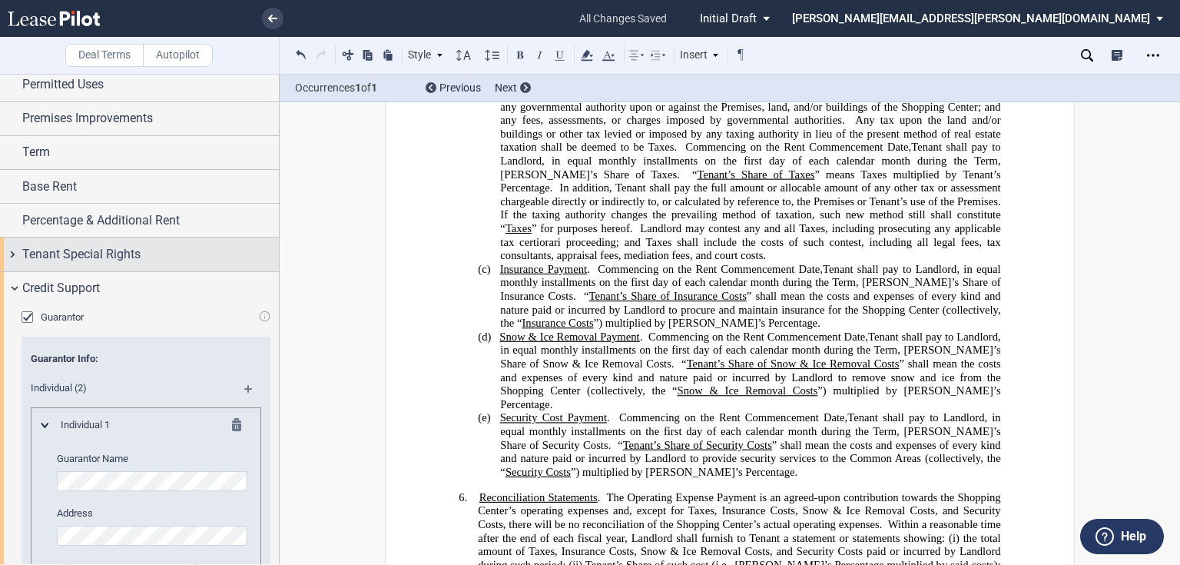
click at [83, 248] on span "Tenant Special Rights" at bounding box center [81, 254] width 118 height 18
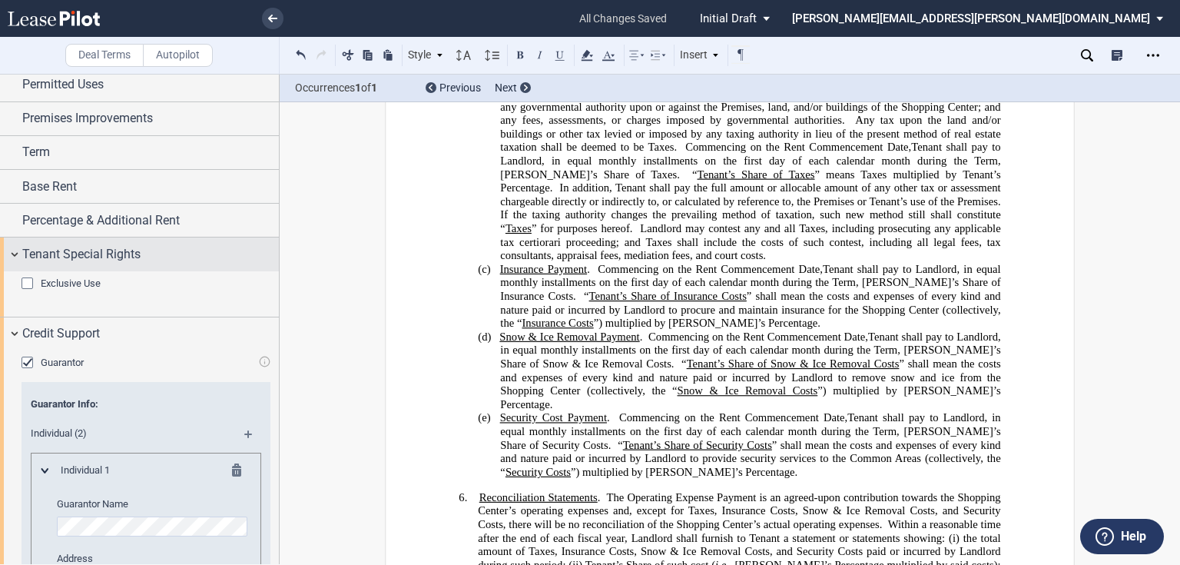
click at [83, 248] on span "Tenant Special Rights" at bounding box center [81, 254] width 118 height 18
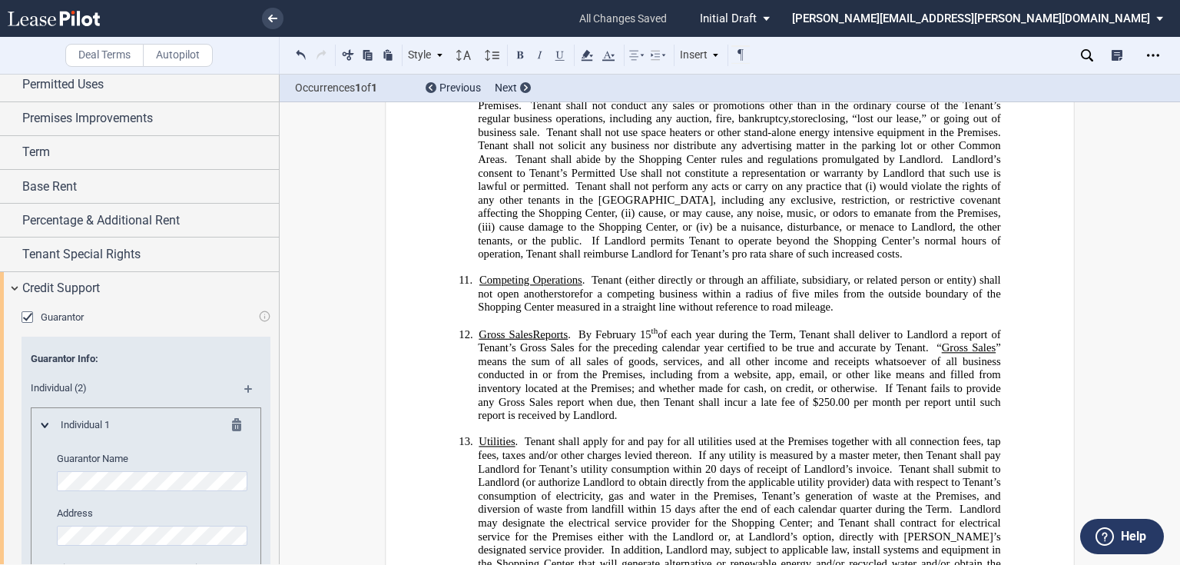
scroll to position [2691, 0]
click at [662, 311] on p "﻿" at bounding box center [730, 317] width 542 height 12
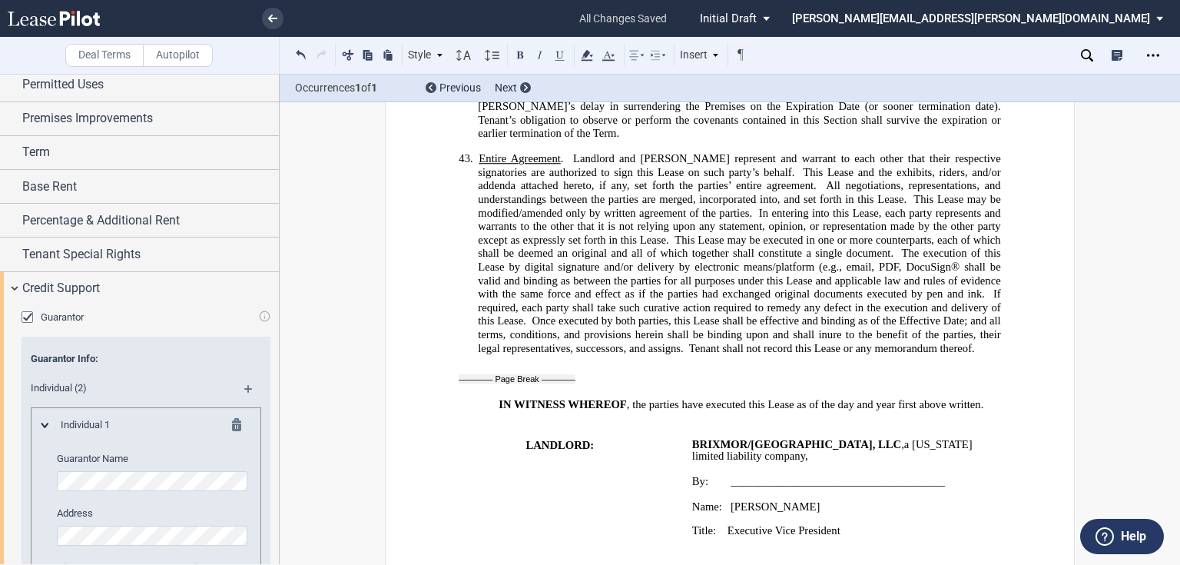
scroll to position [8960, 0]
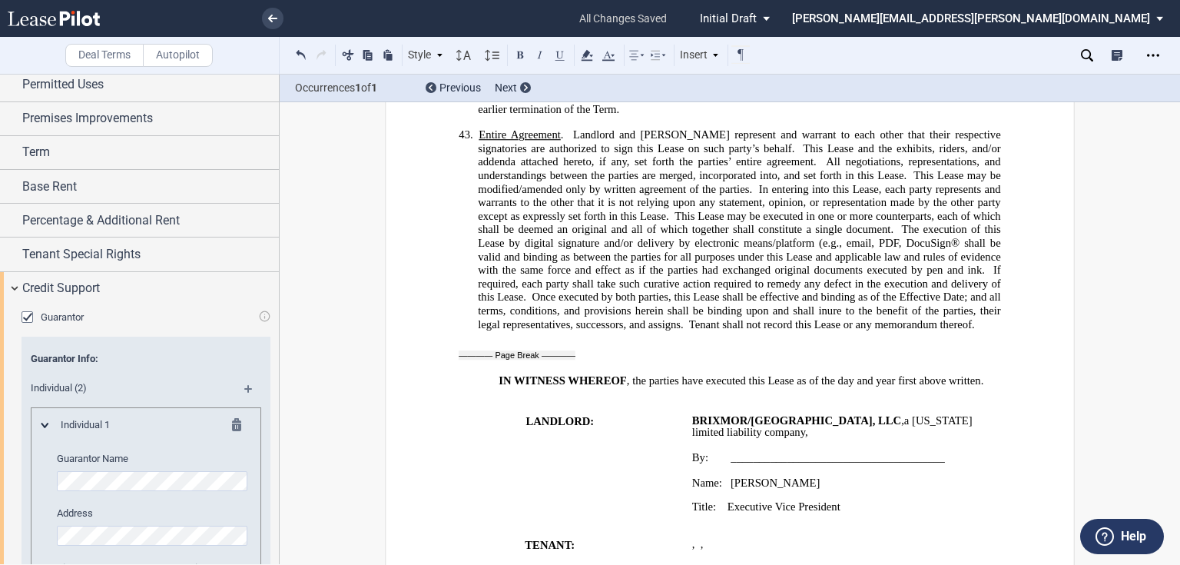
click at [910, 414] on span "a" at bounding box center [906, 420] width 5 height 13
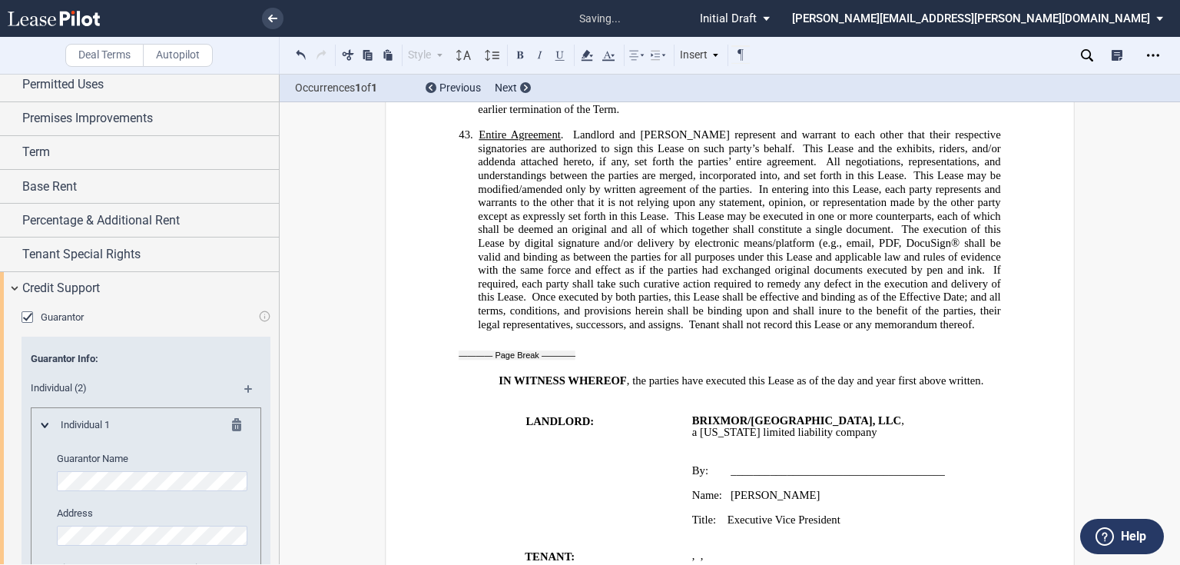
click at [884, 513] on p "Title: Executive Vice President" at bounding box center [847, 519] width 310 height 12
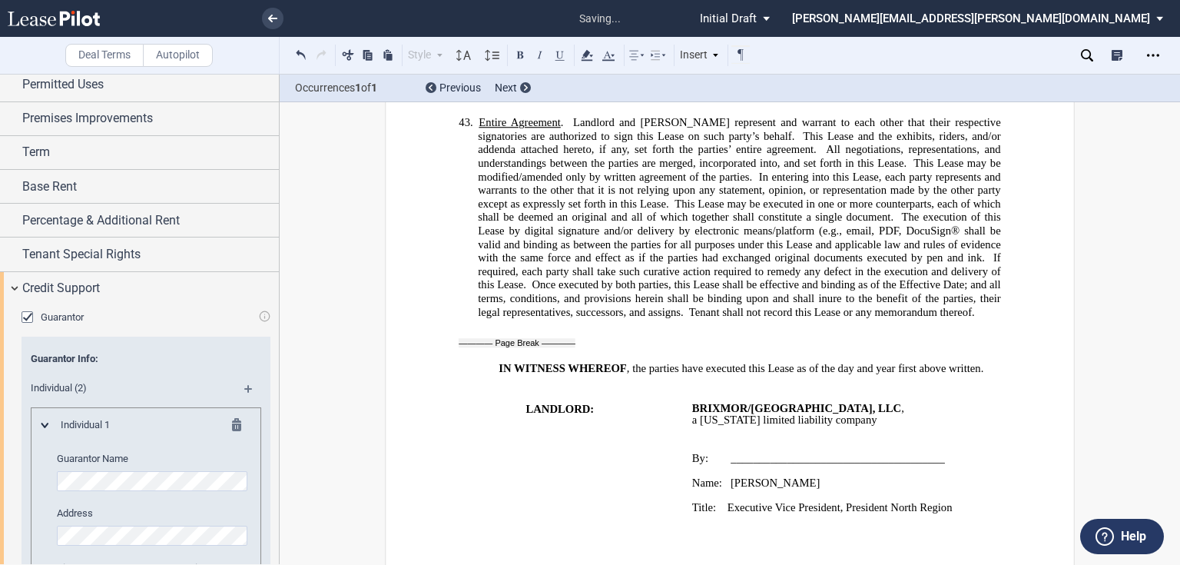
click at [44, 476] on div "Individual 1 Guarantor Name Address City State Zip" at bounding box center [145, 517] width 209 height 198
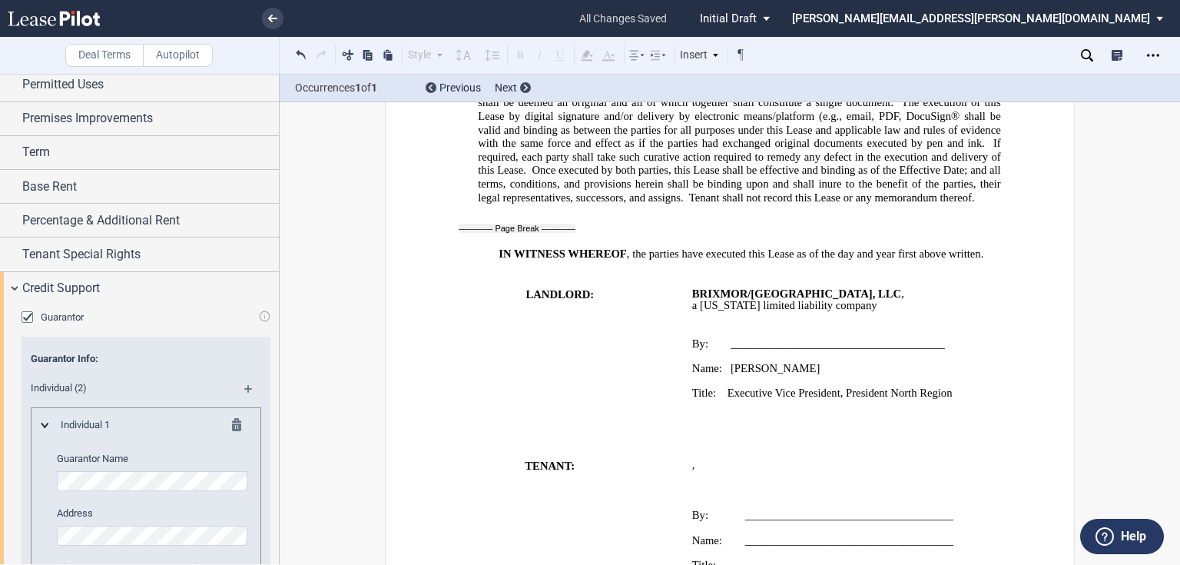
scroll to position [9095, 0]
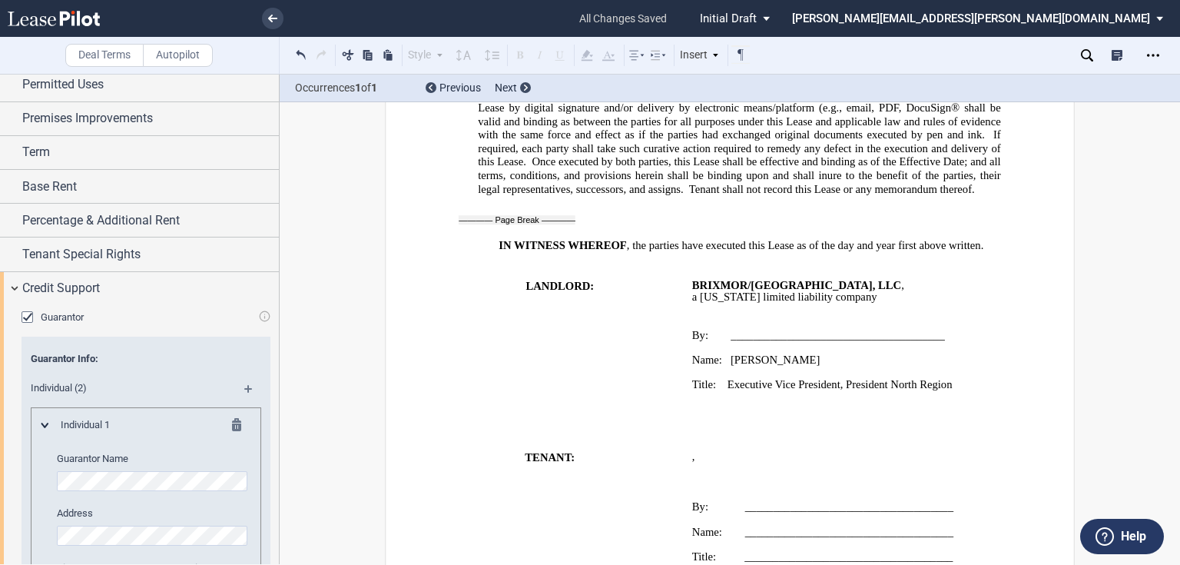
click at [745, 525] on span "_____________________________________" at bounding box center [849, 531] width 208 height 13
drag, startPoint x: 742, startPoint y: 434, endPoint x: 952, endPoint y: 436, distance: 209.7
click at [952, 525] on p "Name: _____________________________________" at bounding box center [847, 531] width 310 height 13
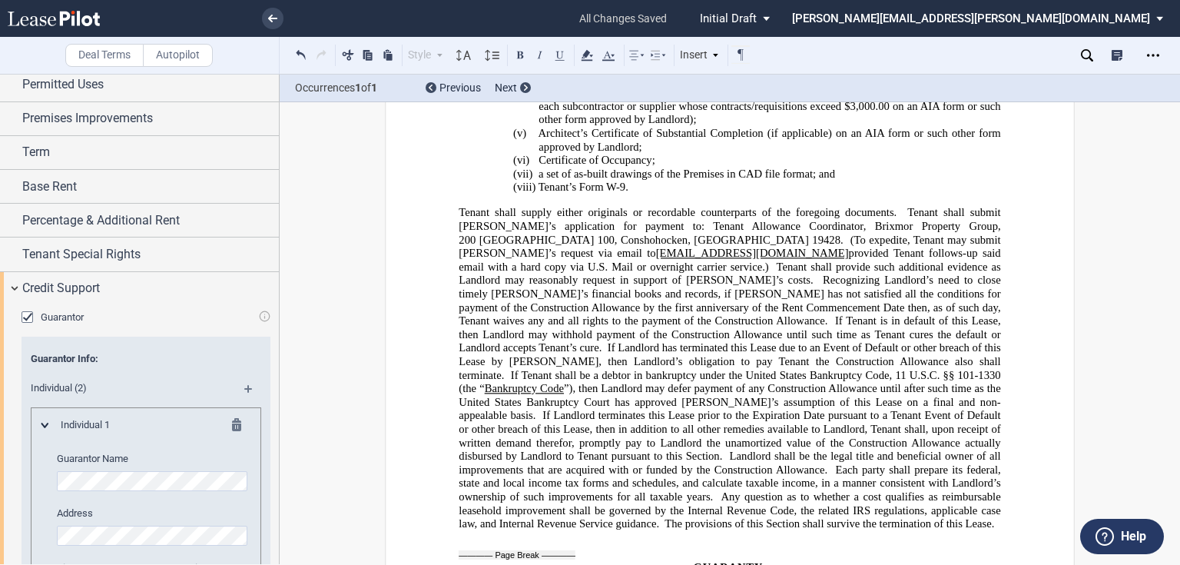
scroll to position [10693, 0]
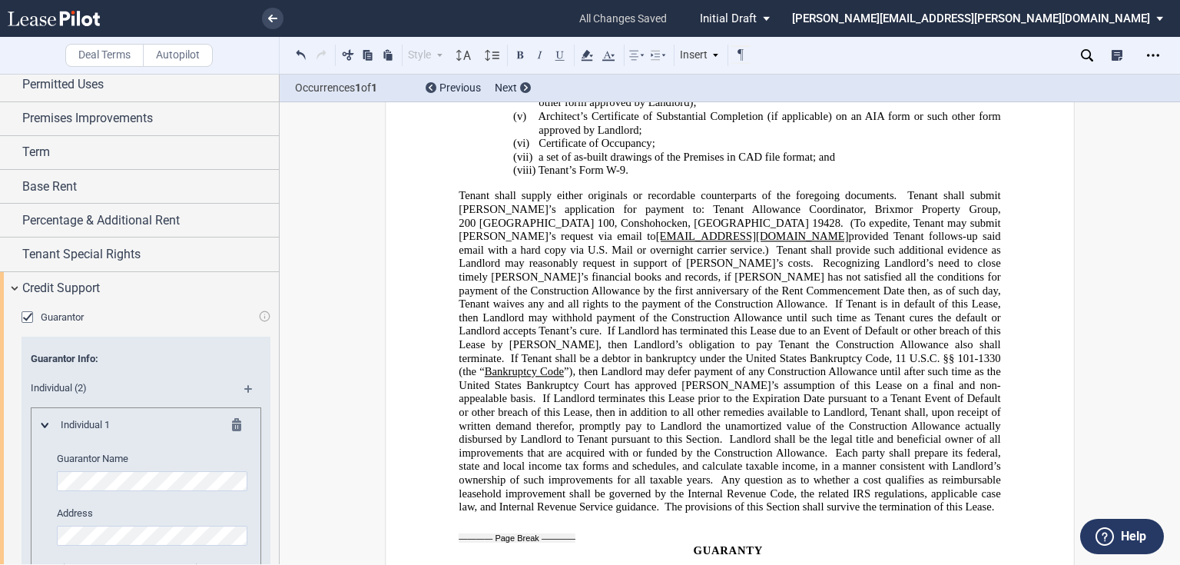
click at [975, 394] on p "Tenant shall supply either originals or recordable counterparts of the foregoin…" at bounding box center [730, 351] width 542 height 324
click at [690, 61] on div "Insert" at bounding box center [700, 55] width 45 height 20
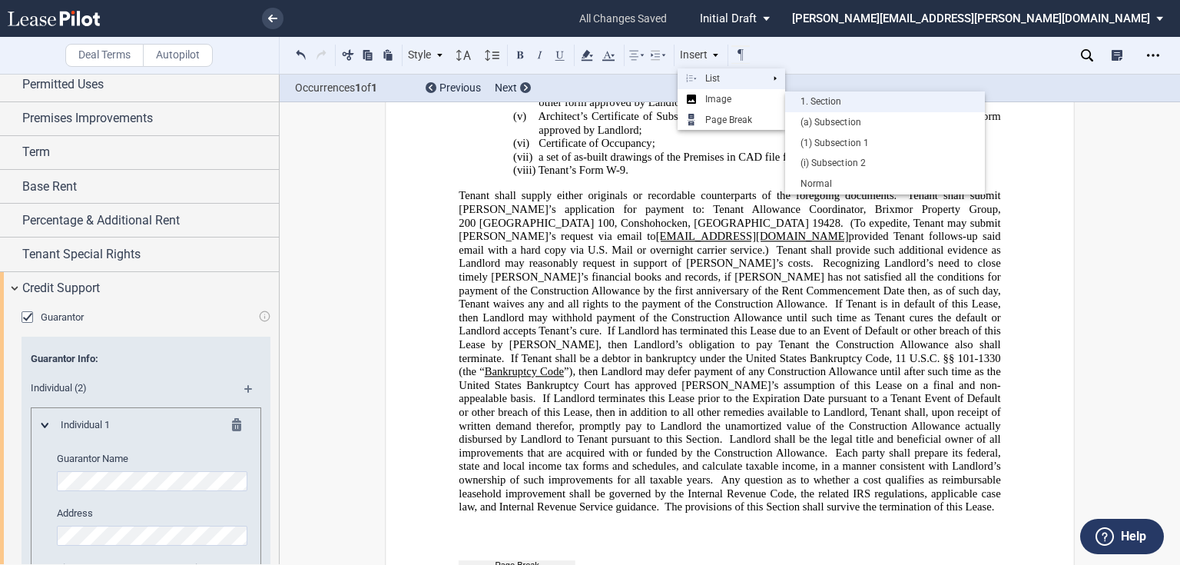
click at [849, 108] on div "1. Section" at bounding box center [885, 101] width 184 height 13
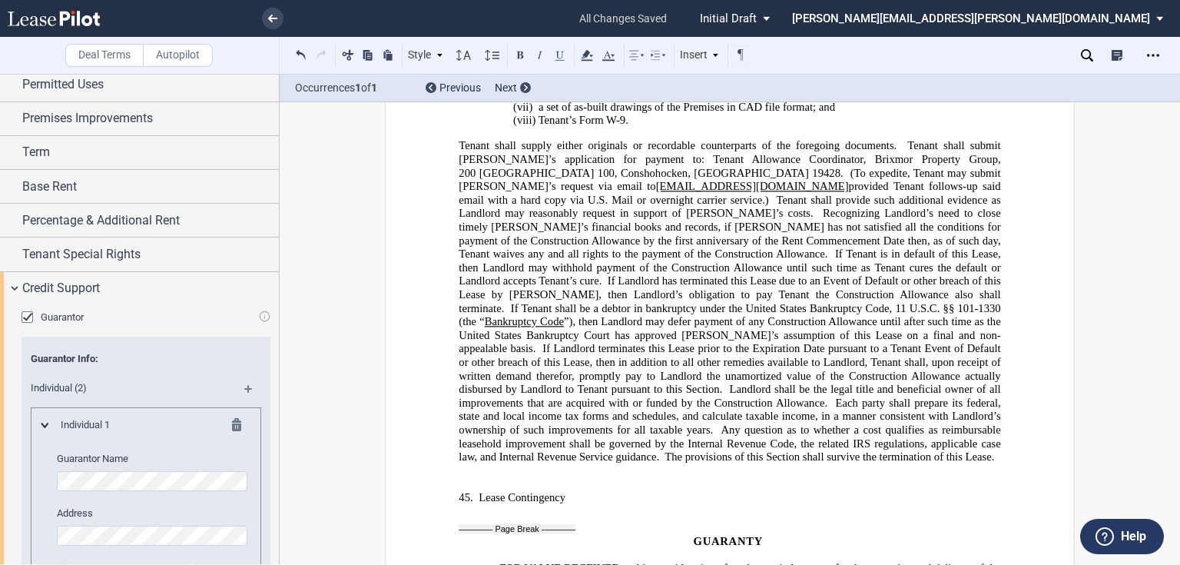
scroll to position [10816, 0]
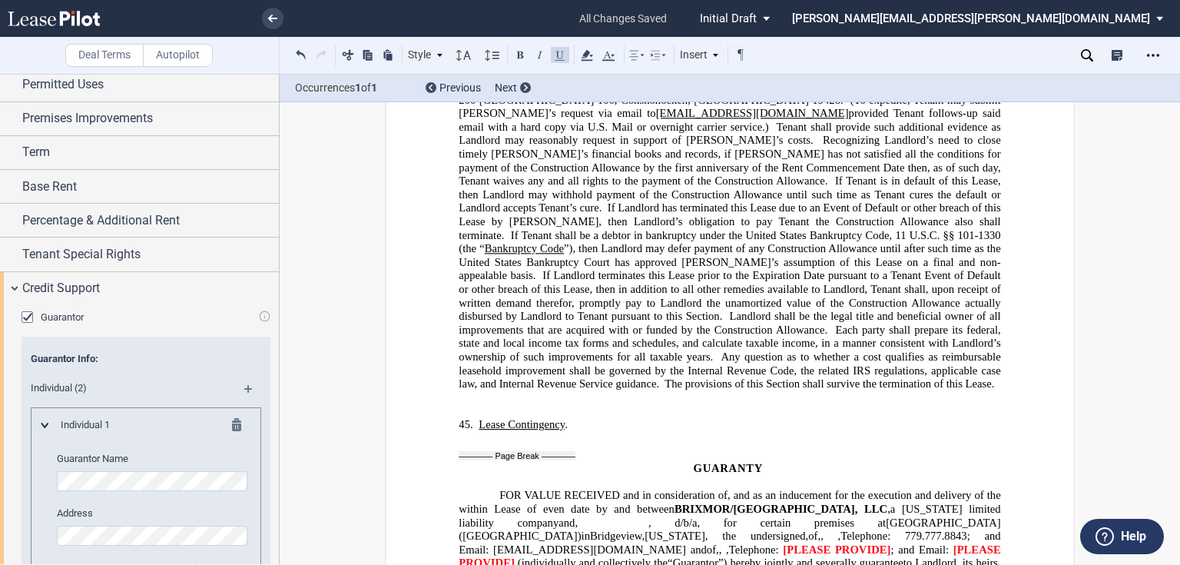
click at [688, 418] on p "45. ​ Lease Contingency ." at bounding box center [739, 425] width 522 height 14
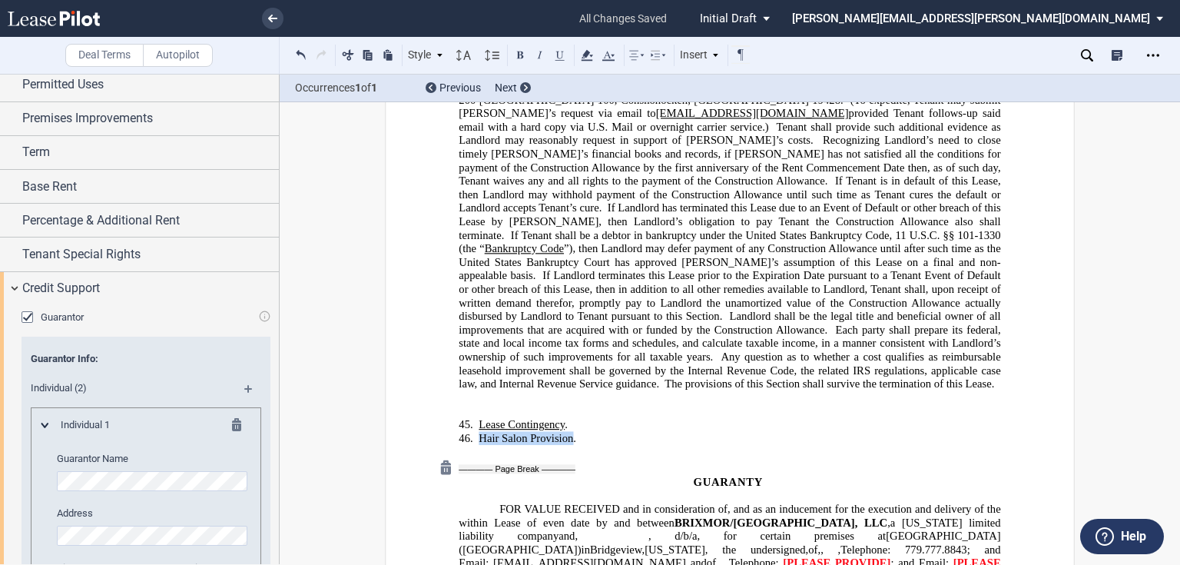
scroll to position [0, -1]
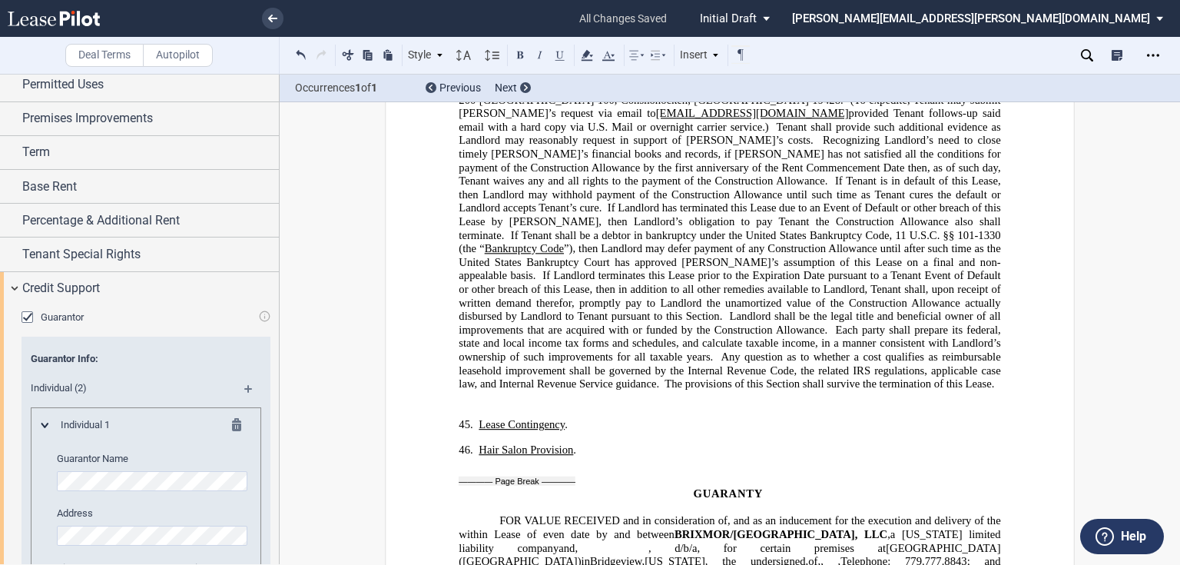
click at [625, 418] on p "45. ​ Lease Contingency ." at bounding box center [739, 425] width 522 height 14
